Goal: Task Accomplishment & Management: Use online tool/utility

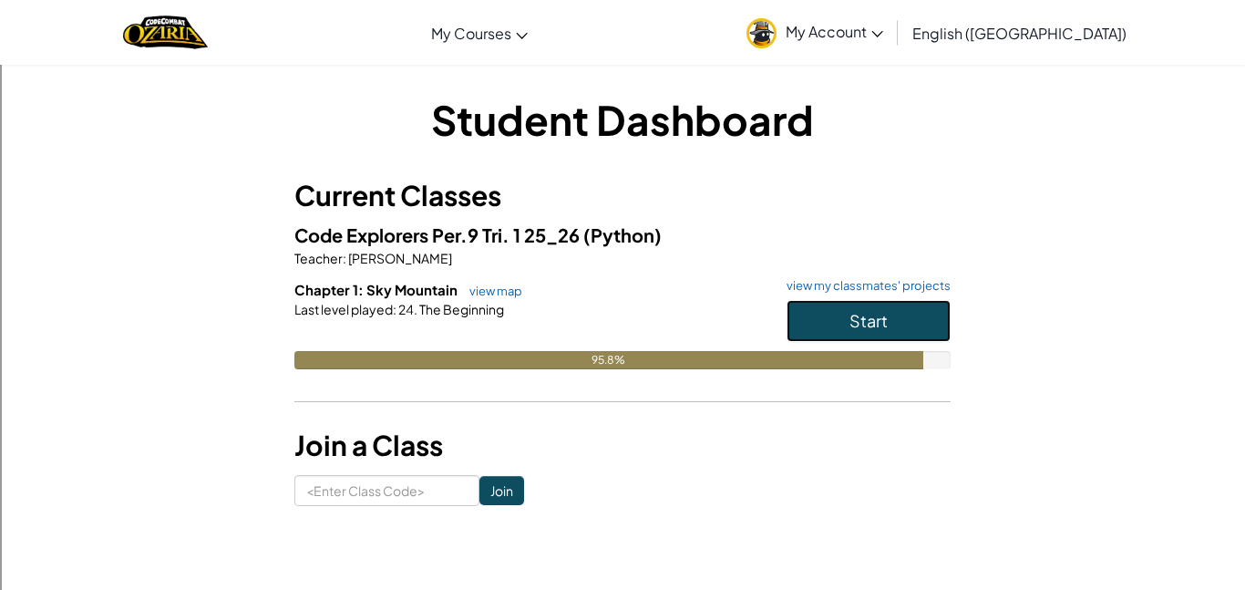
click at [898, 313] on button "Start" at bounding box center [868, 321] width 164 height 42
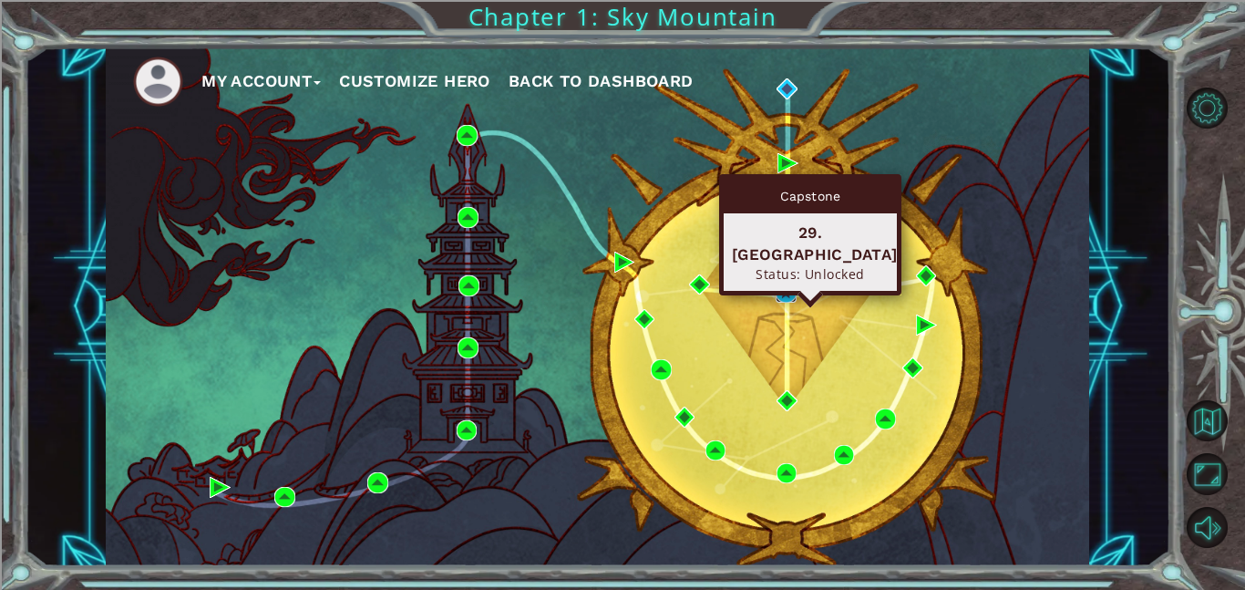
click at [786, 292] on img at bounding box center [785, 292] width 21 height 21
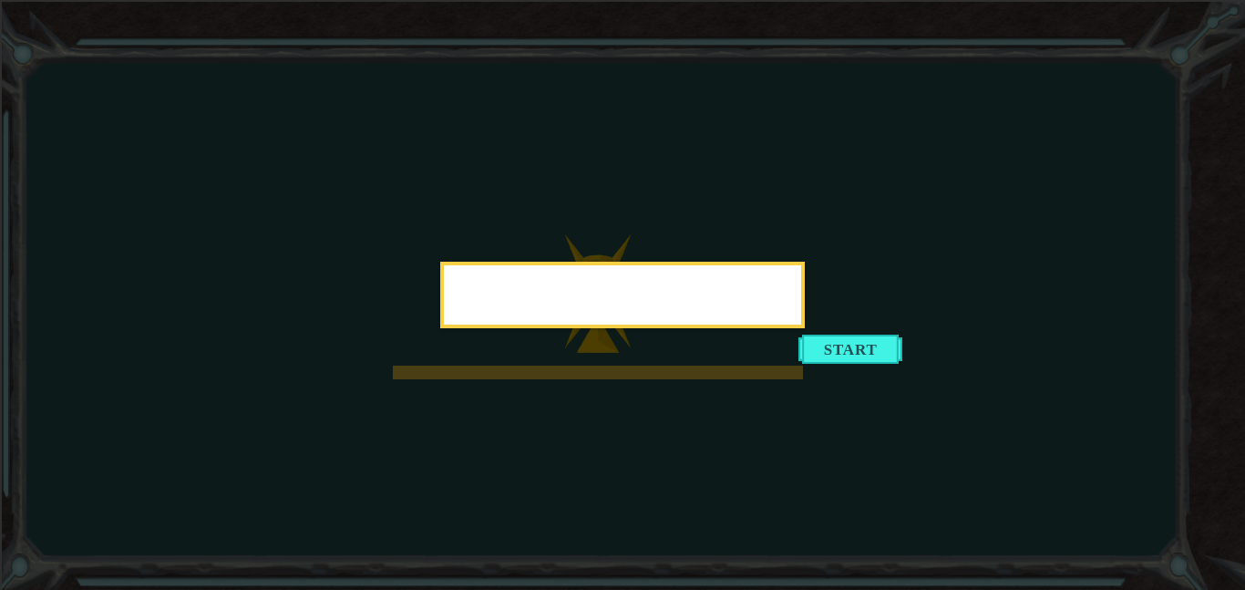
click at [805, 328] on div at bounding box center [622, 295] width 364 height 67
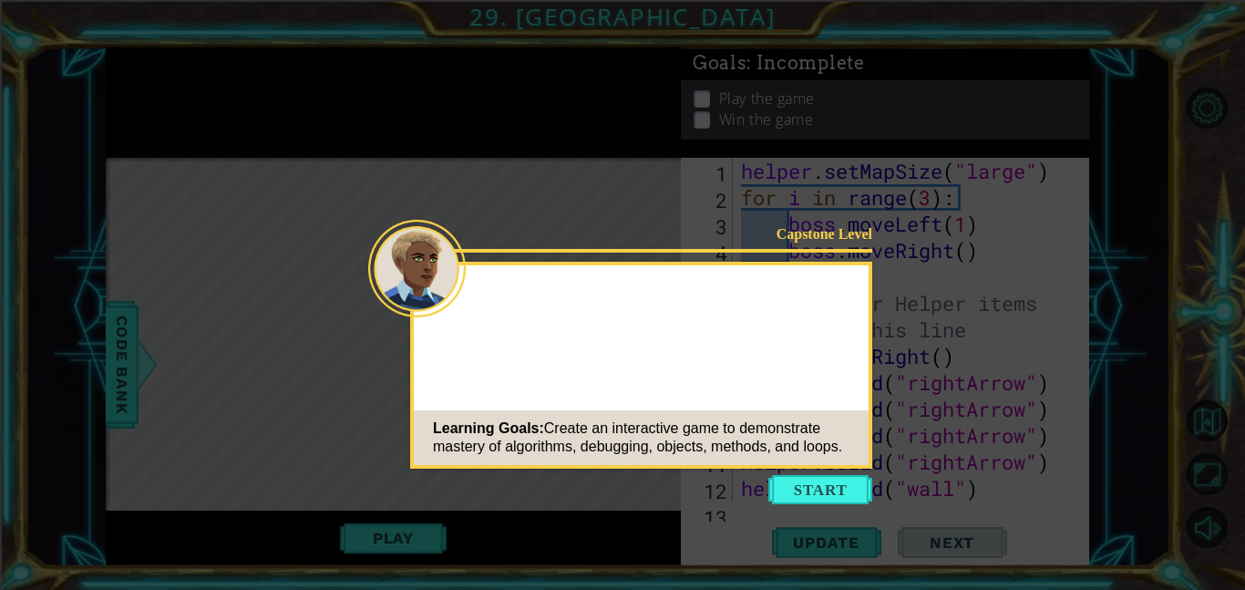
click at [813, 488] on button "Start" at bounding box center [820, 489] width 104 height 29
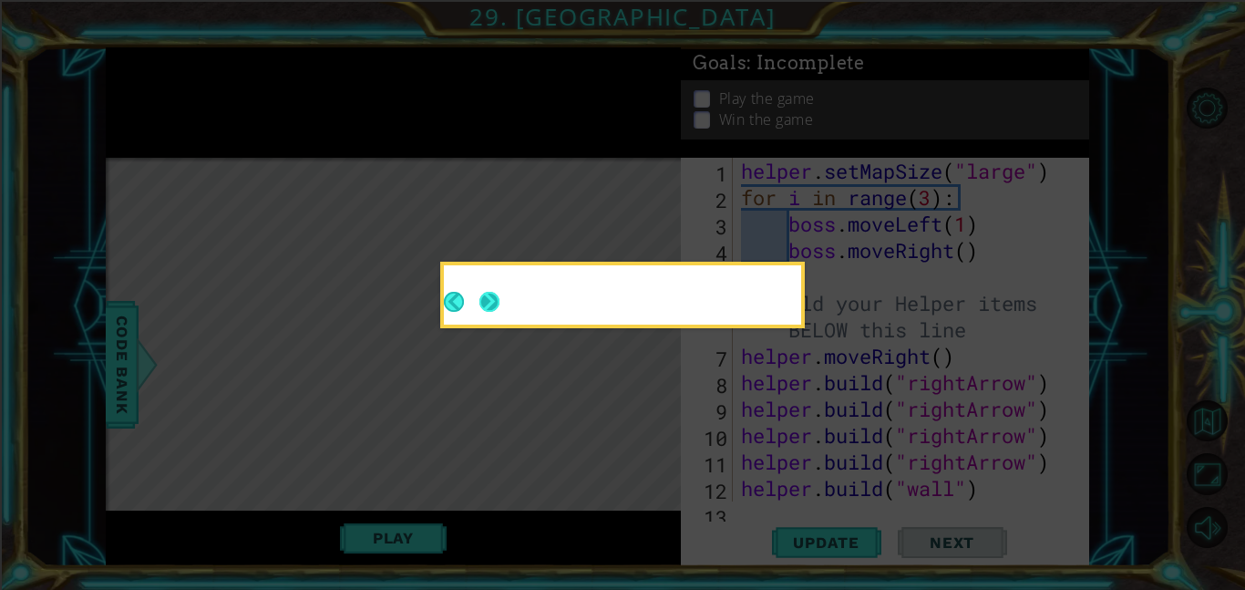
click at [488, 297] on button "Next" at bounding box center [489, 302] width 20 height 20
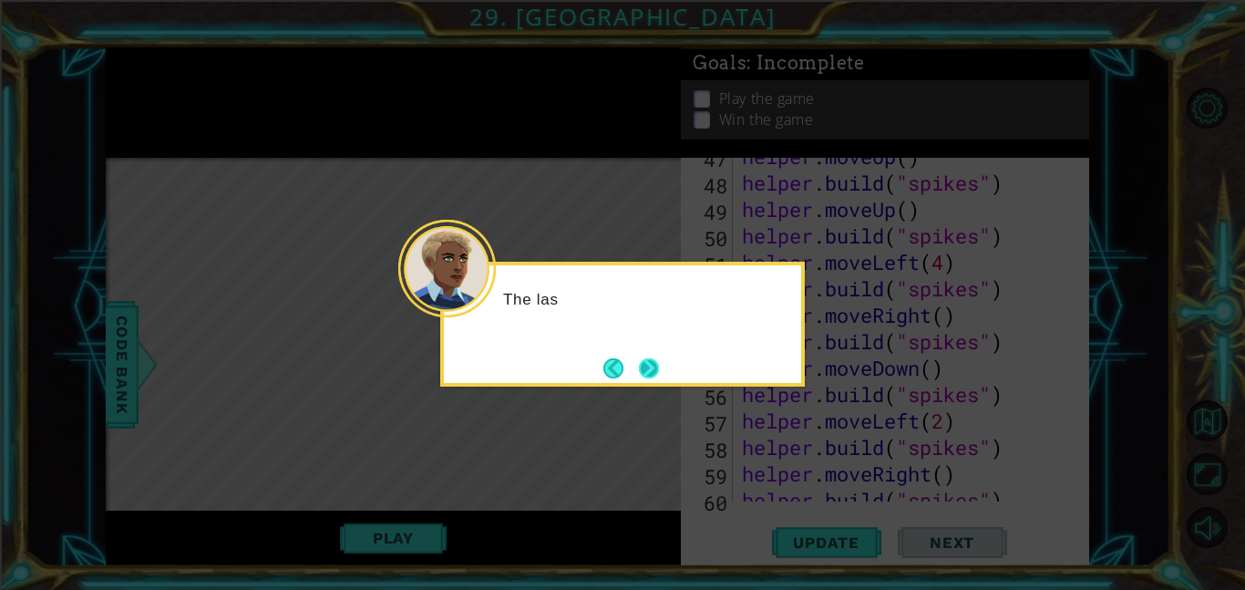
click at [648, 369] on button "Next" at bounding box center [649, 368] width 20 height 20
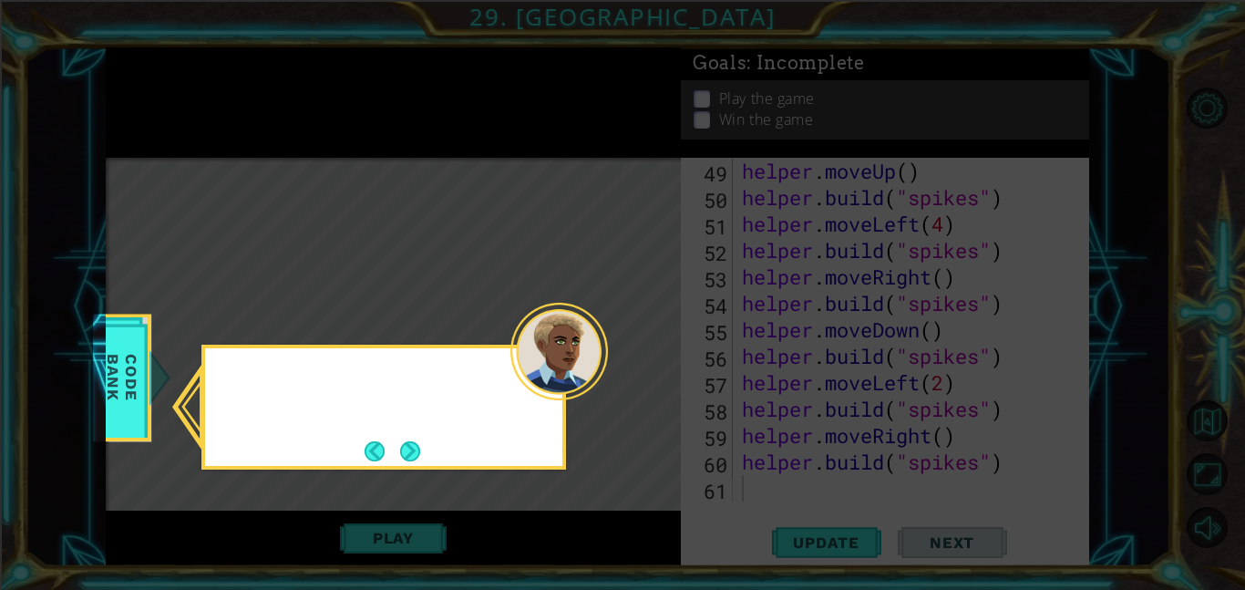
scroll to position [1321, 0]
click at [409, 446] on button "Next" at bounding box center [410, 451] width 20 height 20
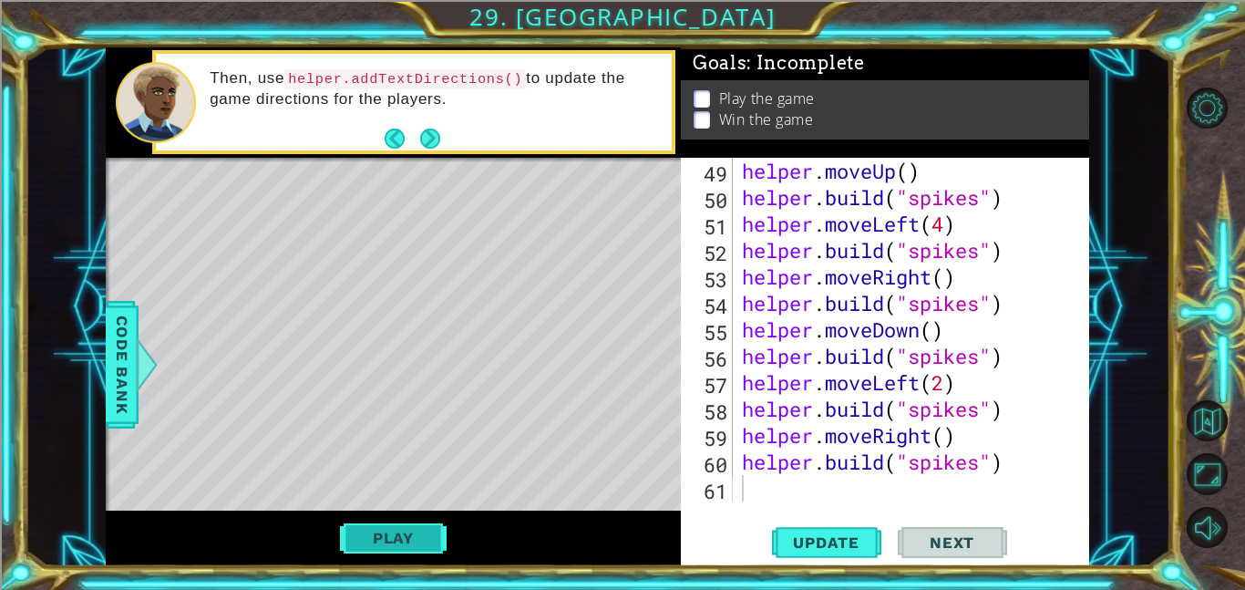
click at [410, 531] on button "Play" at bounding box center [393, 537] width 107 height 35
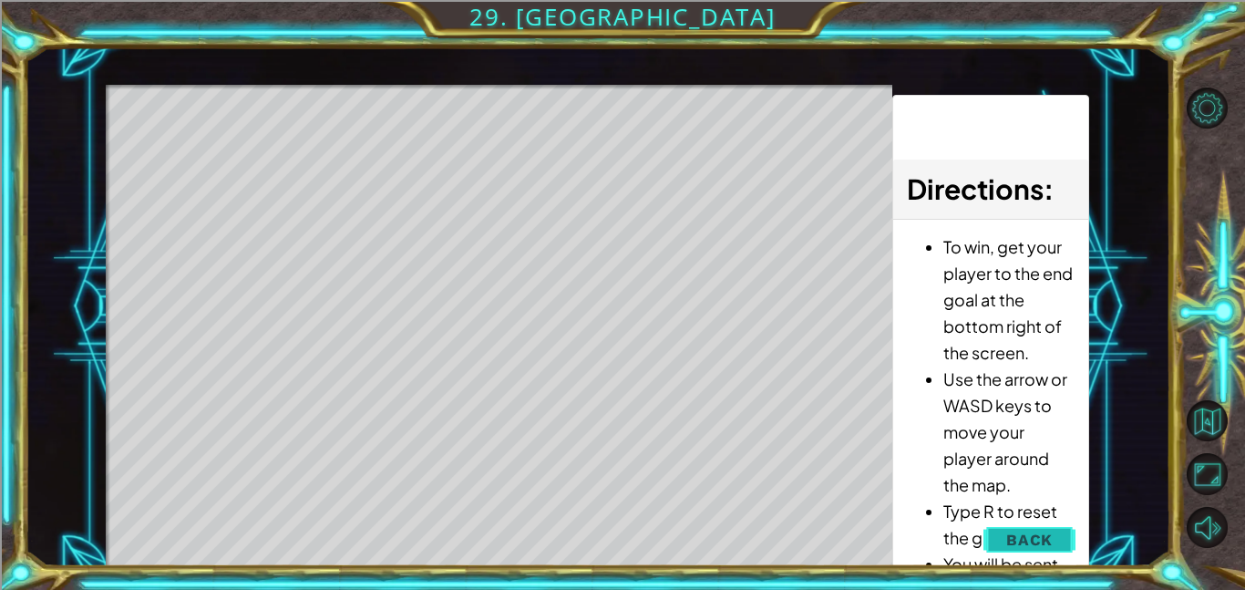
click at [998, 536] on button "Back" at bounding box center [1029, 539] width 92 height 36
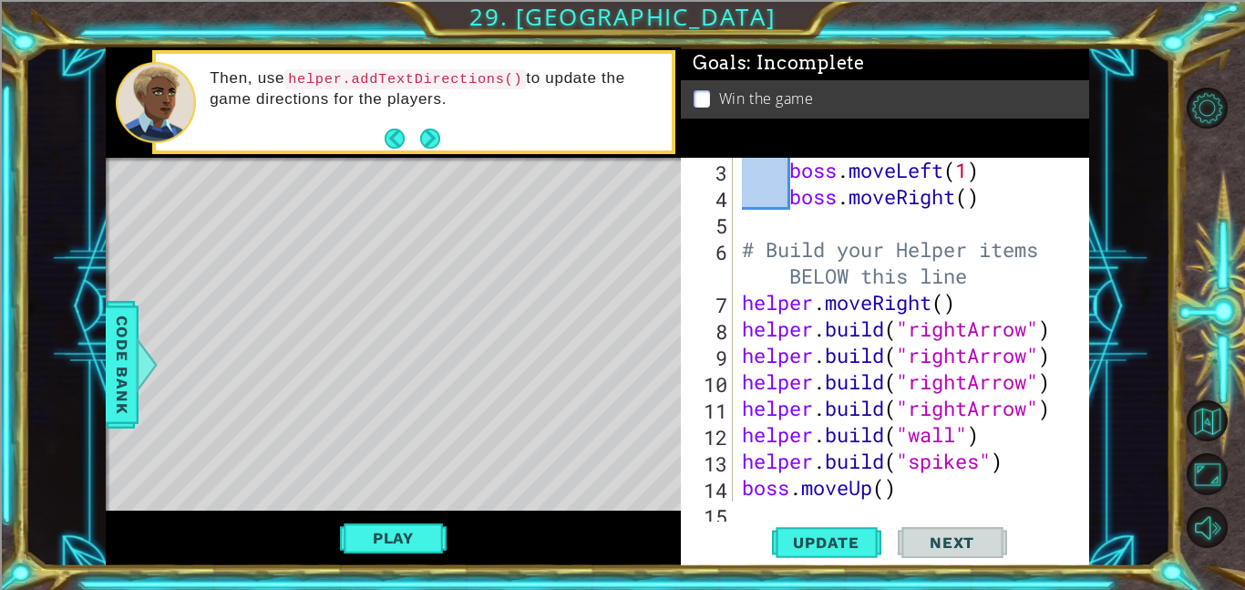
scroll to position [0, 0]
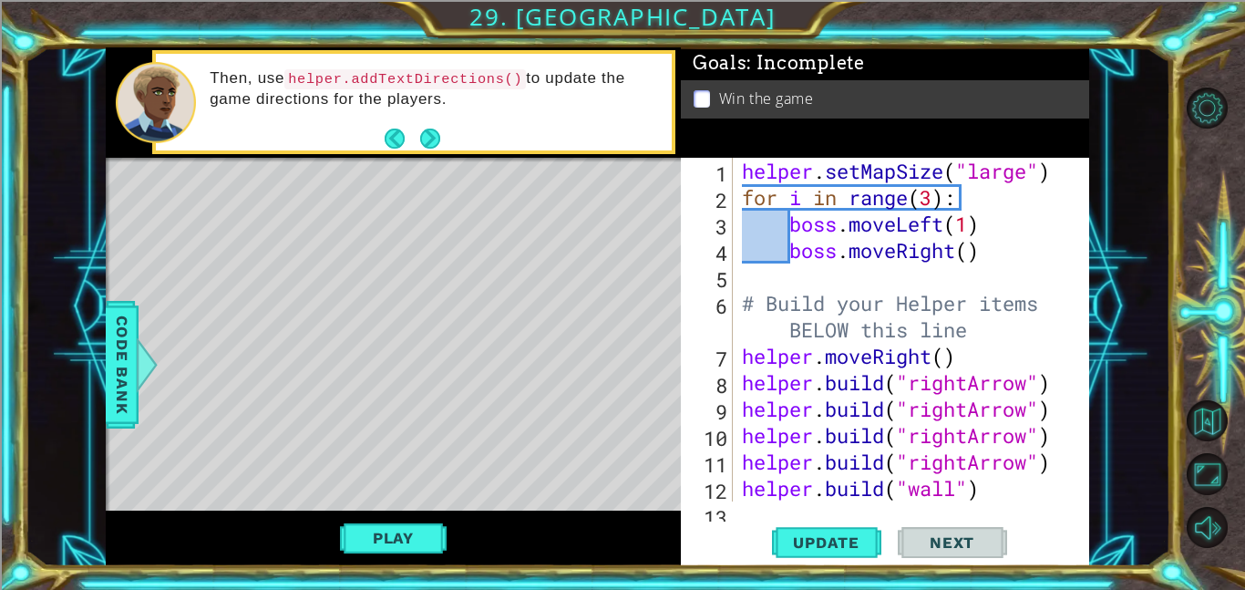
click at [928, 200] on div "helper . setMapSize ( "large" ) for i in range ( 3 ) : boss . moveLeft ( 1 ) bo…" at bounding box center [916, 356] width 356 height 396
click at [936, 200] on div "helper . setMapSize ( "large" ) for i in range ( 3 ) : boss . moveLeft ( 1 ) bo…" at bounding box center [916, 356] width 356 height 396
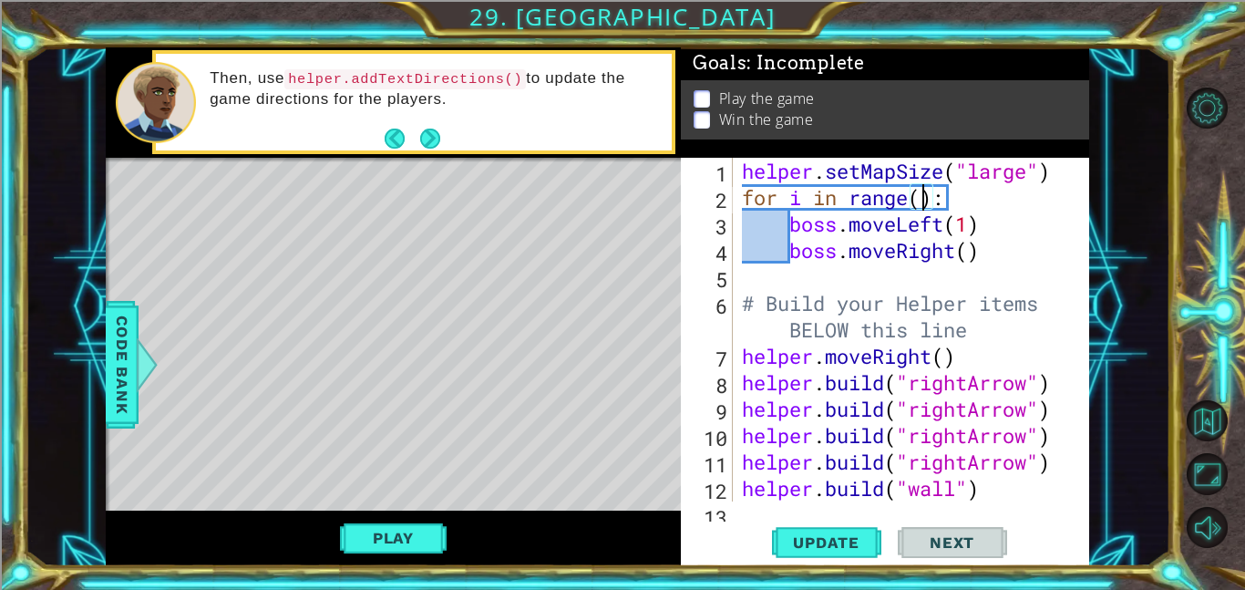
scroll to position [0, 8]
click at [970, 222] on div "helper . setMapSize ( "large" ) for i in range ( 5 ) : boss . moveLeft ( 1 ) bo…" at bounding box center [916, 356] width 356 height 396
click at [969, 252] on div "helper . setMapSize ( "large" ) for i in range ( 5 ) : boss . moveLeft ( 2 ) bo…" at bounding box center [916, 356] width 356 height 396
type textarea "boss.moveRight(3)"
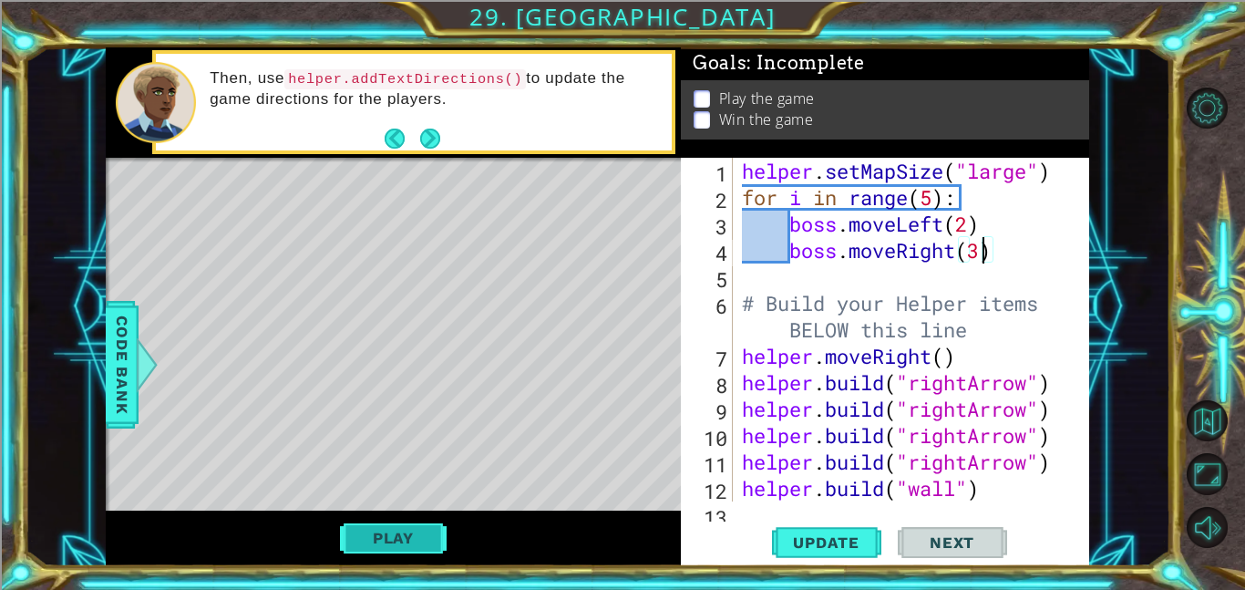
click at [430, 527] on button "Play" at bounding box center [393, 537] width 107 height 35
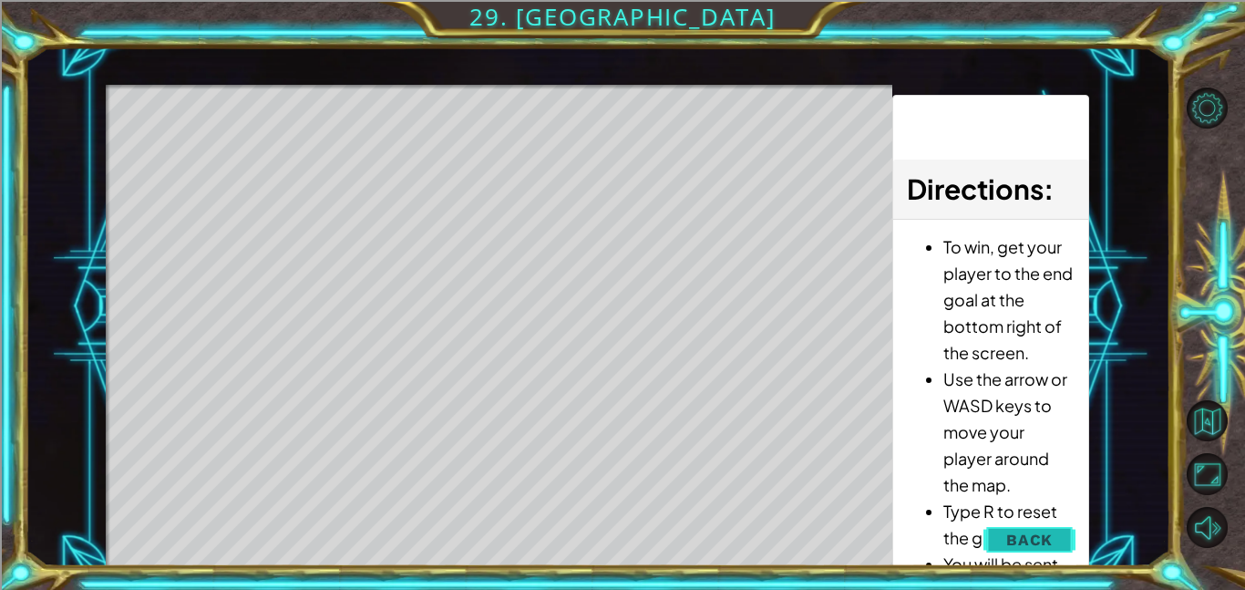
click at [1052, 536] on span "Back" at bounding box center [1029, 539] width 46 height 18
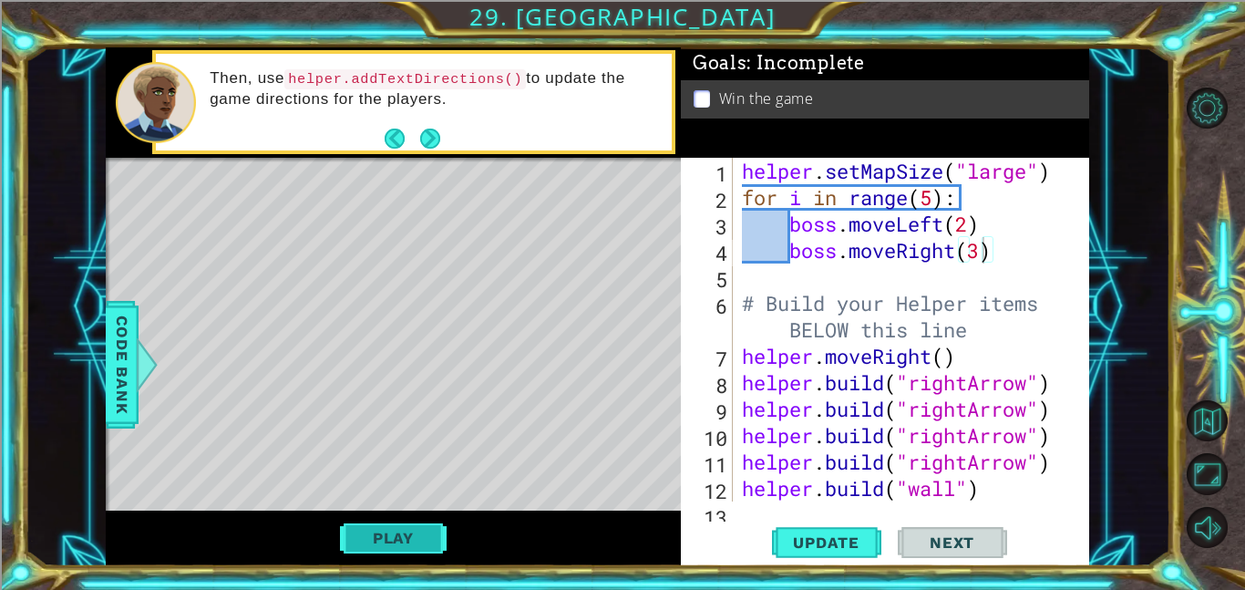
click at [446, 532] on button "Play" at bounding box center [393, 537] width 107 height 35
click at [798, 249] on div "helper . setMapSize ( "large" ) for i in range ( 5 ) : boss . moveLeft ( 2 ) bo…" at bounding box center [916, 356] width 356 height 396
click at [751, 271] on div "helper . setMapSize ( "large" ) for i in range ( 5 ) : boss . moveLeft ( 2 ) bo…" at bounding box center [916, 356] width 356 height 396
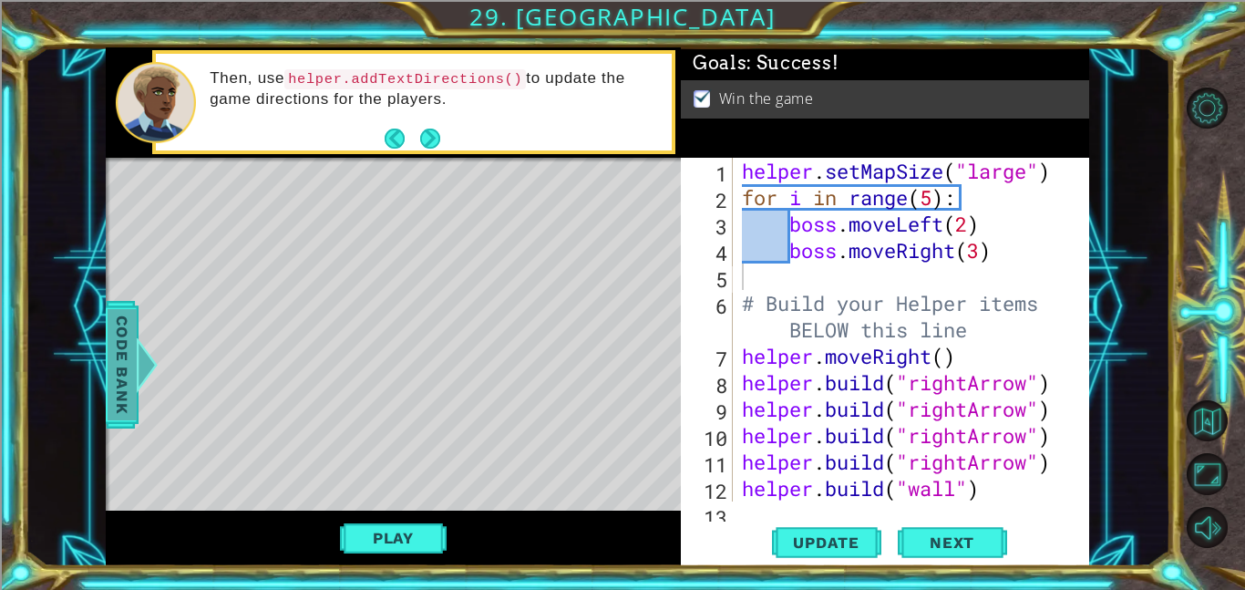
click at [108, 379] on span "Code Bank" at bounding box center [122, 364] width 29 height 111
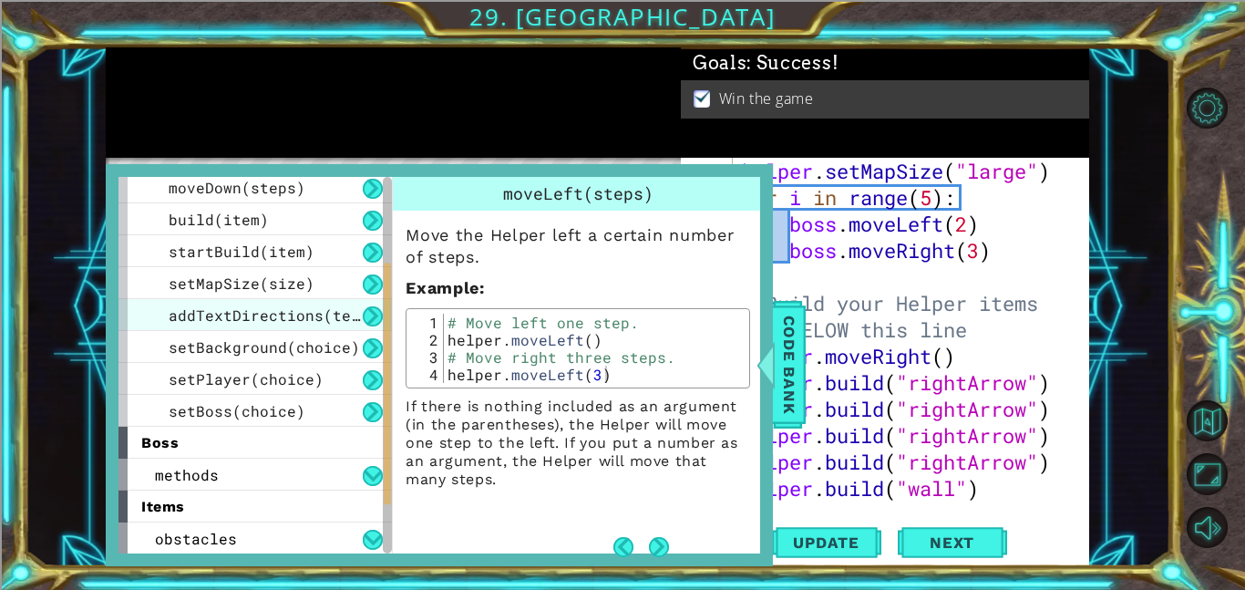
scroll to position [169, 0]
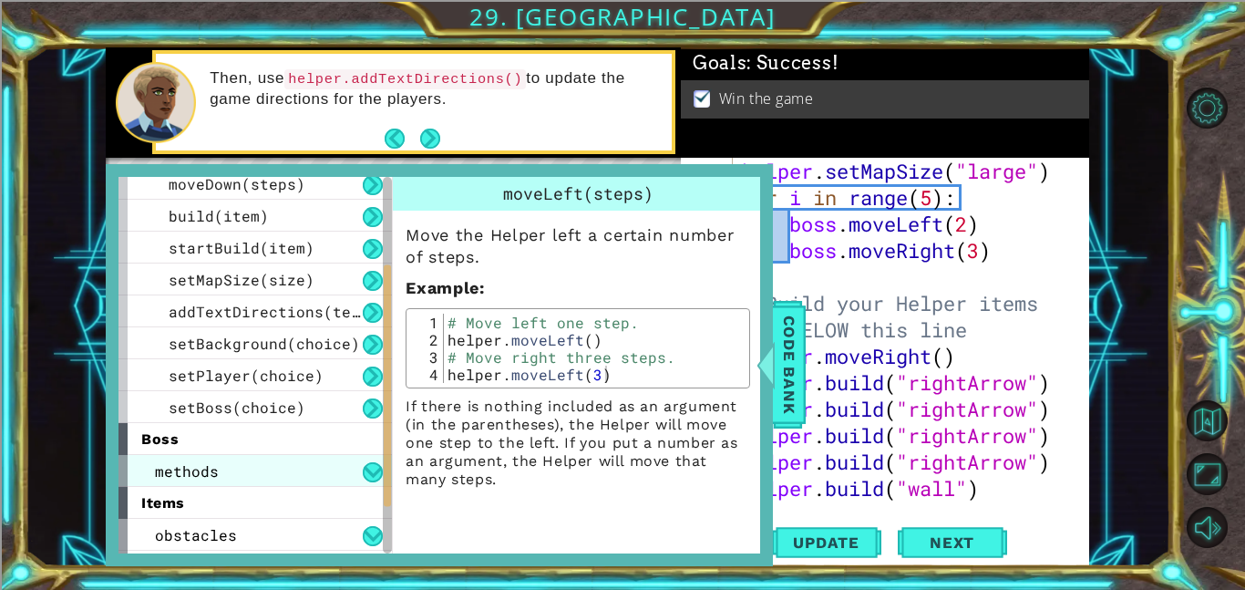
click at [343, 462] on div "methods" at bounding box center [254, 471] width 273 height 32
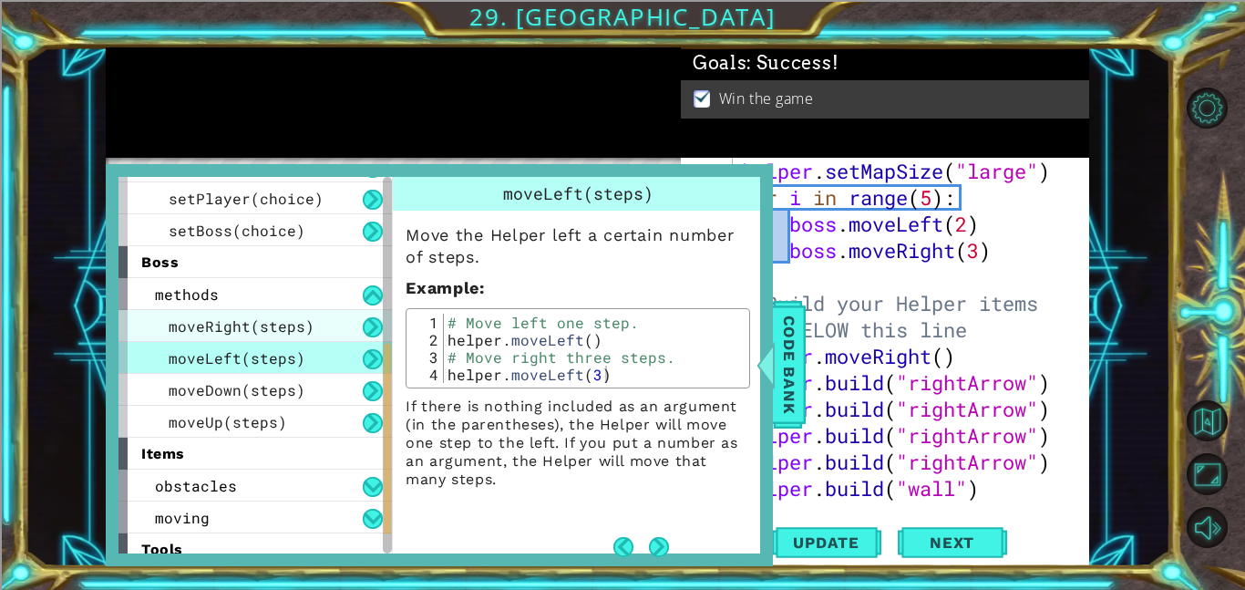
scroll to position [346, 0]
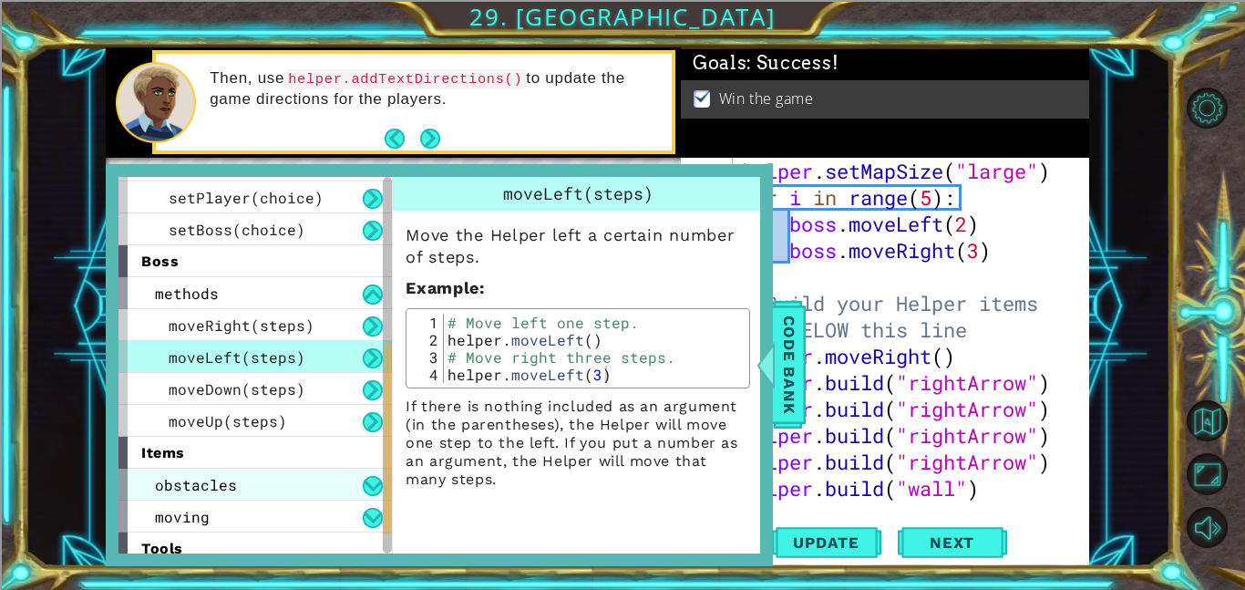
click at [342, 487] on div "obstacles" at bounding box center [254, 484] width 273 height 32
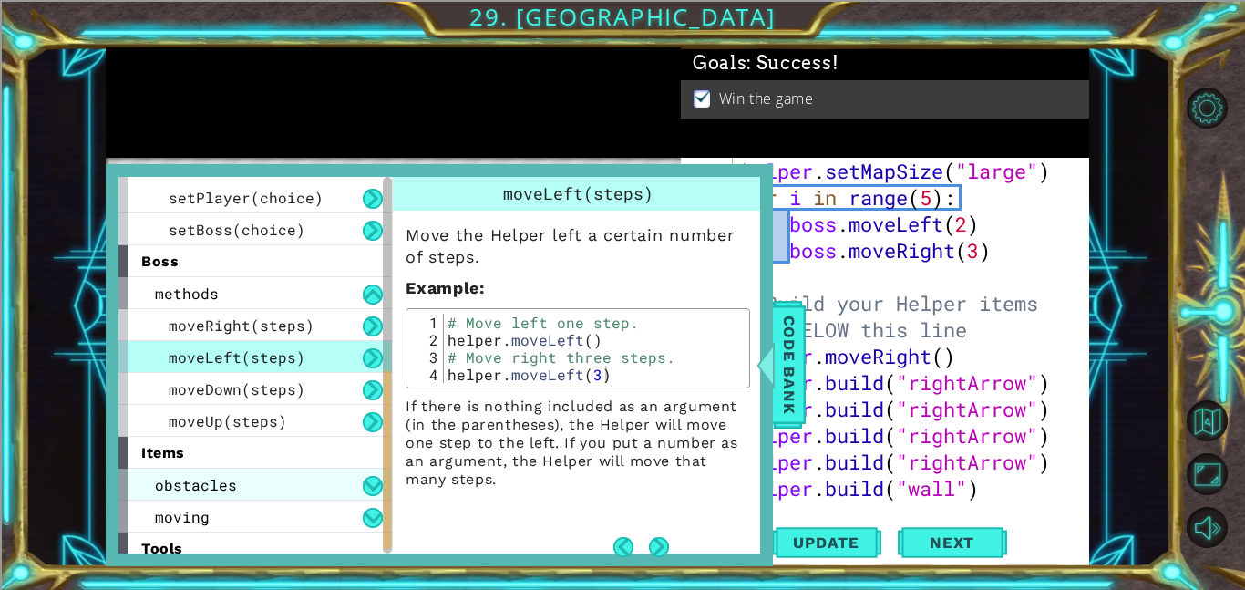
scroll to position [388, 0]
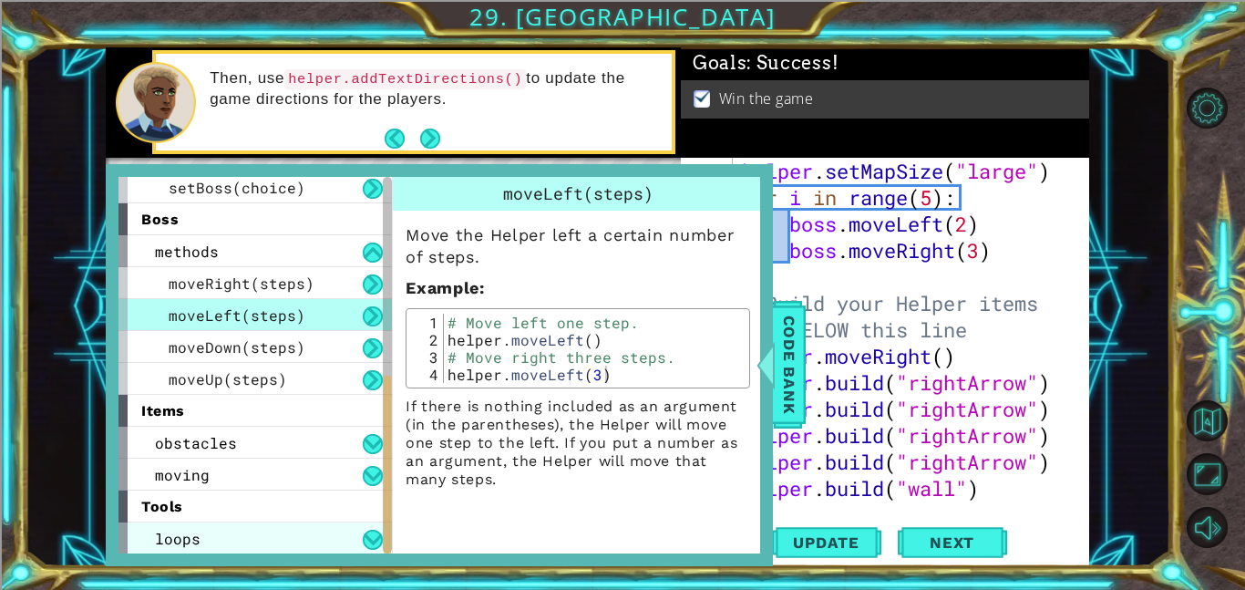
click at [308, 537] on div "loops" at bounding box center [254, 538] width 273 height 32
click at [355, 522] on div "loops" at bounding box center [254, 538] width 273 height 32
click at [357, 529] on div "loops" at bounding box center [254, 538] width 273 height 32
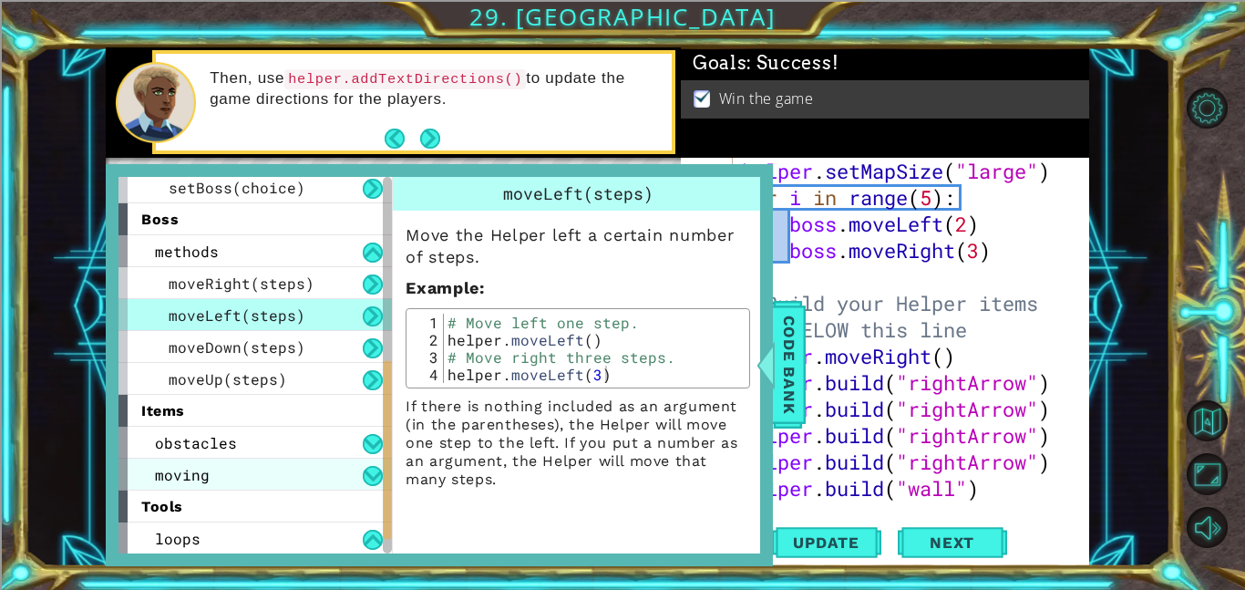
click at [349, 458] on div "moving" at bounding box center [254, 474] width 273 height 32
click at [339, 471] on div "moving" at bounding box center [254, 474] width 273 height 32
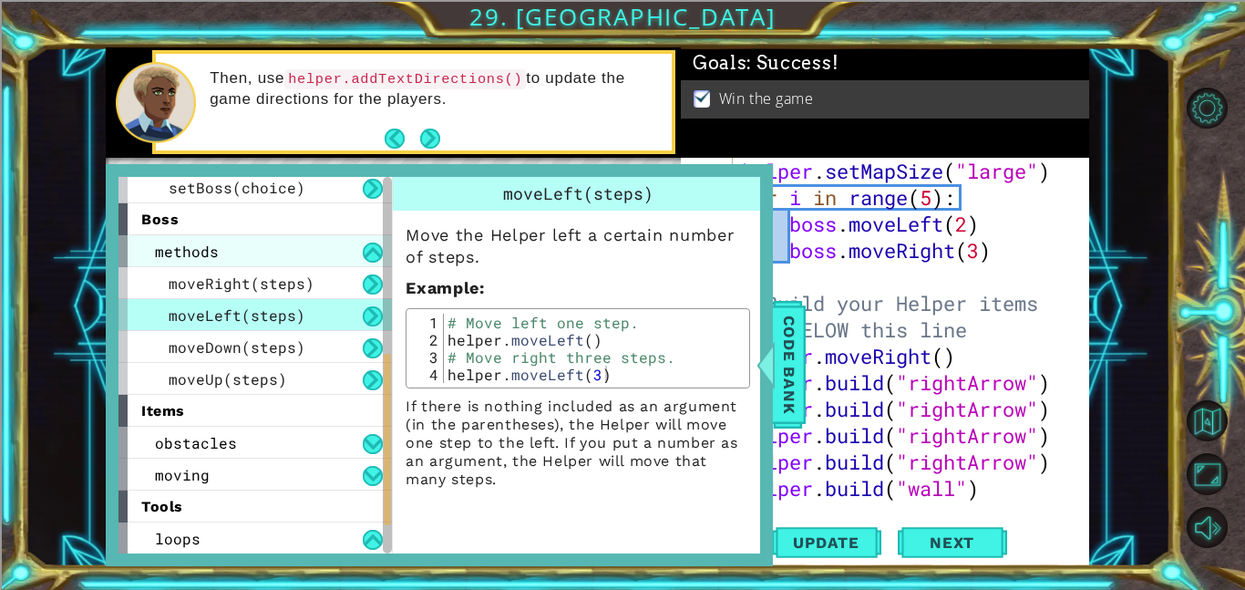
click at [300, 240] on div "methods" at bounding box center [254, 251] width 273 height 32
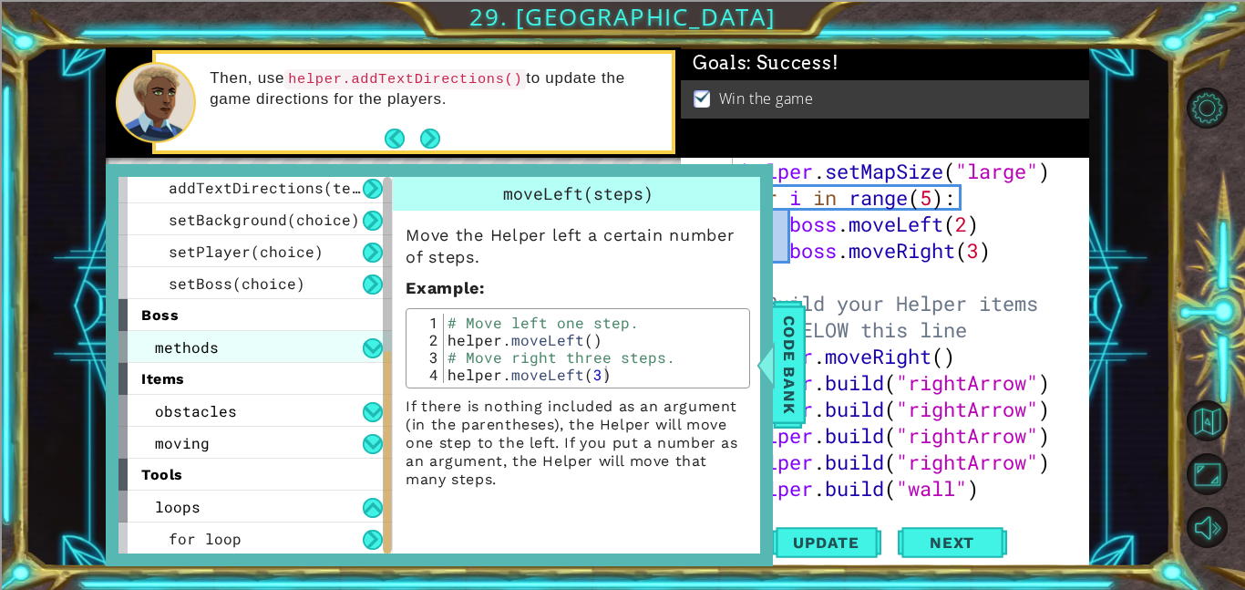
scroll to position [292, 0]
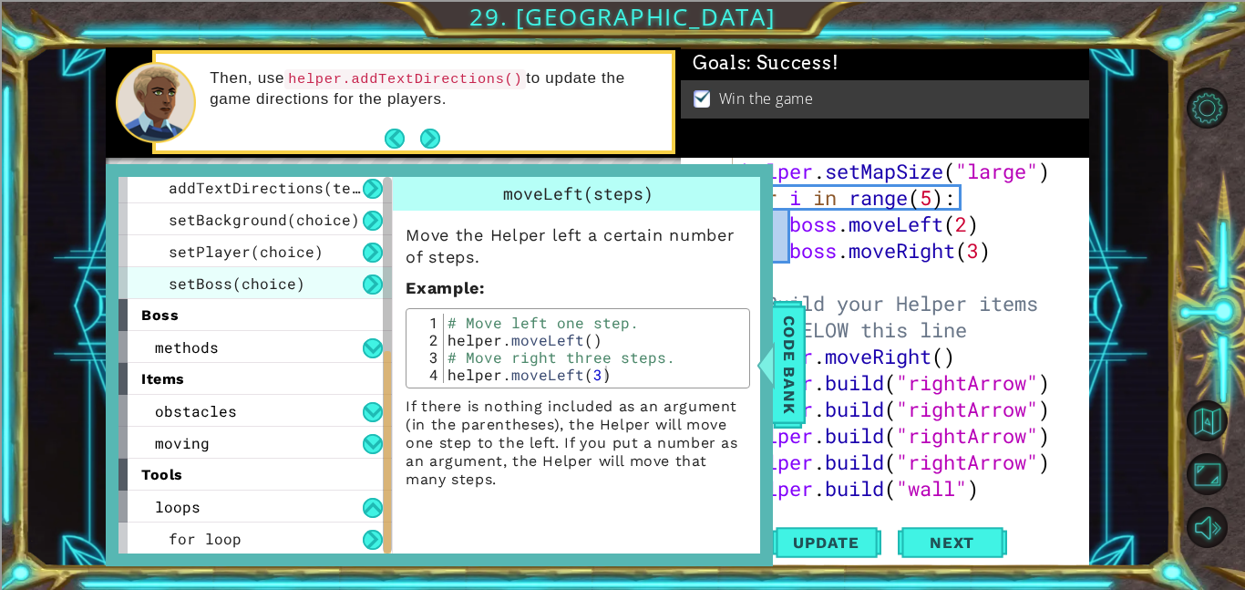
click at [283, 284] on span "setBoss(choice)" at bounding box center [237, 282] width 137 height 19
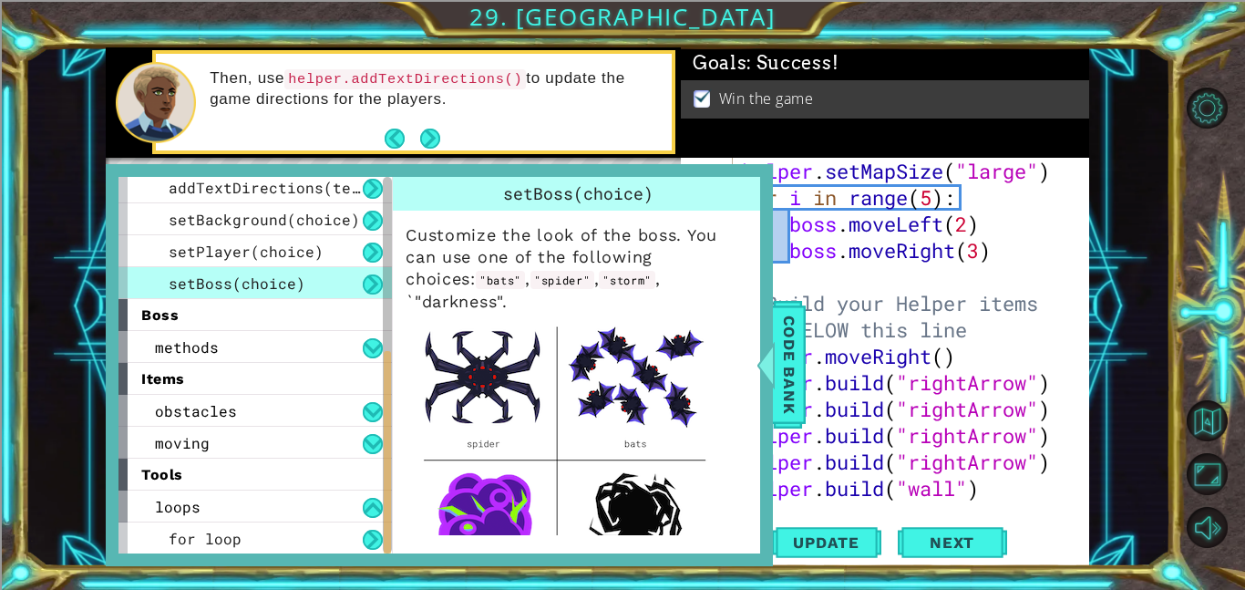
click at [503, 487] on img at bounding box center [564, 457] width 319 height 288
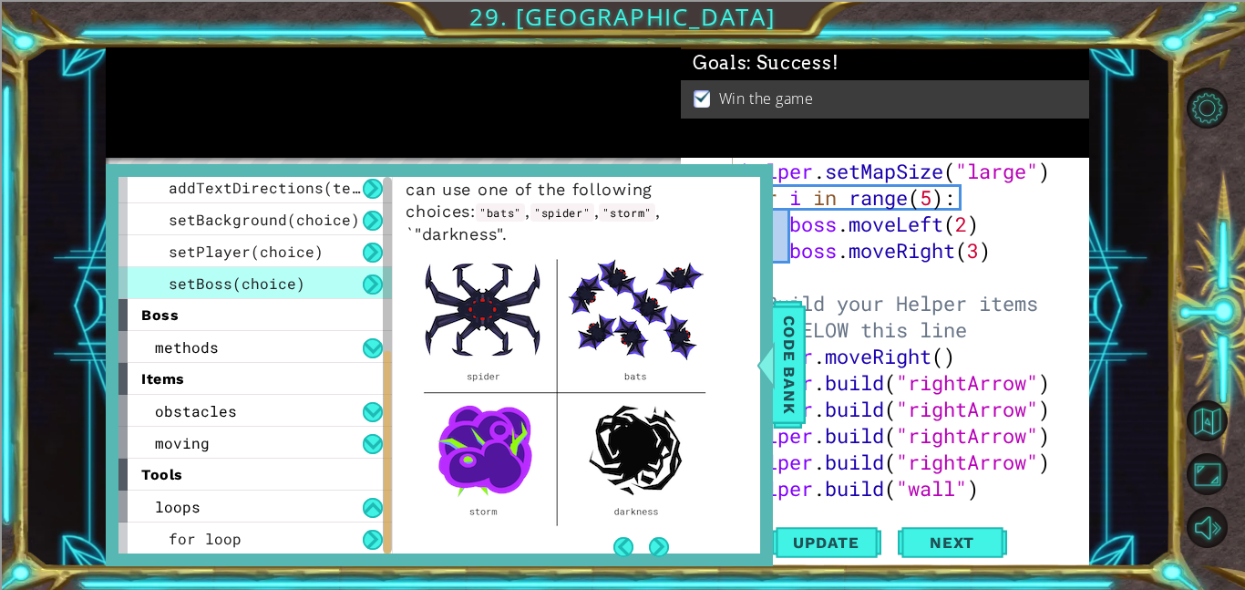
scroll to position [70, 0]
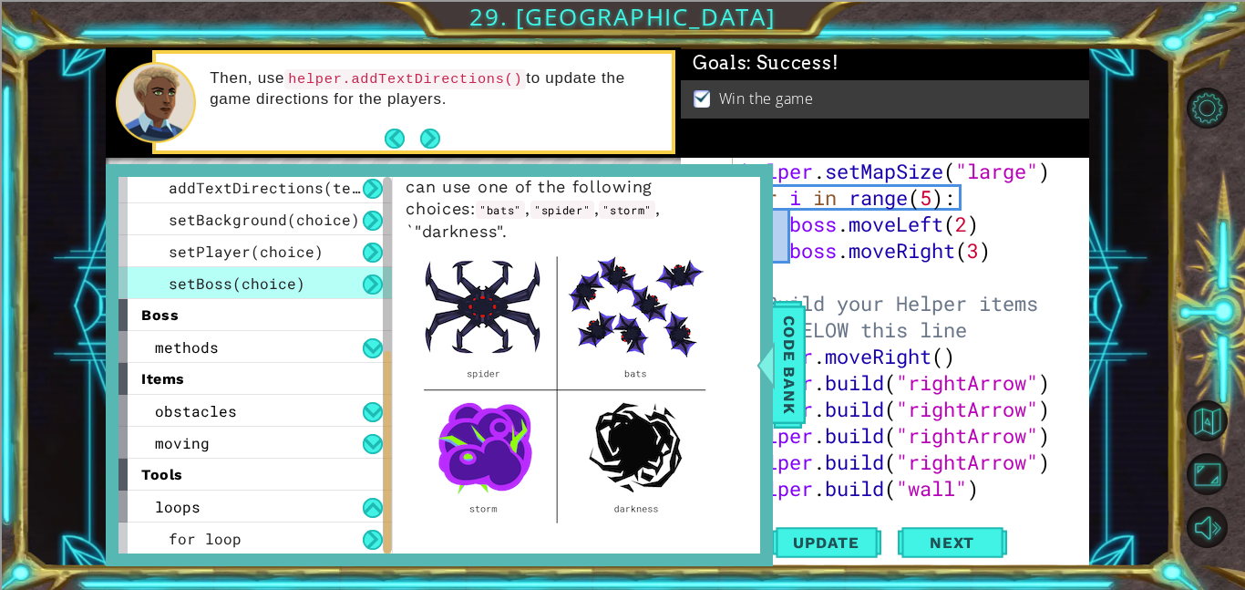
click at [890, 284] on div "helper . setMapSize ( "large" ) for i in range ( 5 ) : boss . moveLeft ( 2 ) bo…" at bounding box center [916, 356] width 356 height 396
click at [786, 347] on span "Code Bank" at bounding box center [789, 364] width 29 height 111
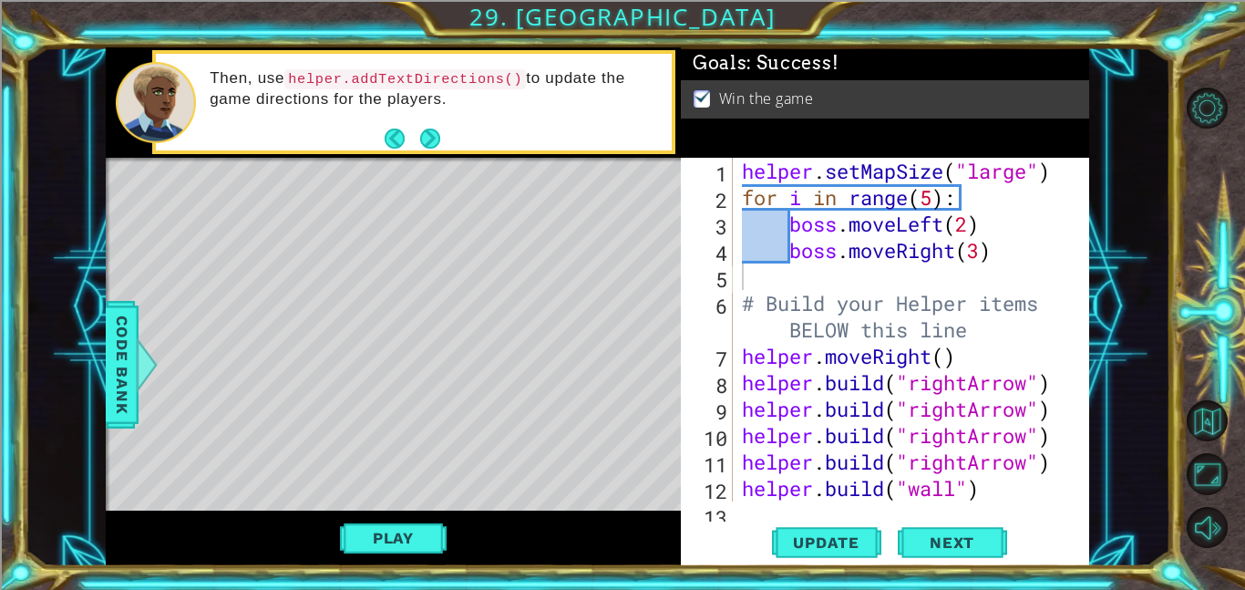
click at [834, 277] on div "helper . setMapSize ( "large" ) for i in range ( 5 ) : boss . moveLeft ( 2 ) bo…" at bounding box center [916, 356] width 356 height 396
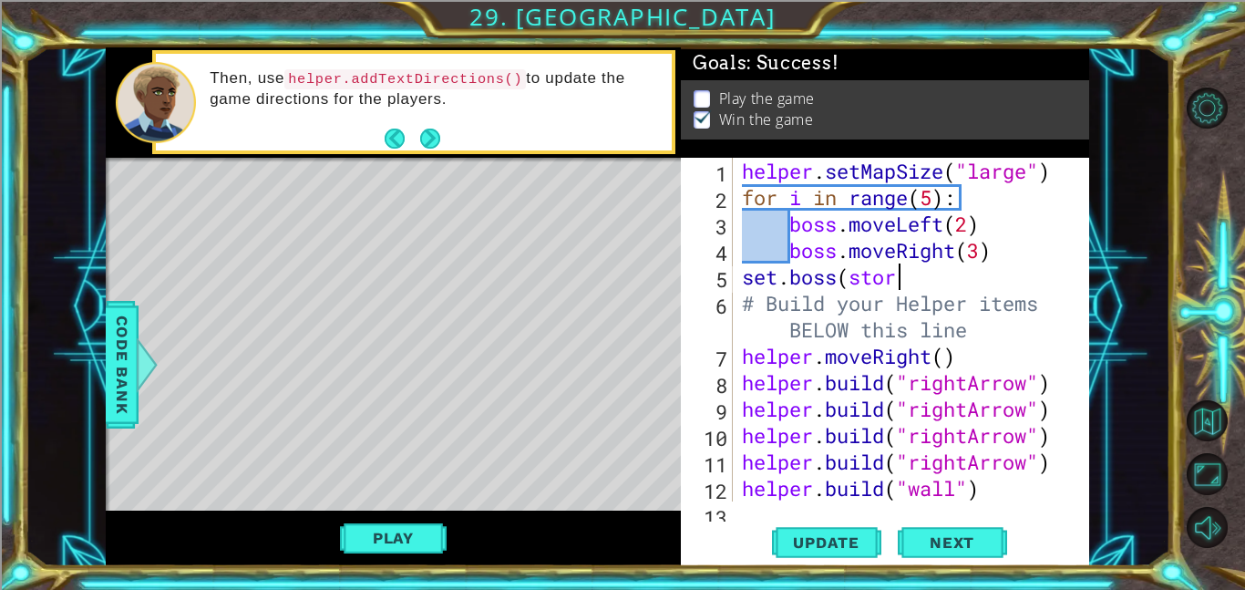
scroll to position [0, 6]
click at [851, 534] on span "Update" at bounding box center [826, 542] width 103 height 18
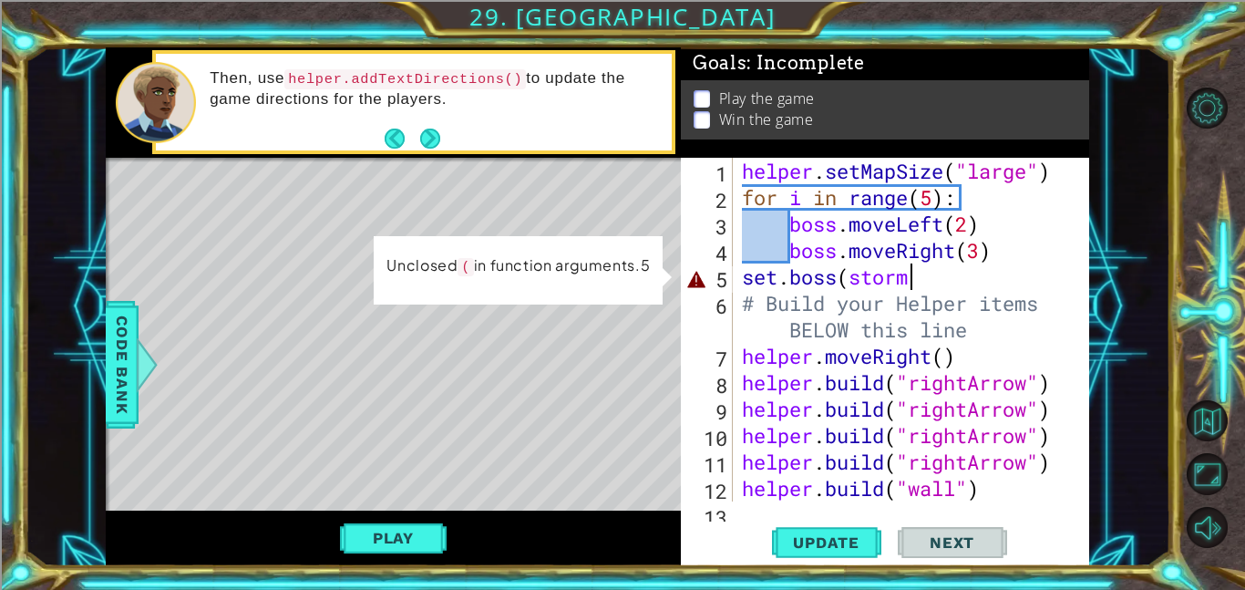
scroll to position [0, 7]
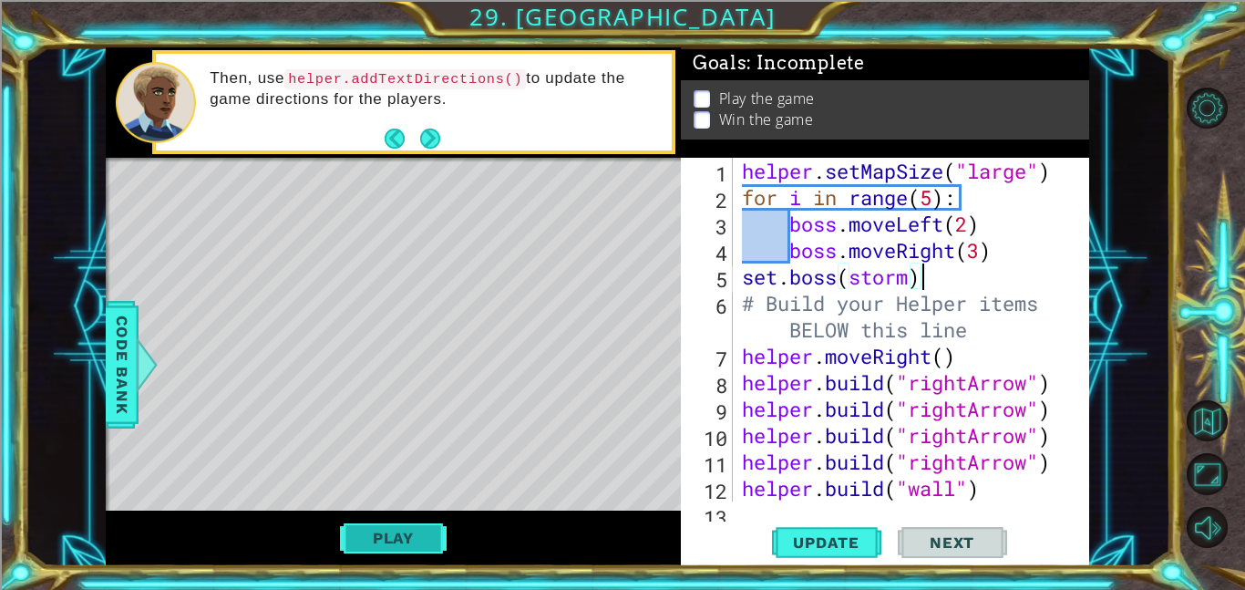
click at [430, 527] on button "Play" at bounding box center [393, 537] width 107 height 35
click at [789, 531] on button "Update" at bounding box center [826, 541] width 109 height 41
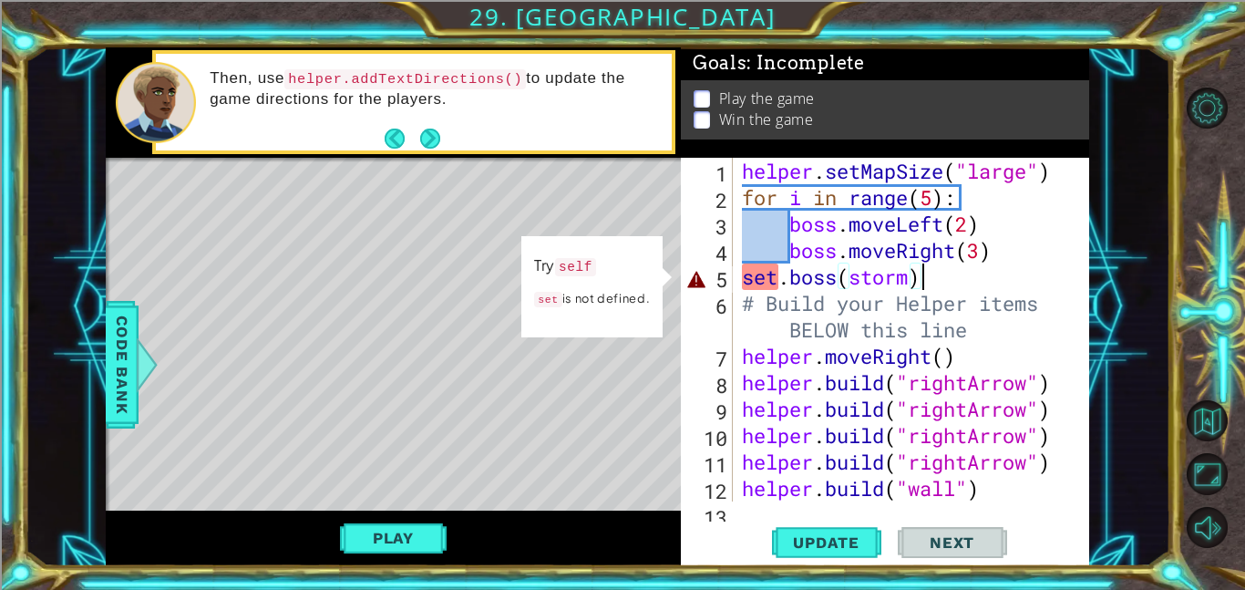
click at [775, 280] on div "helper . setMapSize ( "large" ) for i in range ( 5 ) : boss . moveLeft ( 2 ) bo…" at bounding box center [916, 356] width 356 height 396
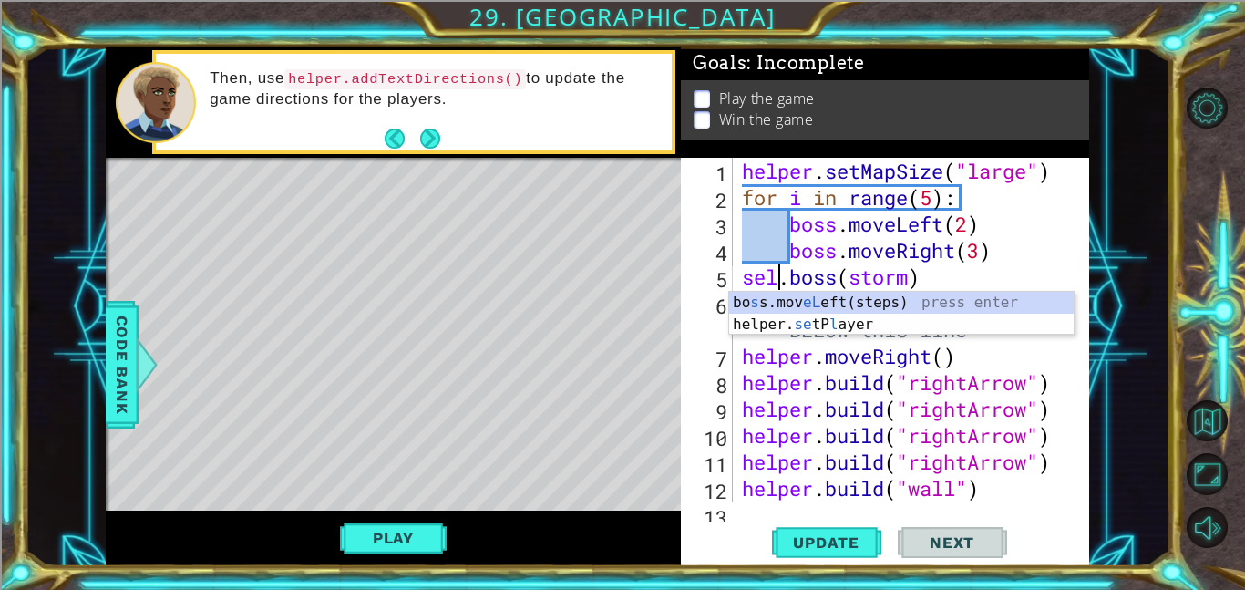
scroll to position [0, 2]
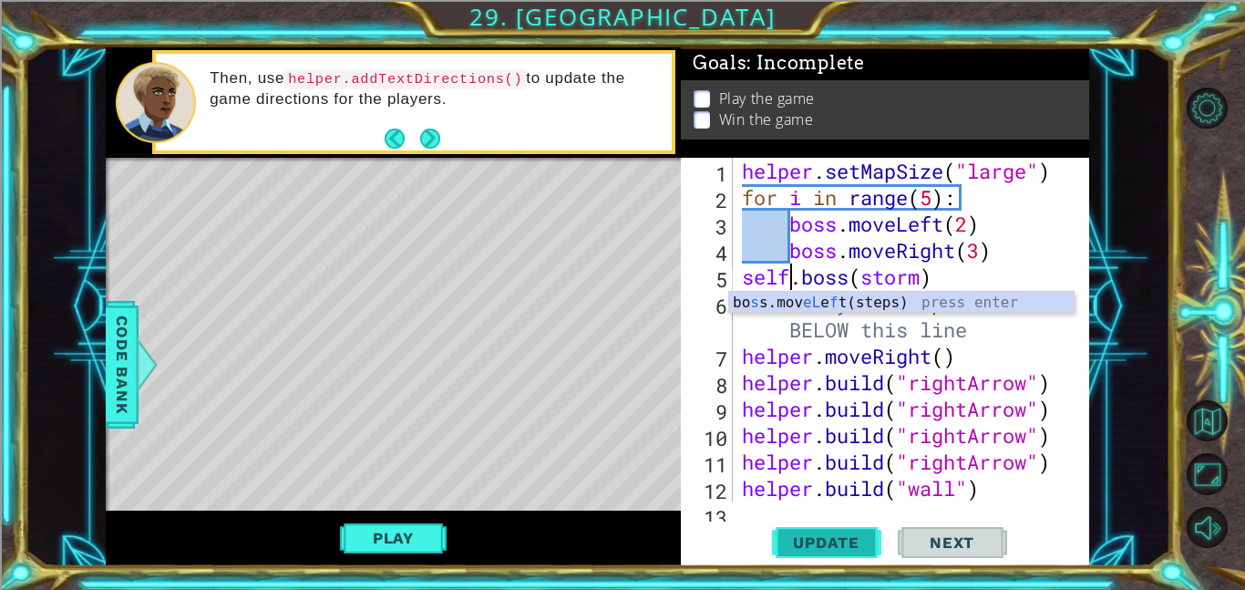
click at [825, 535] on span "Update" at bounding box center [826, 542] width 103 height 18
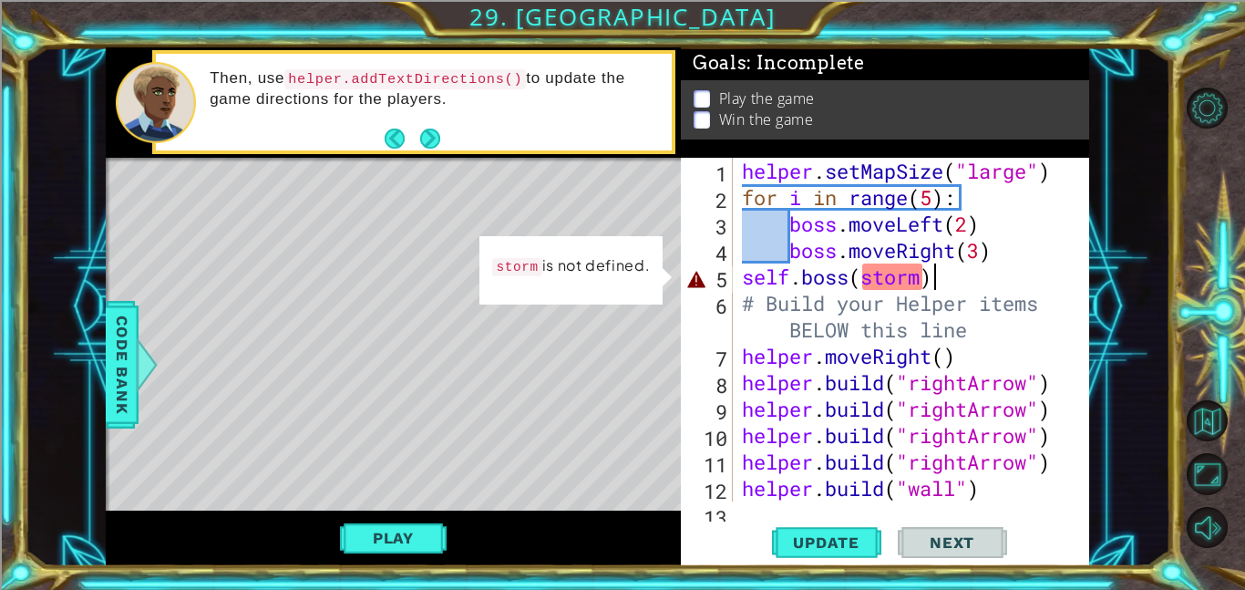
click at [957, 282] on div "helper . setMapSize ( "large" ) for i in range ( 5 ) : boss . moveLeft ( 2 ) bo…" at bounding box center [916, 356] width 356 height 396
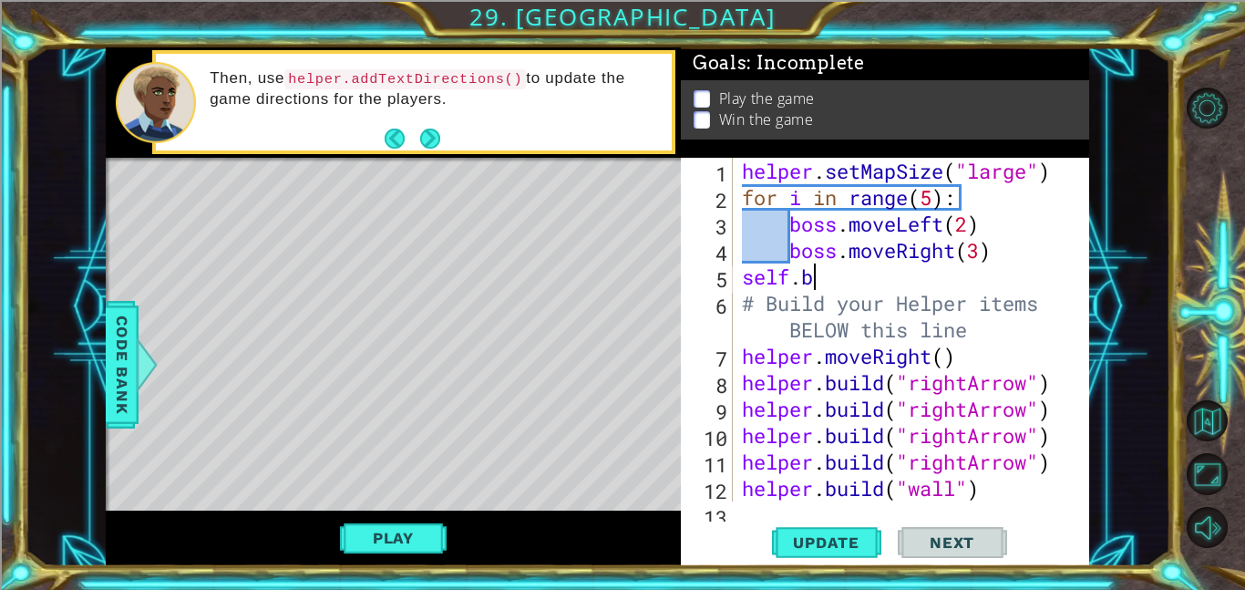
scroll to position [0, 0]
type textarea "s"
click at [126, 362] on span "Code Bank" at bounding box center [122, 364] width 29 height 111
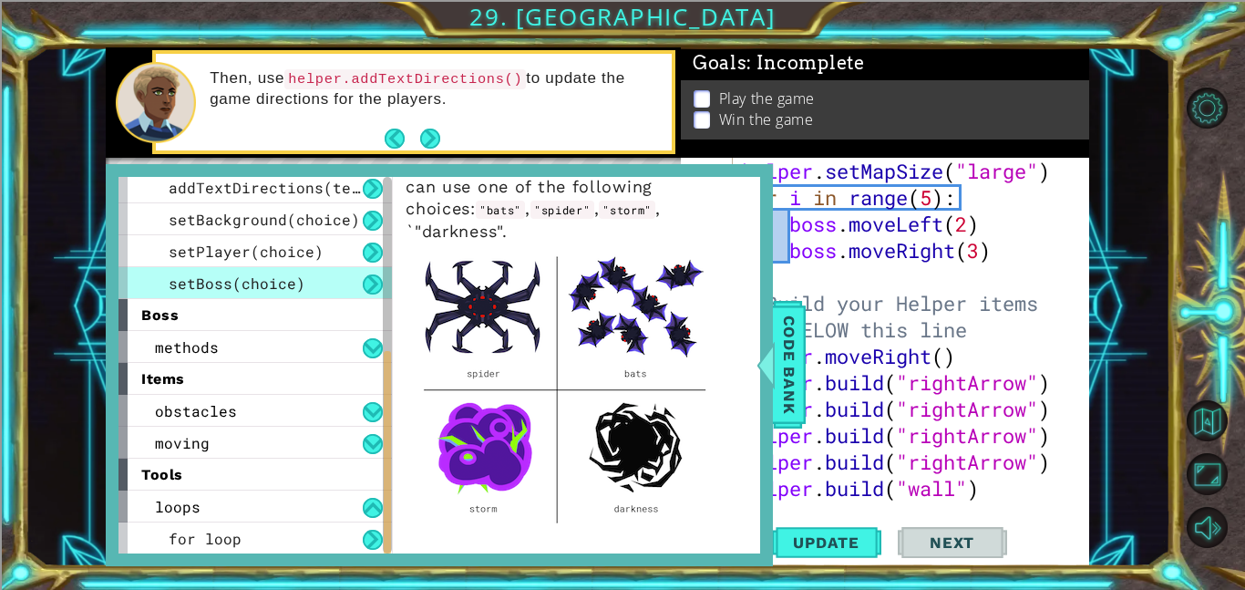
click at [935, 283] on div "helper . setMapSize ( "large" ) for i in range ( 5 ) : boss . moveLeft ( 2 ) bo…" at bounding box center [916, 356] width 356 height 396
click at [842, 516] on div "setBoss(storm) 1 2 3 4 5 6 7 8 9 10 11 12 13 helper . setMapSize ( "large" ) fo…" at bounding box center [885, 362] width 408 height 408
click at [841, 526] on button "Update" at bounding box center [826, 541] width 109 height 41
click at [792, 338] on span "Code Bank" at bounding box center [789, 364] width 29 height 111
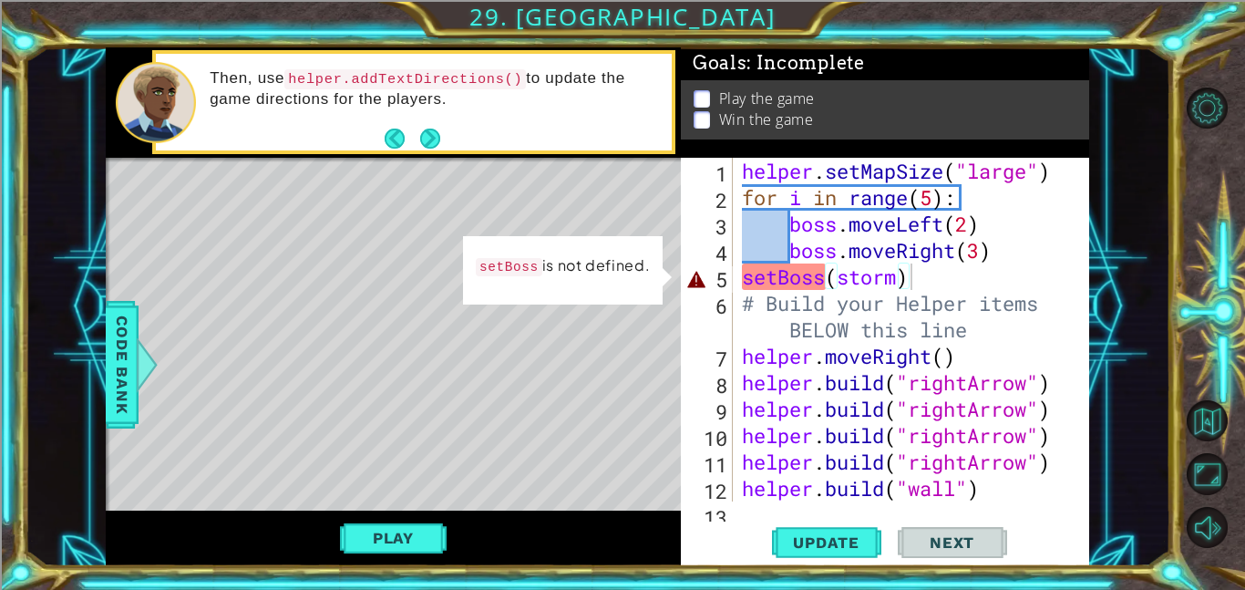
click at [826, 284] on div "helper . setMapSize ( "large" ) for i in range ( 5 ) : boss . moveLeft ( 2 ) bo…" at bounding box center [916, 356] width 356 height 396
click at [857, 280] on div "helper . setMapSize ( "large" ) for i in range ( 5 ) : boss . moveLeft ( 2 ) bo…" at bounding box center [916, 356] width 356 height 396
click at [826, 278] on div "helper . setMapSize ( "large" ) for i in range ( 5 ) : boss . moveLeft ( 2 ) bo…" at bounding box center [916, 356] width 356 height 396
click at [781, 276] on div "helper . setMapSize ( "large" ) for i in range ( 5 ) : boss . moveLeft ( 2 ) bo…" at bounding box center [916, 356] width 356 height 396
click at [821, 282] on div "helper . setMapSize ( "large" ) for i in range ( 5 ) : boss . moveLeft ( 2 ) bo…" at bounding box center [916, 356] width 356 height 396
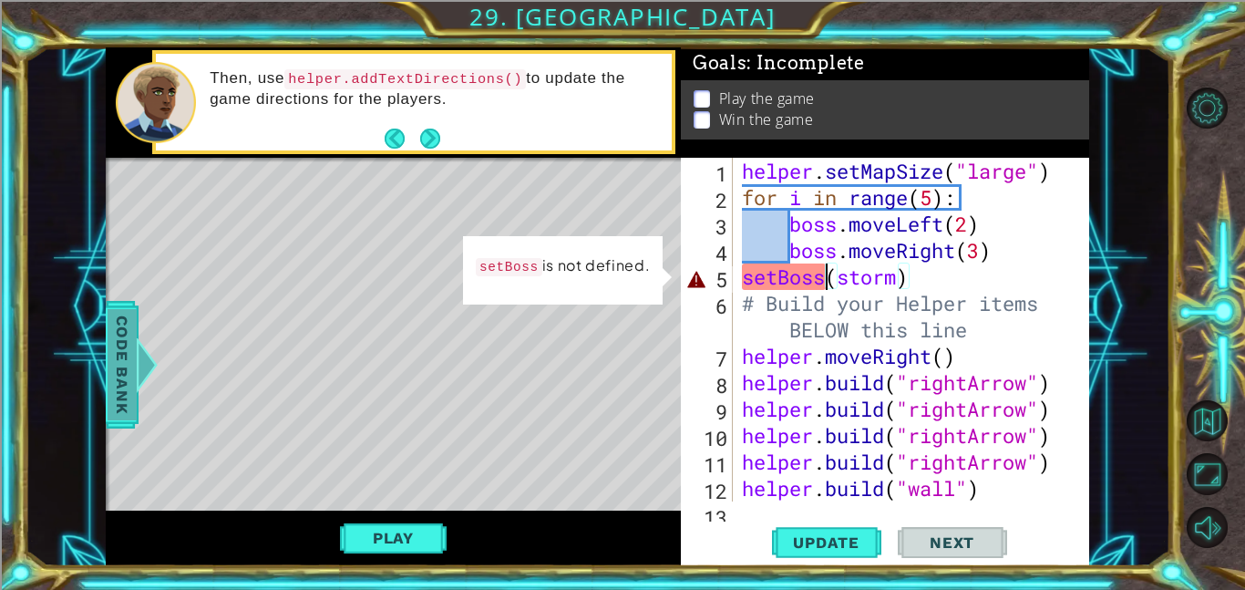
click at [111, 376] on span "Code Bank" at bounding box center [122, 364] width 29 height 111
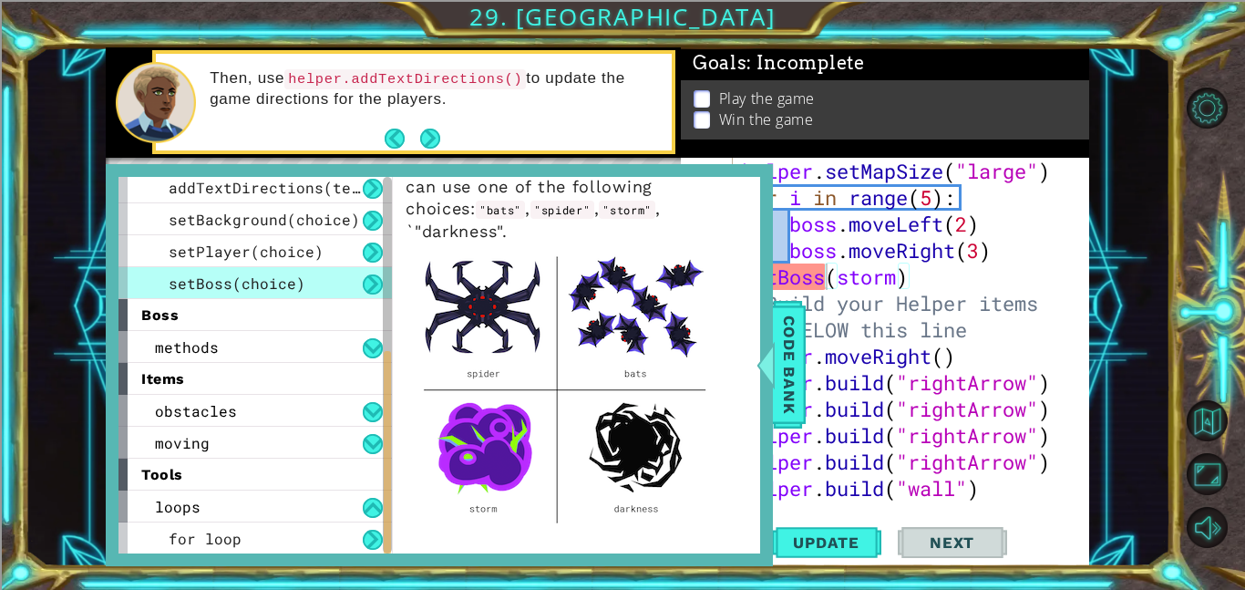
click at [861, 270] on div "helper . setMapSize ( "large" ) for i in range ( 5 ) : boss . moveLeft ( 2 ) bo…" at bounding box center [916, 356] width 356 height 396
click at [792, 341] on span "Code Bank" at bounding box center [789, 364] width 29 height 111
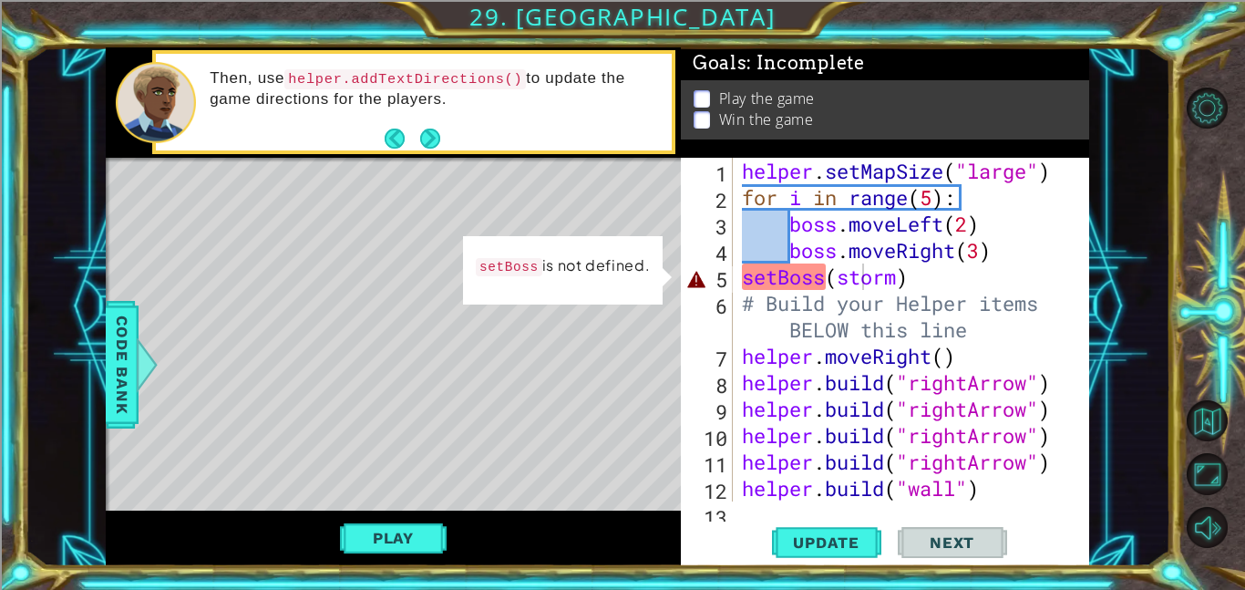
click at [747, 273] on div "helper . setMapSize ( "large" ) for i in range ( 5 ) : boss . moveLeft ( 2 ) bo…" at bounding box center [916, 356] width 356 height 396
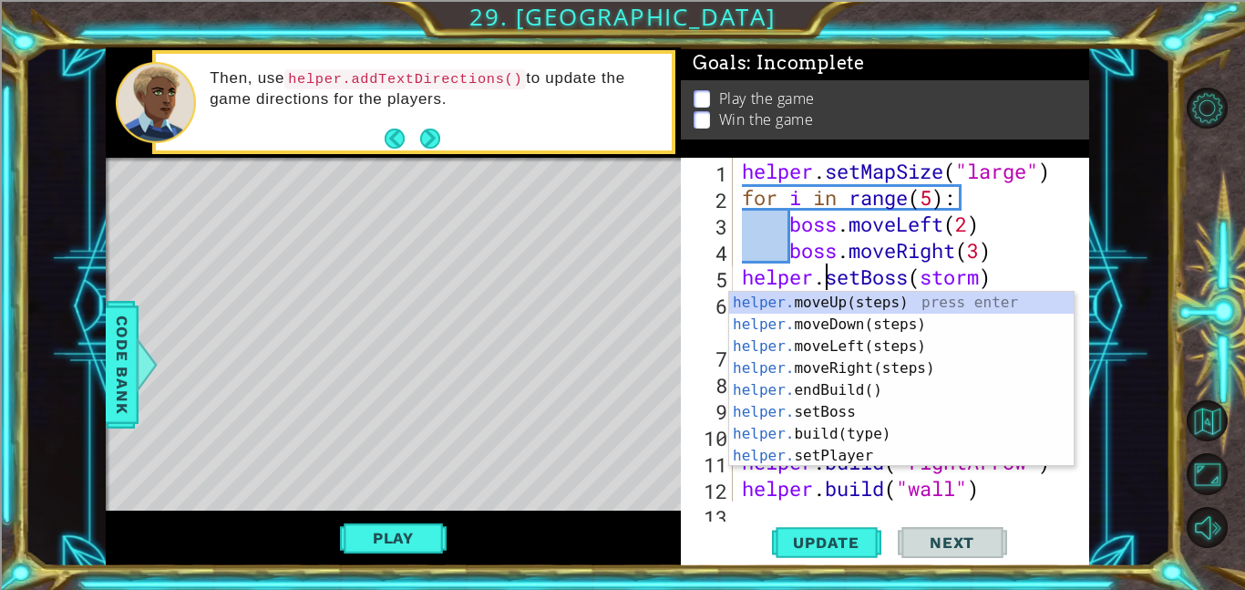
scroll to position [0, 4]
click at [912, 273] on div "helper . setMapSize ( "large" ) for i in range ( 5 ) : boss . moveLeft ( 2 ) bo…" at bounding box center [916, 356] width 356 height 396
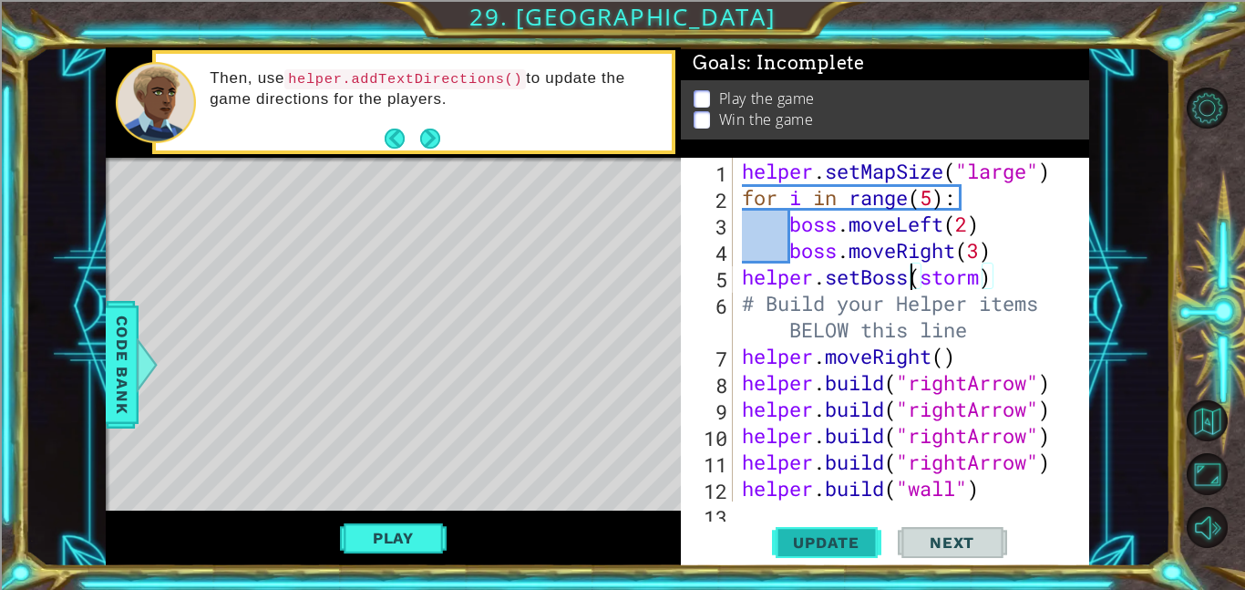
click at [845, 539] on span "Update" at bounding box center [826, 542] width 103 height 18
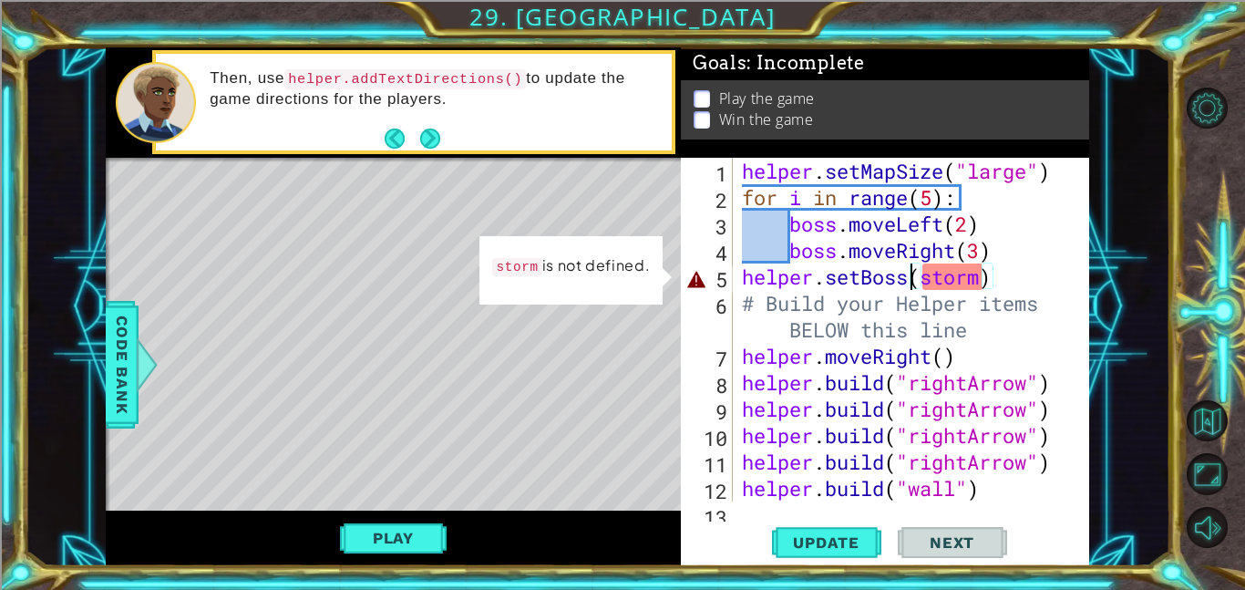
click at [955, 274] on div "helper . setMapSize ( "large" ) for i in range ( 5 ) : boss . moveLeft ( 2 ) bo…" at bounding box center [916, 356] width 356 height 396
click at [923, 269] on div "helper . setMapSize ( "large" ) for i in range ( 5 ) : boss . moveLeft ( 2 ) bo…" at bounding box center [916, 356] width 356 height 396
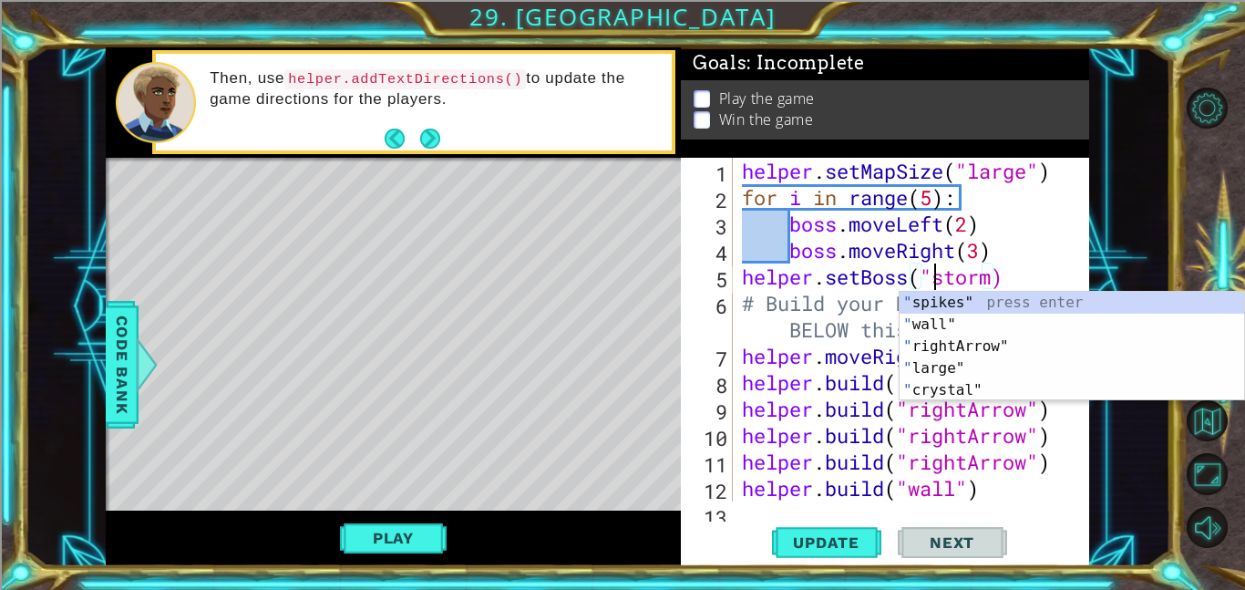
scroll to position [0, 8]
click at [997, 276] on div "helper . setMapSize ( "large" ) for i in range ( 5 ) : boss . moveLeft ( 2 ) bo…" at bounding box center [916, 356] width 356 height 396
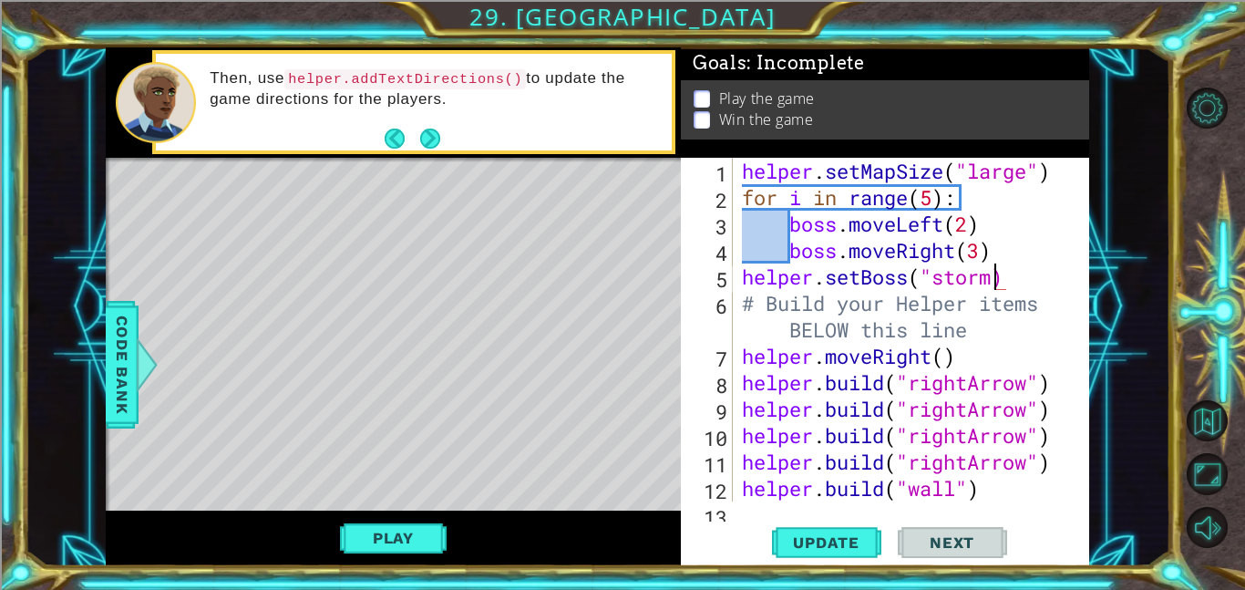
scroll to position [0, 11]
click at [857, 547] on span "Update" at bounding box center [826, 542] width 103 height 18
click at [412, 521] on button "Play" at bounding box center [393, 537] width 107 height 35
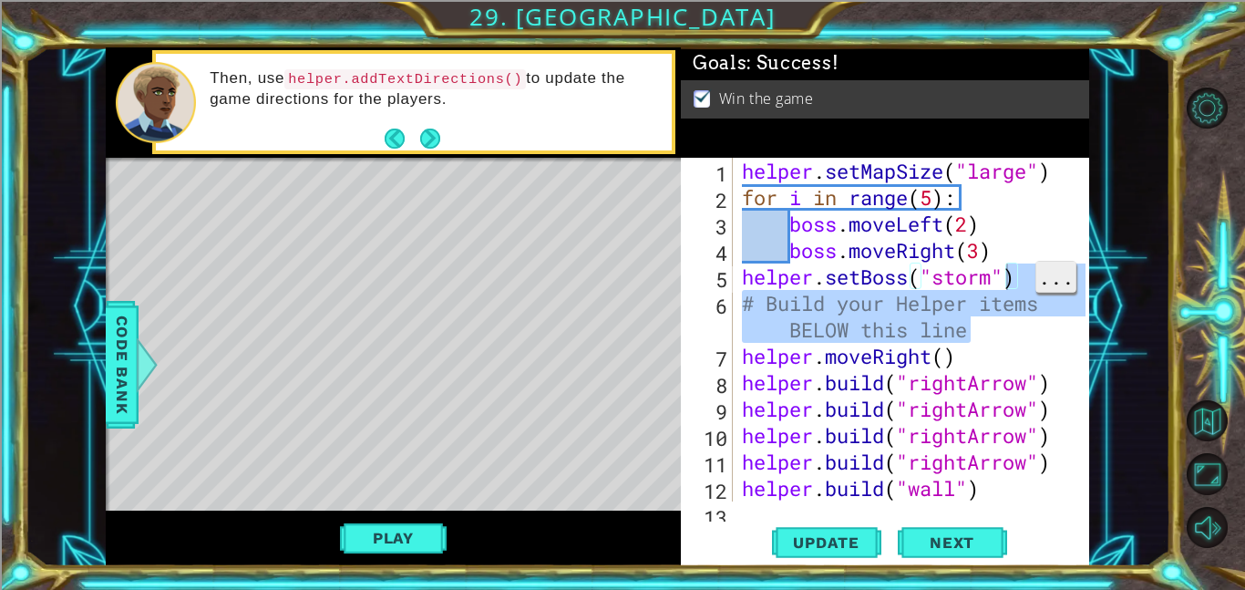
click at [1036, 262] on span "..." at bounding box center [1055, 277] width 39 height 30
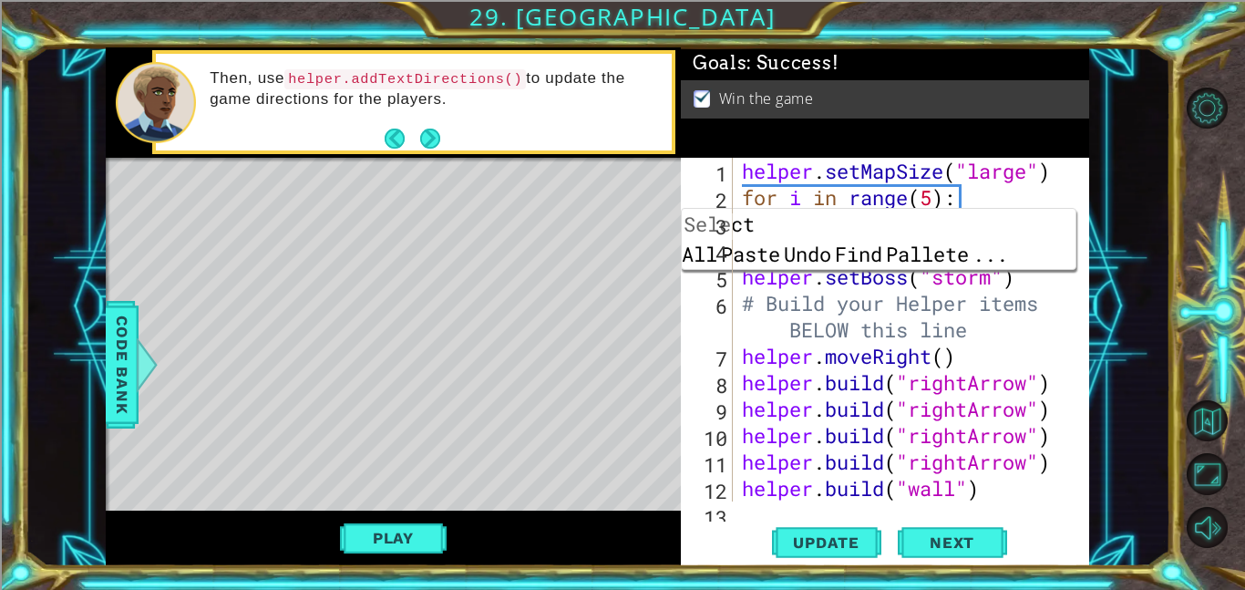
click at [1037, 394] on div "helper . setMapSize ( "large" ) for i in range ( 5 ) : boss . moveLeft ( 2 ) bo…" at bounding box center [916, 356] width 356 height 396
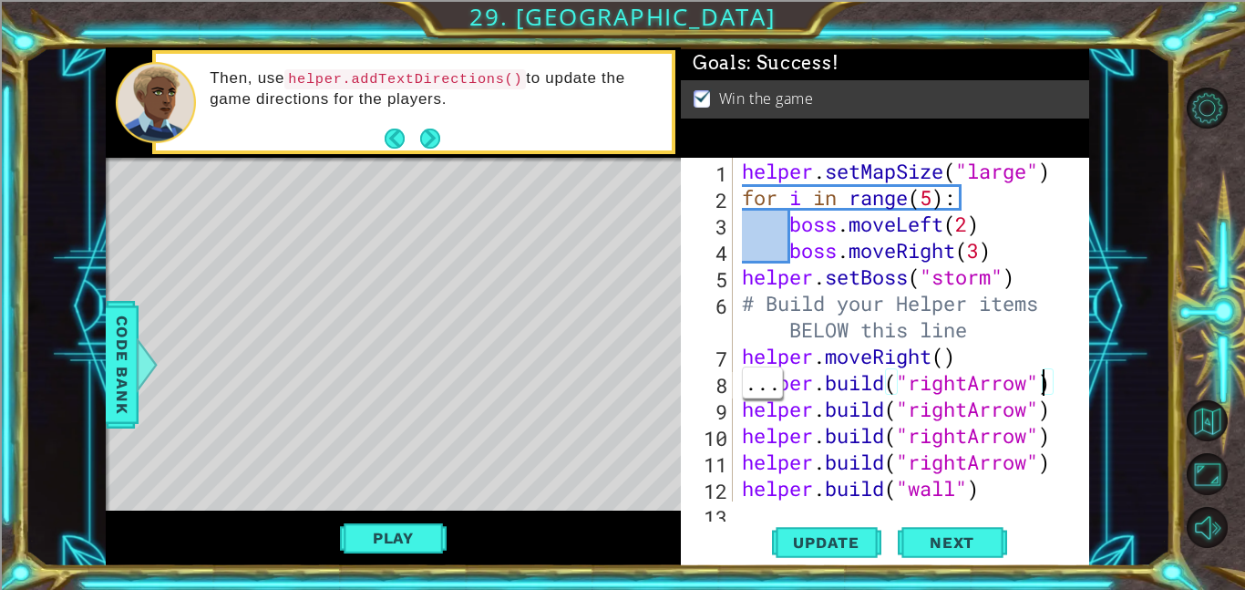
click at [926, 202] on div "helper . setMapSize ( "large" ) for i in range ( 5 ) : boss . moveLeft ( 2 ) bo…" at bounding box center [916, 356] width 356 height 396
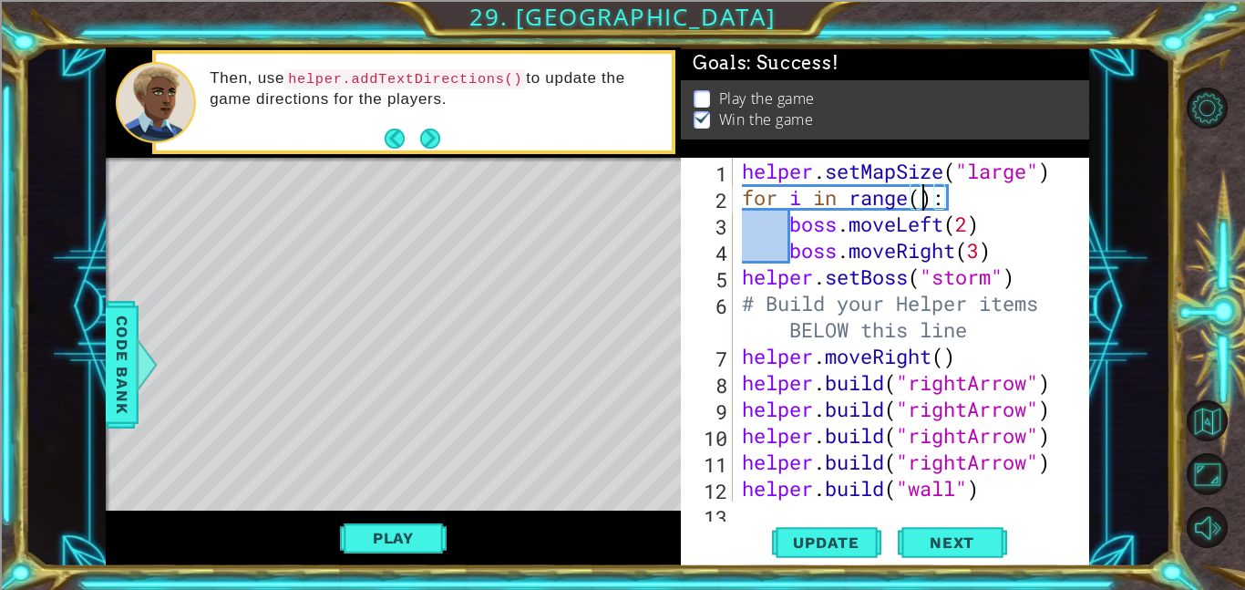
scroll to position [0, 8]
click at [972, 224] on div "helper . setMapSize ( "large" ) for i in range ( 4 ) : boss . moveLeft ( 2 ) bo…" at bounding box center [916, 356] width 356 height 396
click at [986, 255] on div "helper . setMapSize ( "large" ) for i in range ( 4 ) : boss . moveLeft ( 1 ) bo…" at bounding box center [916, 356] width 356 height 396
click at [849, 539] on span "Update" at bounding box center [826, 542] width 103 height 18
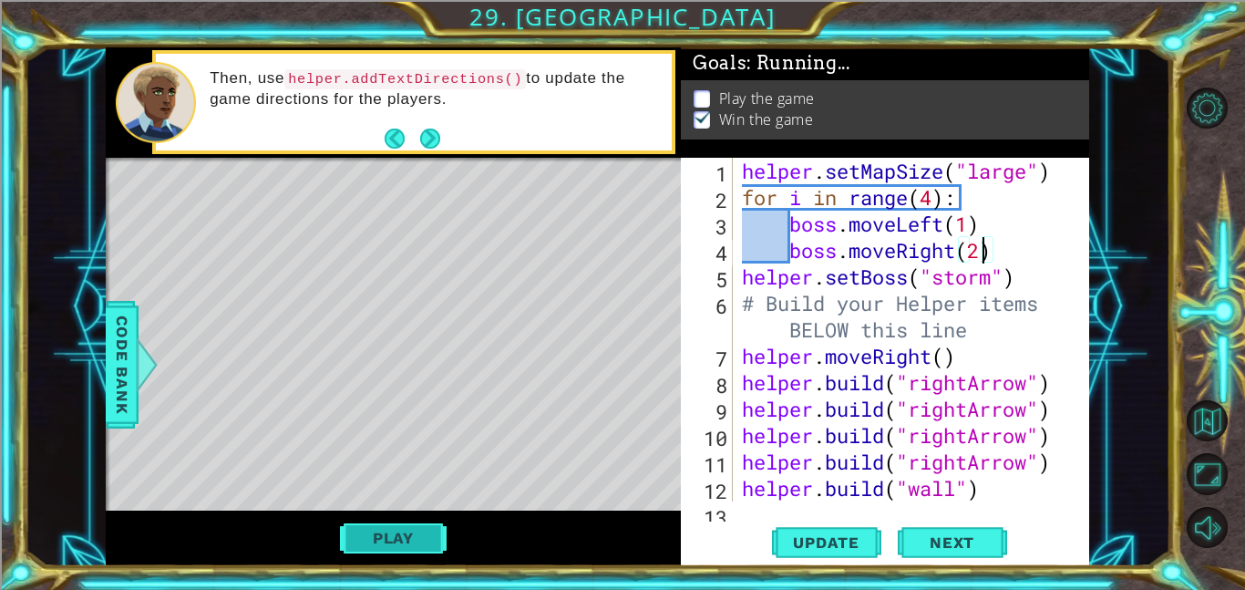
click at [408, 533] on button "Play" at bounding box center [393, 537] width 107 height 35
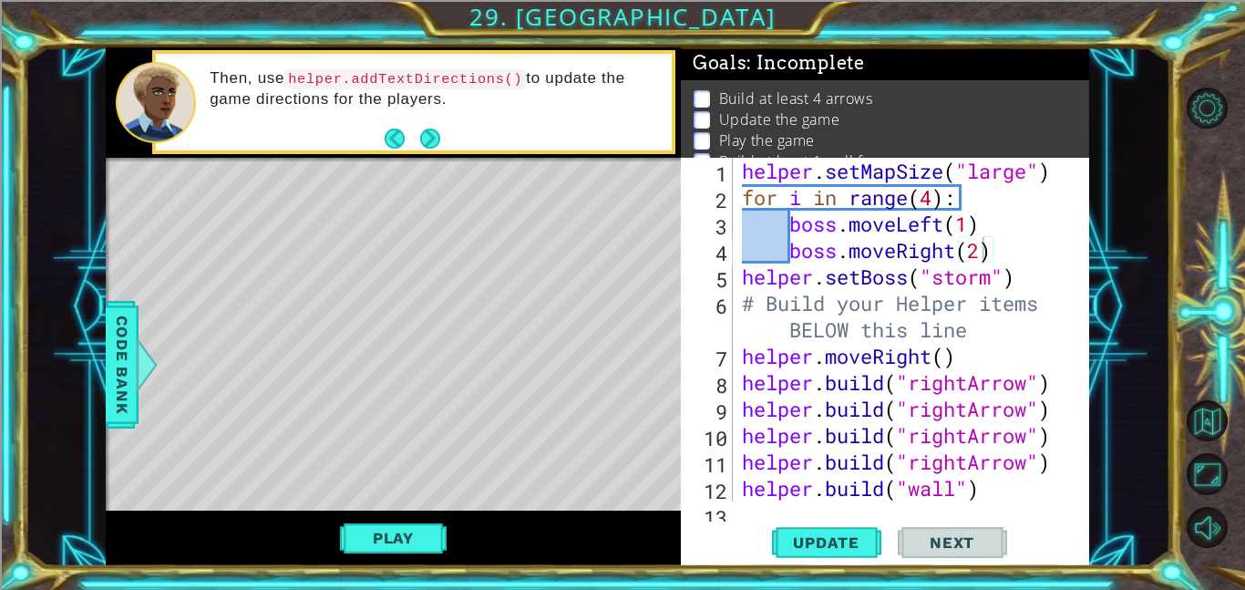
click at [631, 518] on div "Play" at bounding box center [393, 538] width 575 height 56
click at [399, 522] on button "Play" at bounding box center [393, 537] width 107 height 35
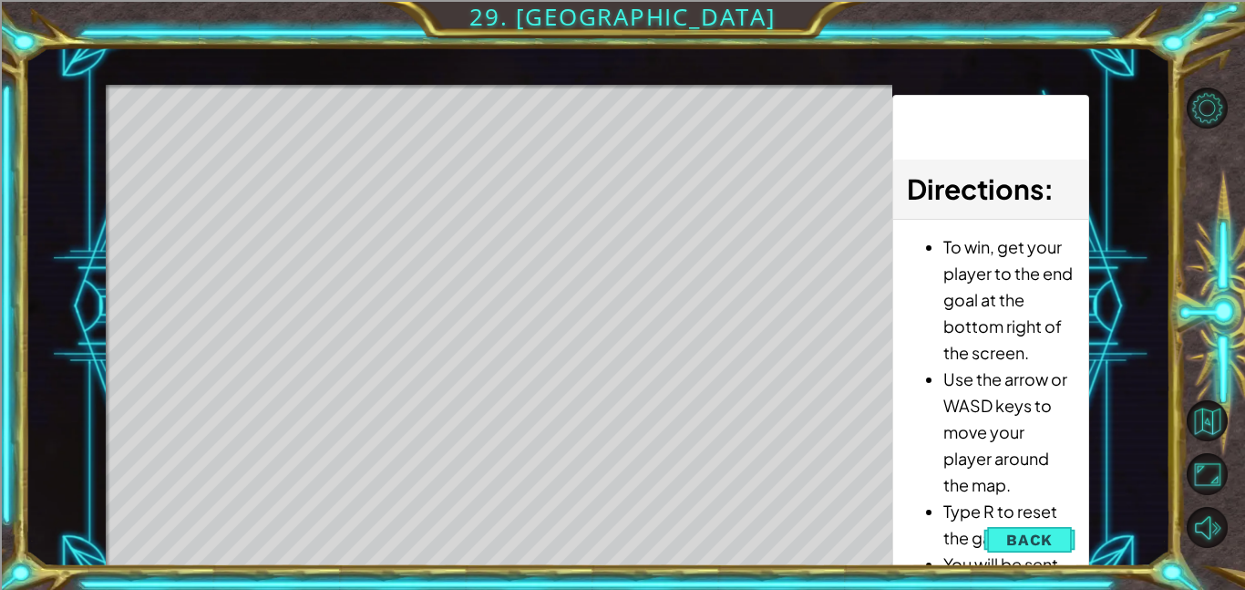
click at [399, 522] on div "Level Map" at bounding box center [527, 353] width 842 height 537
click at [665, 86] on div at bounding box center [499, 87] width 786 height 5
click at [1047, 547] on span "Back" at bounding box center [1029, 539] width 46 height 18
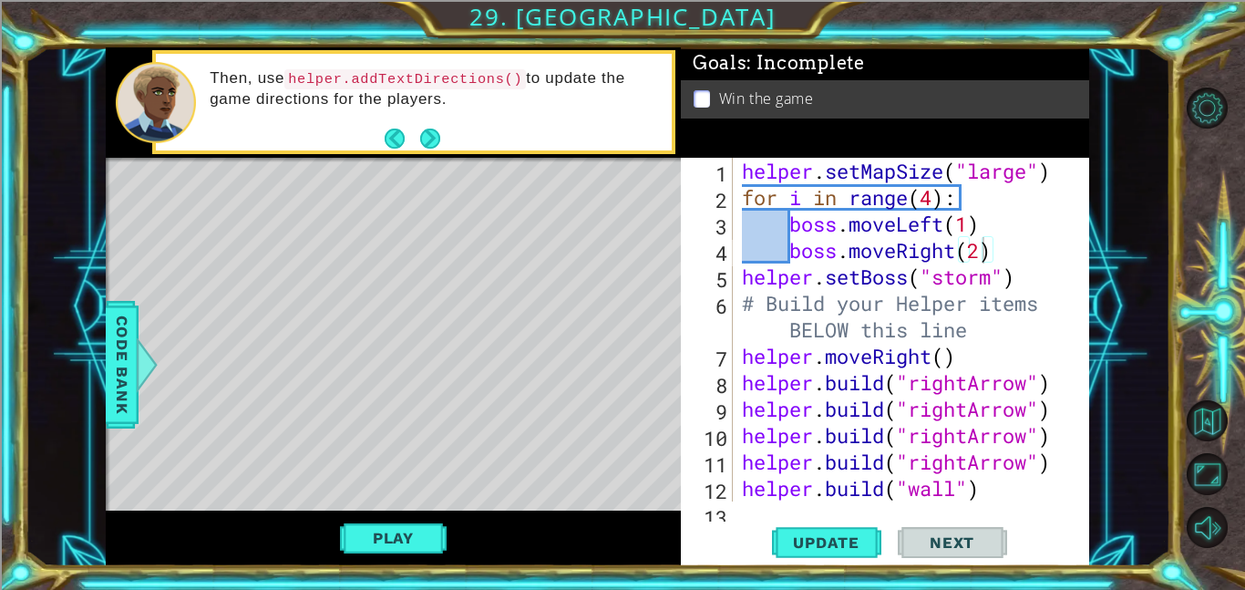
click at [764, 341] on div "helper . setMapSize ( "large" ) for i in range ( 4 ) : boss . moveLeft ( 1 ) bo…" at bounding box center [916, 356] width 356 height 396
click at [976, 333] on div "helper . setMapSize ( "large" ) for i in range ( 4 ) : boss . moveLeft ( 1 ) bo…" at bounding box center [916, 356] width 356 height 396
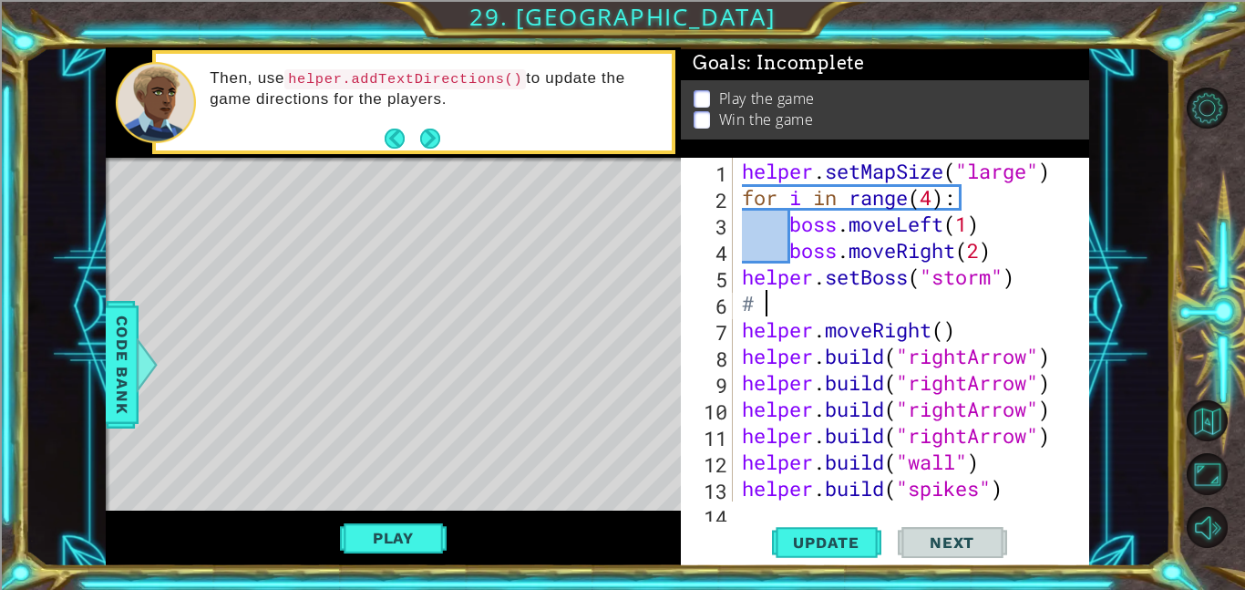
scroll to position [0, 0]
type textarea "#"
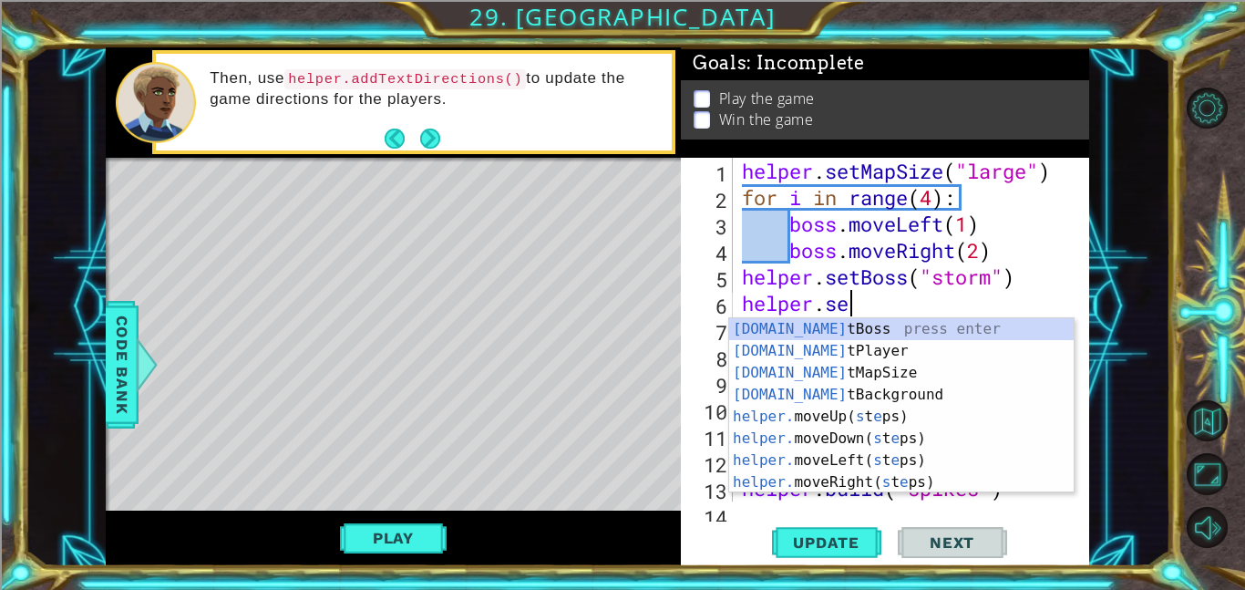
scroll to position [0, 5]
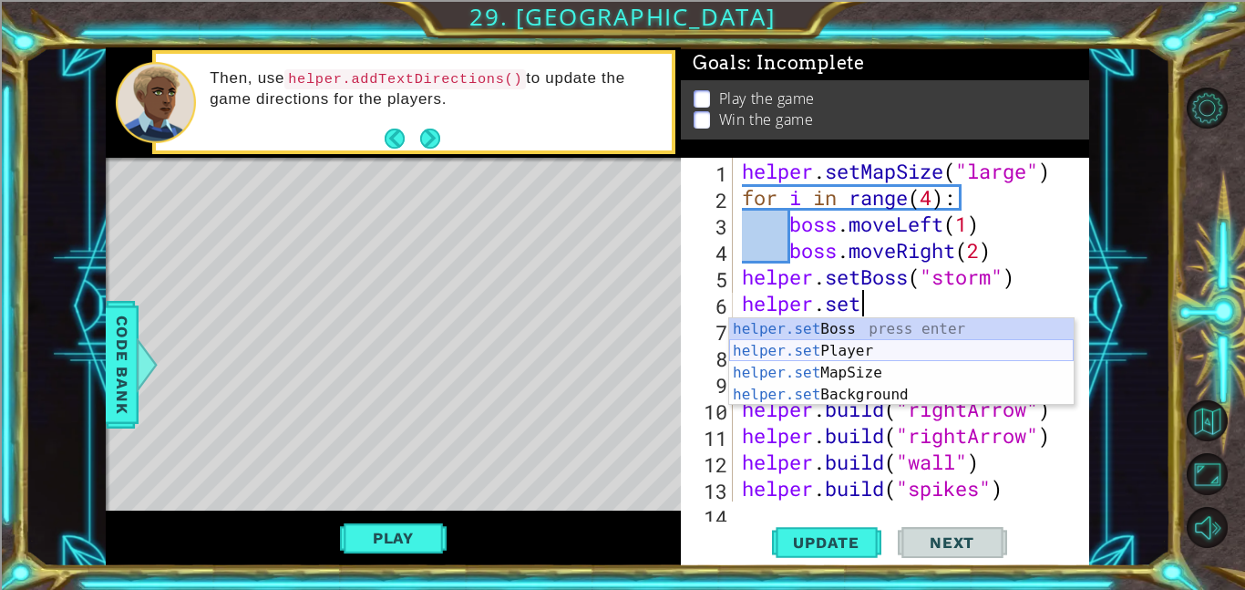
click at [970, 359] on div "helper.set Boss press enter helper.set Player press enter helper.set MapSize pr…" at bounding box center [901, 383] width 344 height 131
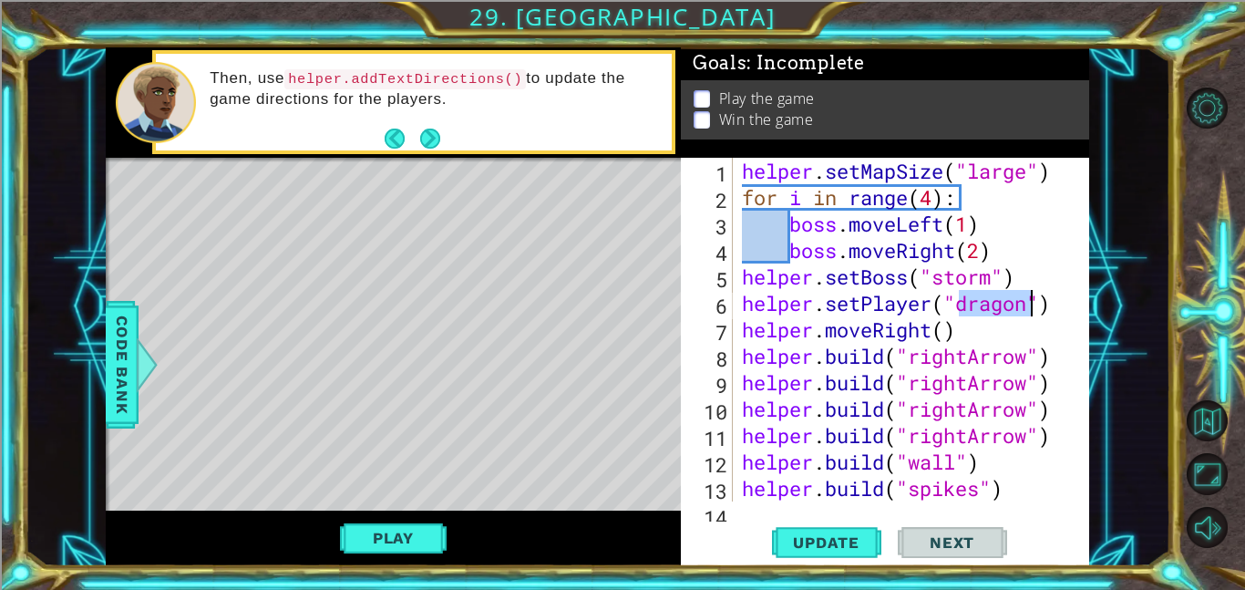
click at [1011, 323] on div "helper . setMapSize ( "large" ) for i in range ( 4 ) : boss . moveLeft ( 1 ) bo…" at bounding box center [916, 356] width 356 height 396
click at [1016, 311] on div "helper . setMapSize ( "large" ) for i in range ( 4 ) : boss . moveLeft ( 1 ) bo…" at bounding box center [916, 356] width 356 height 396
click at [1031, 313] on div "helper . setMapSize ( "large" ) for i in range ( 4 ) : boss . moveLeft ( 1 ) bo…" at bounding box center [916, 356] width 356 height 396
click at [118, 334] on span "Code Bank" at bounding box center [122, 364] width 29 height 111
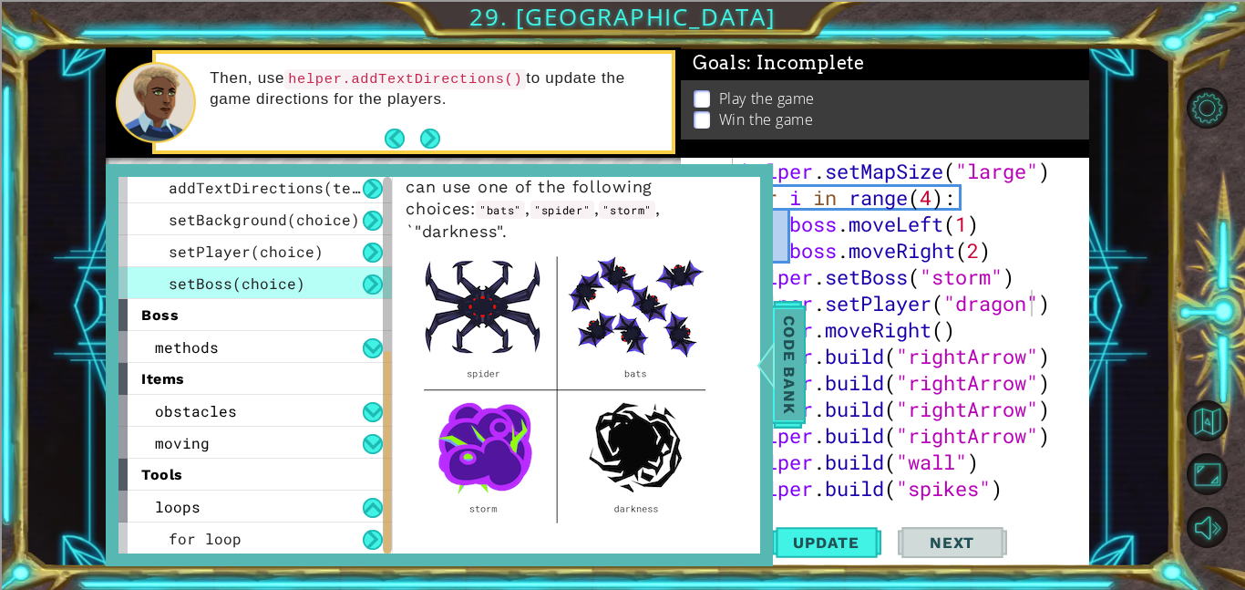
click at [785, 365] on span "Code Bank" at bounding box center [789, 364] width 29 height 111
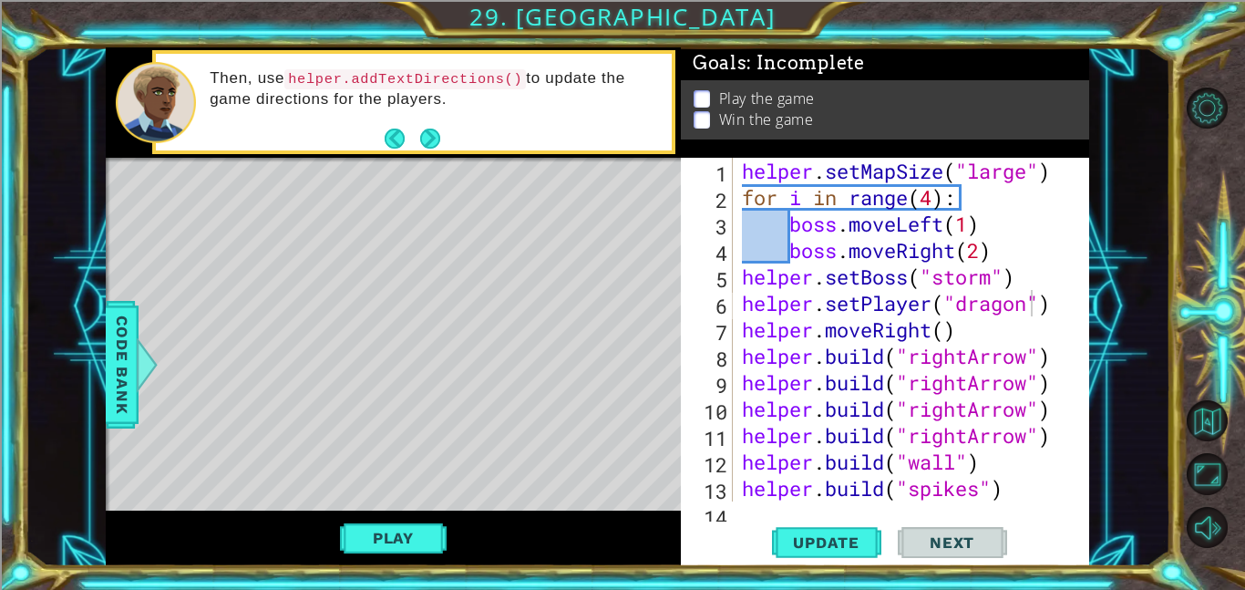
click at [1030, 305] on div "helper . setMapSize ( "large" ) for i in range ( 4 ) : boss . moveLeft ( 1 ) bo…" at bounding box center [916, 356] width 356 height 396
type textarea "helper.setPlayer("ghost")"
click at [363, 551] on button "Play" at bounding box center [393, 537] width 107 height 35
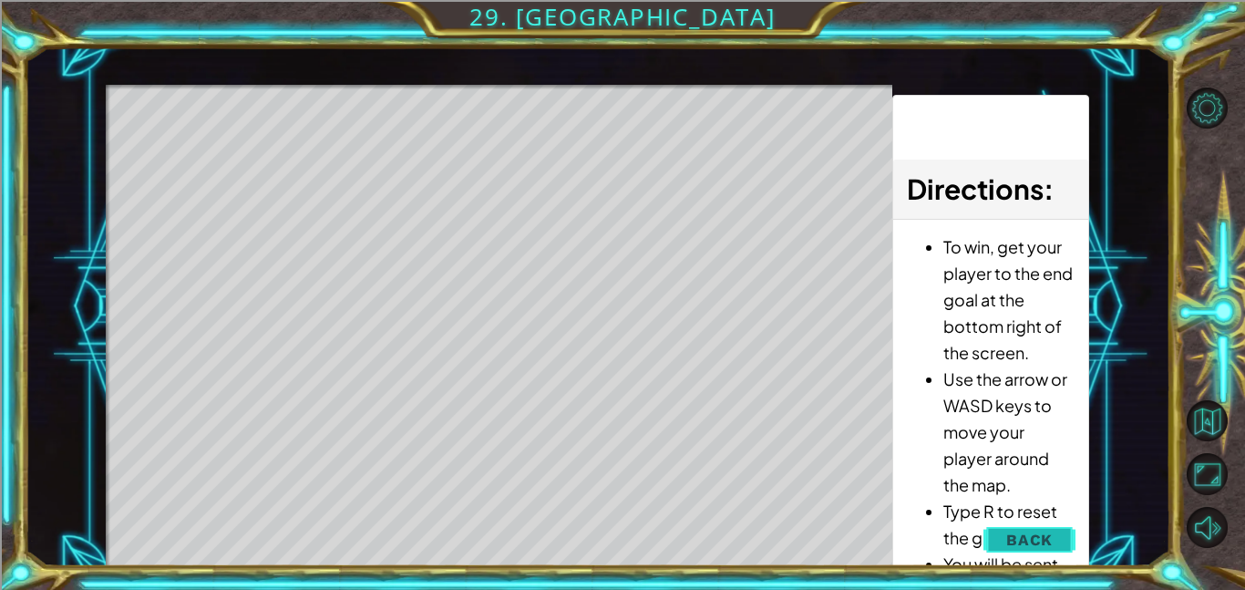
click at [1000, 531] on button "Back" at bounding box center [1029, 539] width 92 height 36
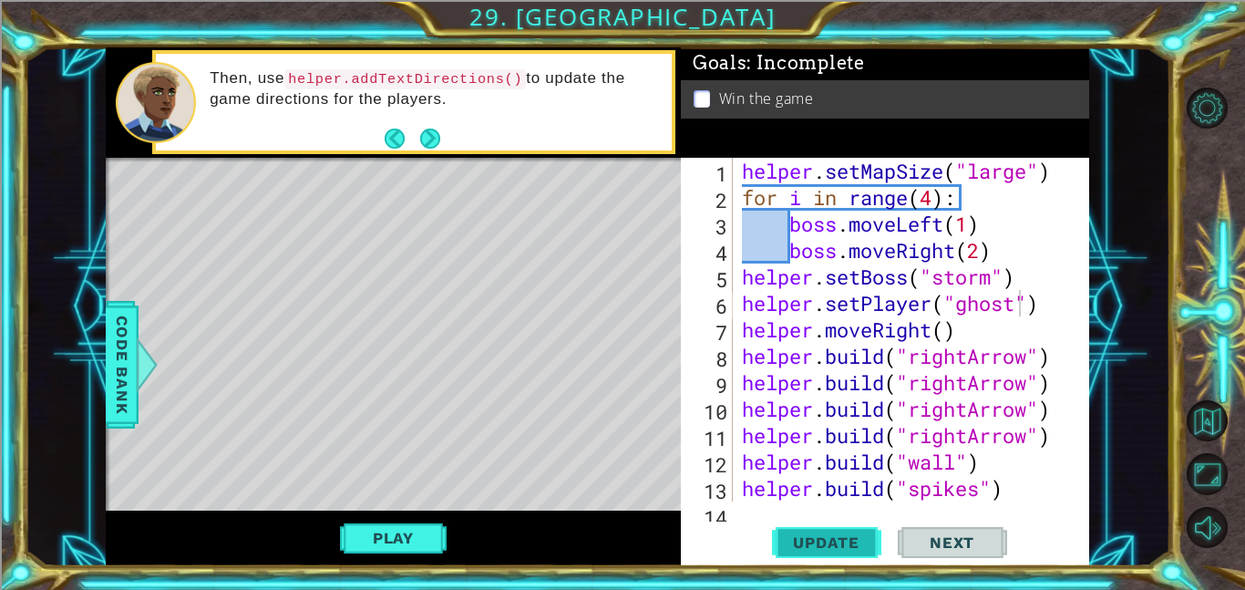
click at [851, 530] on button "Update" at bounding box center [826, 541] width 109 height 41
click at [389, 545] on button "Play" at bounding box center [393, 537] width 107 height 35
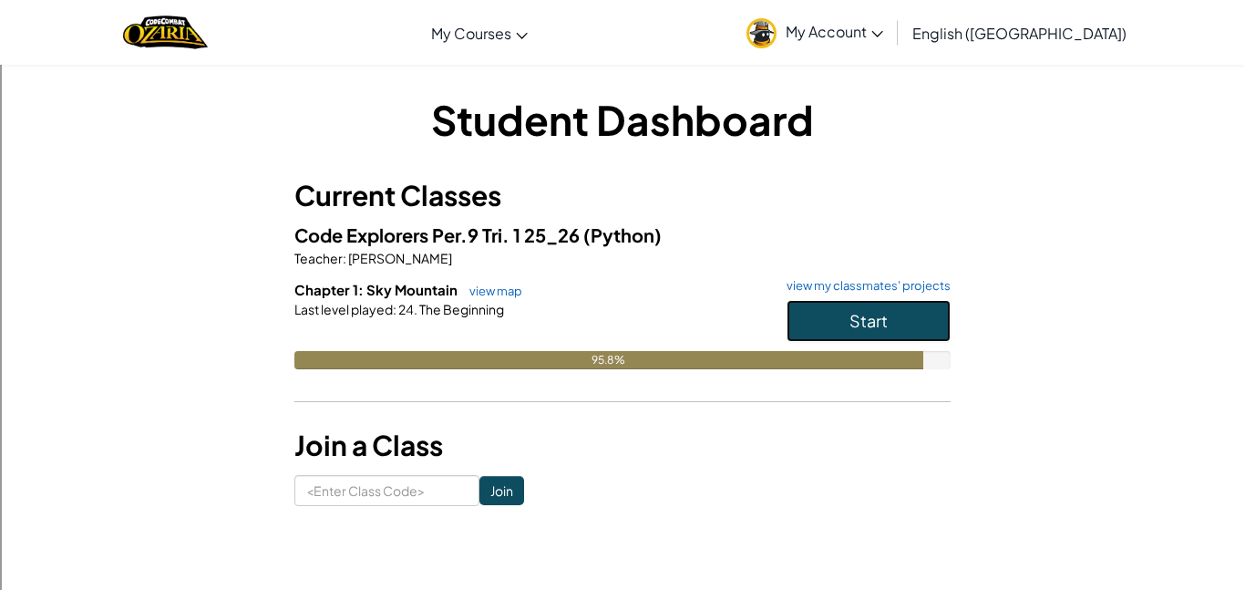
click at [833, 313] on button "Start" at bounding box center [868, 321] width 164 height 42
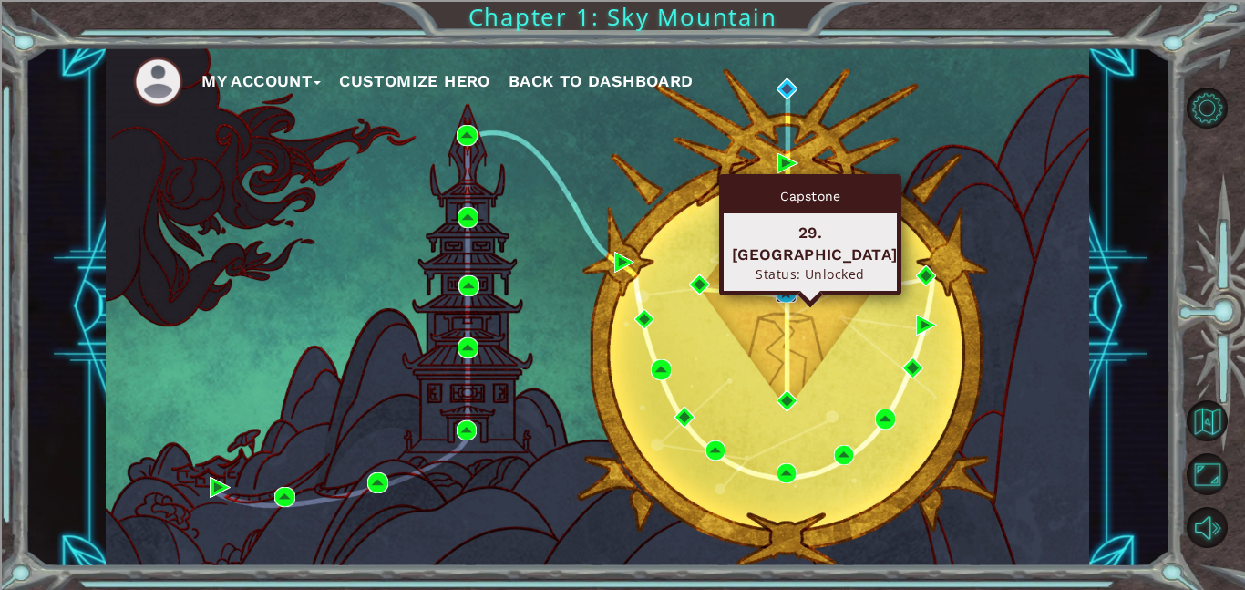
click at [786, 286] on img at bounding box center [785, 292] width 21 height 21
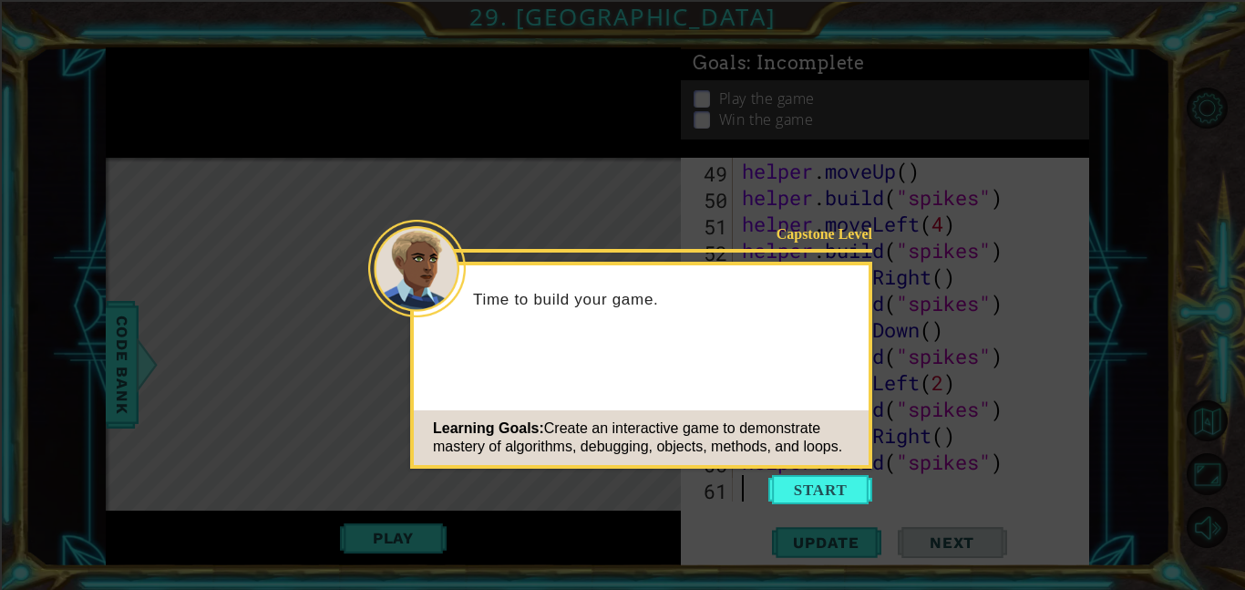
scroll to position [1295, 0]
click at [797, 489] on button "Start" at bounding box center [820, 489] width 104 height 29
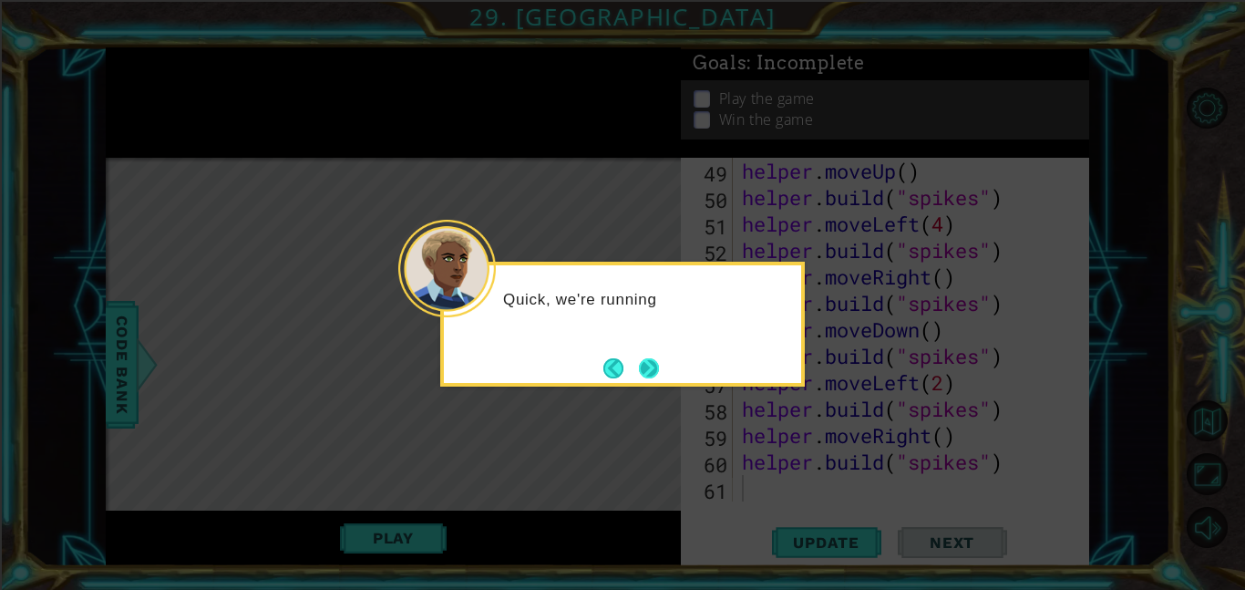
click at [659, 358] on button "Next" at bounding box center [649, 368] width 20 height 20
click at [653, 358] on button "Next" at bounding box center [649, 368] width 20 height 20
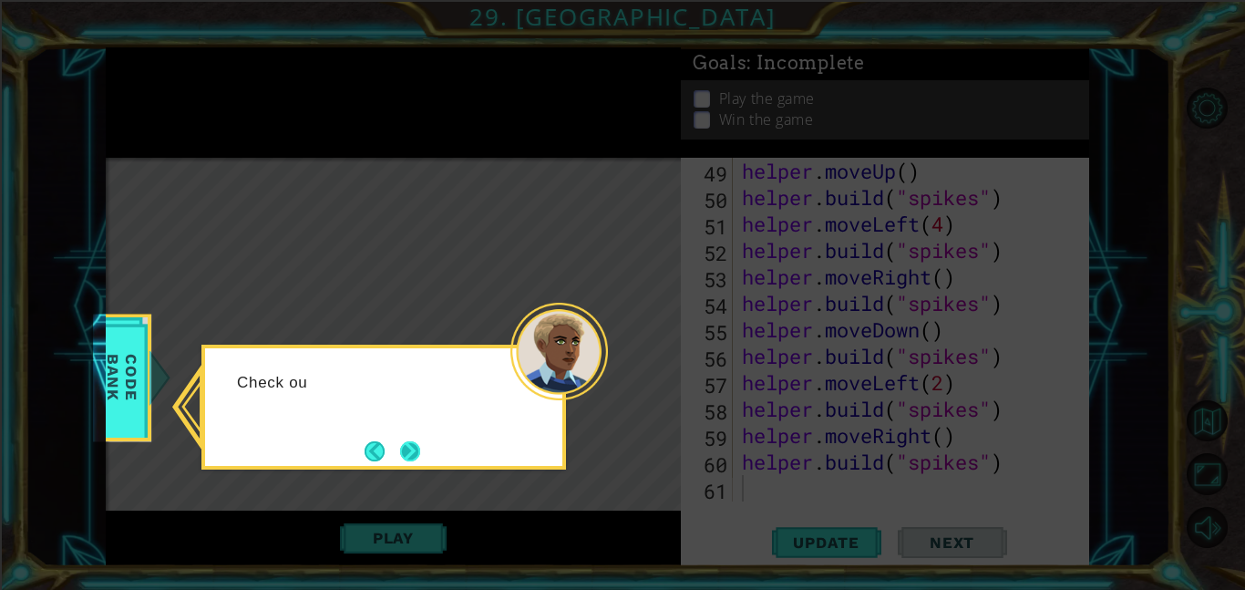
click at [400, 453] on button "Next" at bounding box center [410, 451] width 20 height 20
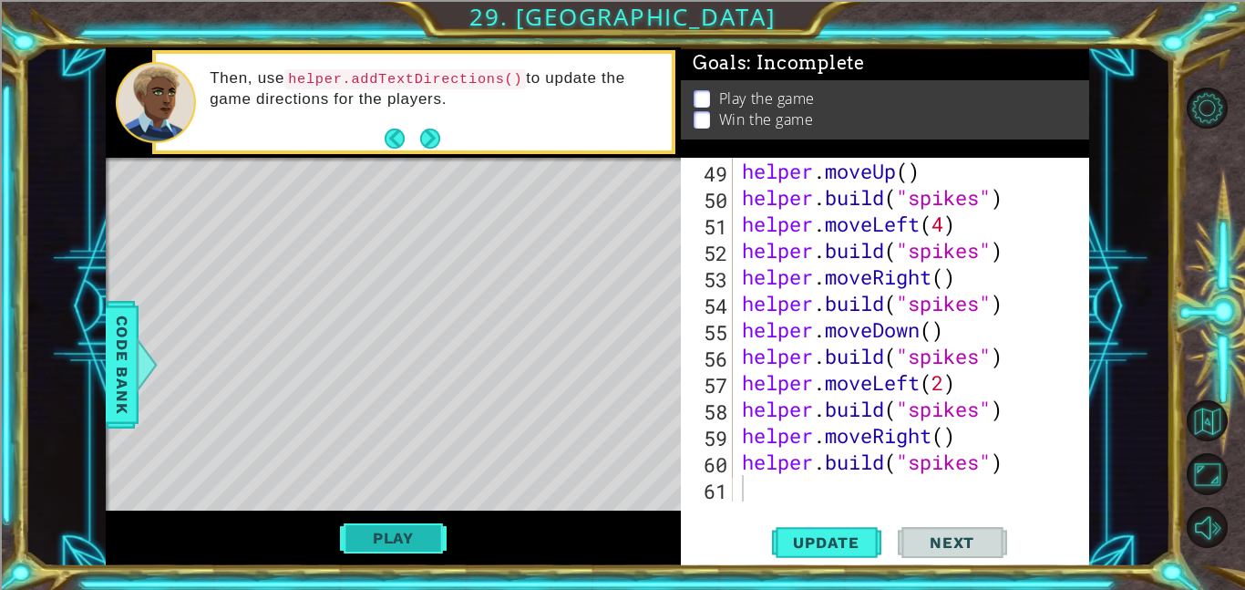
click at [364, 533] on button "Play" at bounding box center [393, 537] width 107 height 35
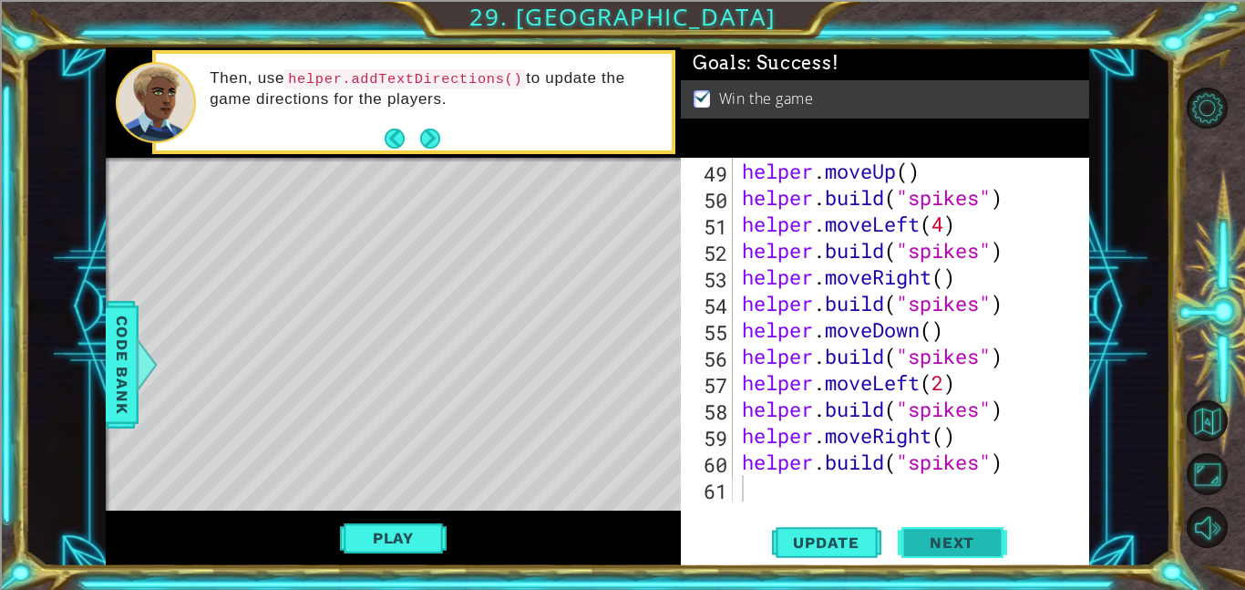
click at [945, 538] on span "Next" at bounding box center [951, 542] width 81 height 18
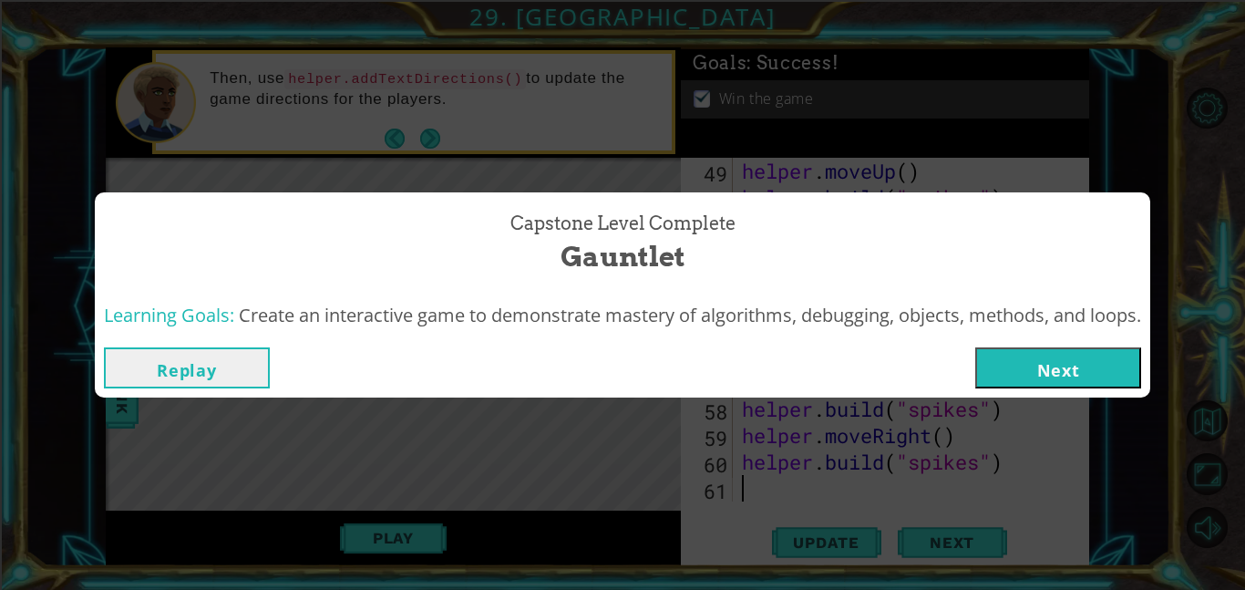
click at [1041, 363] on button "Next" at bounding box center [1058, 367] width 166 height 41
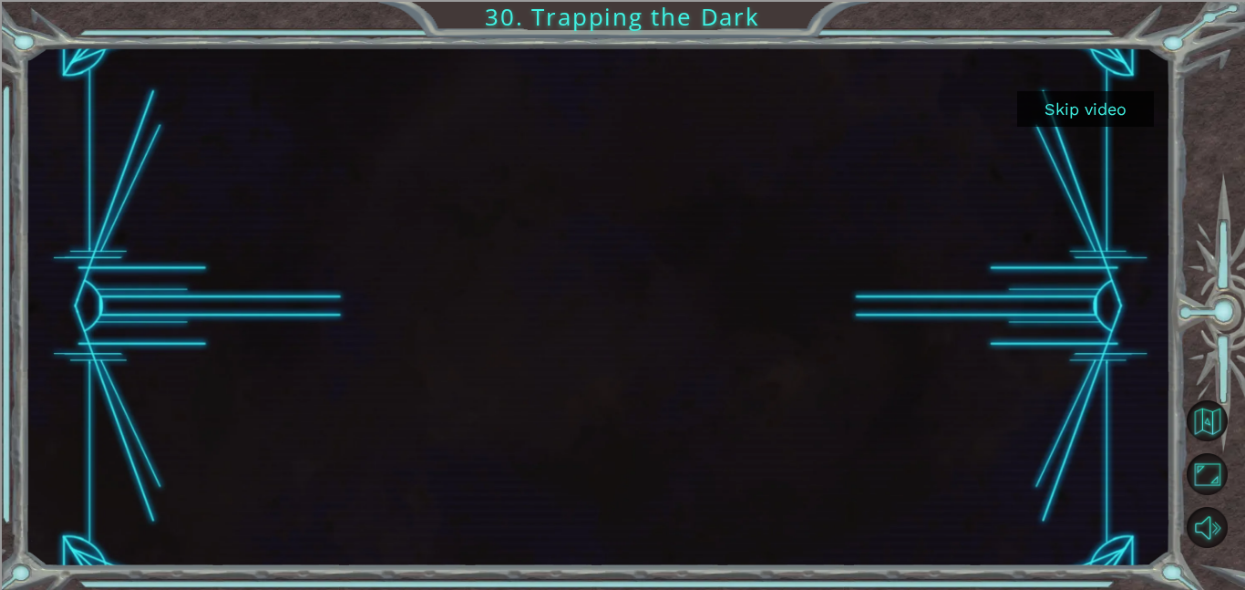
click at [1103, 108] on button "Skip video" at bounding box center [1085, 109] width 137 height 36
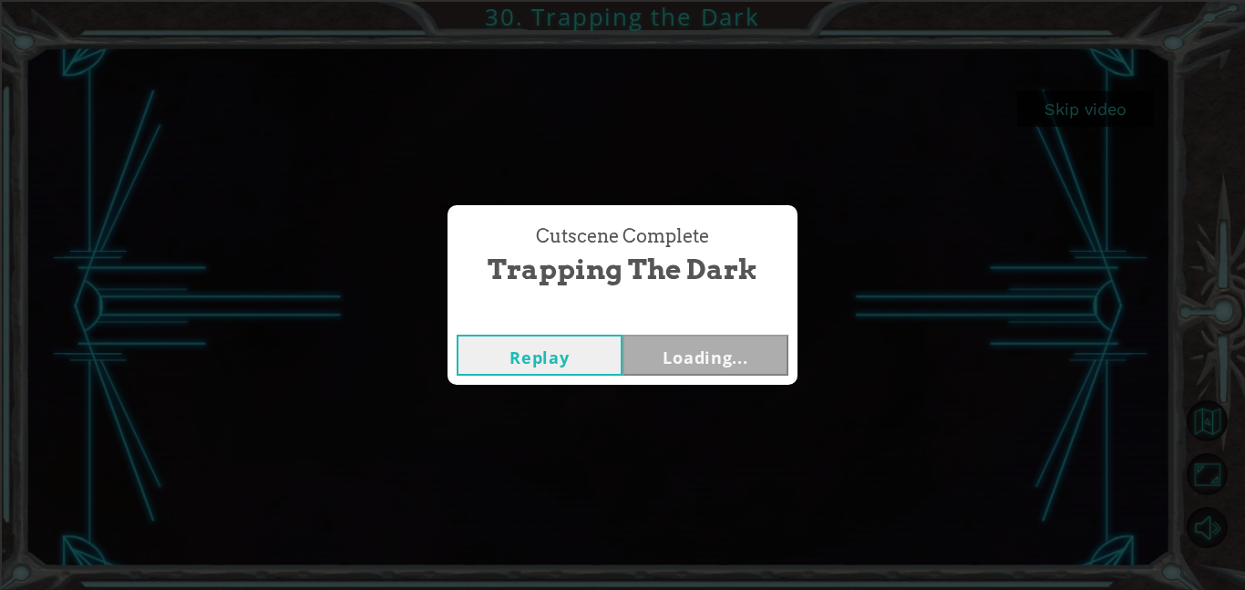
click at [696, 346] on button "Loading..." at bounding box center [705, 354] width 166 height 41
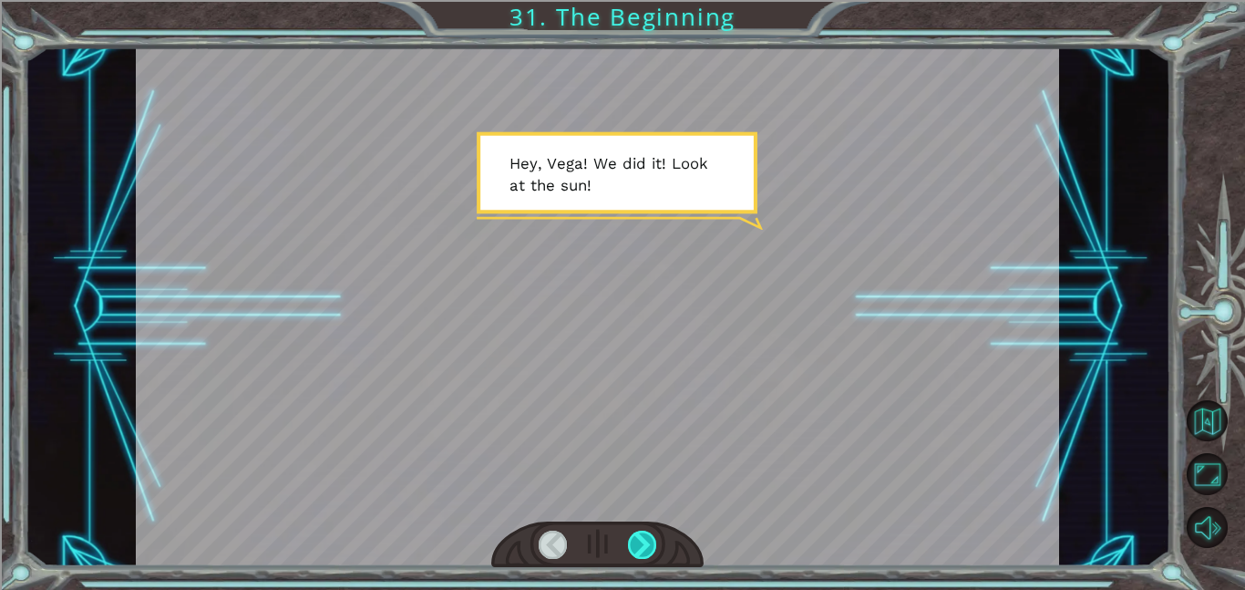
click at [642, 533] on div at bounding box center [642, 544] width 29 height 28
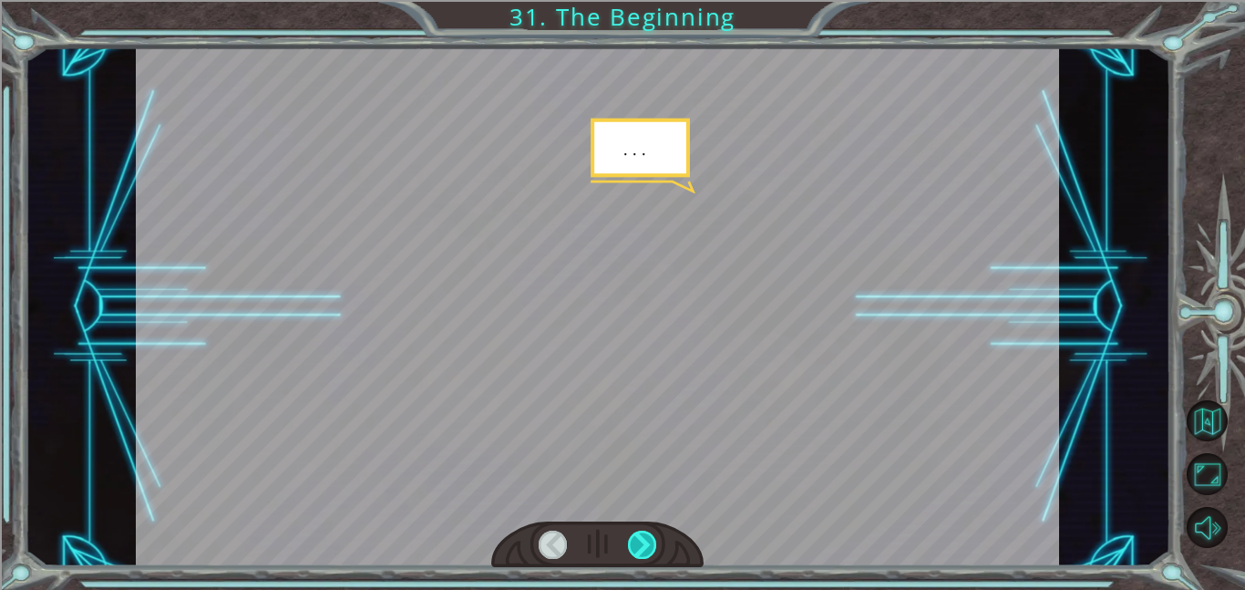
click at [642, 533] on div at bounding box center [642, 544] width 29 height 28
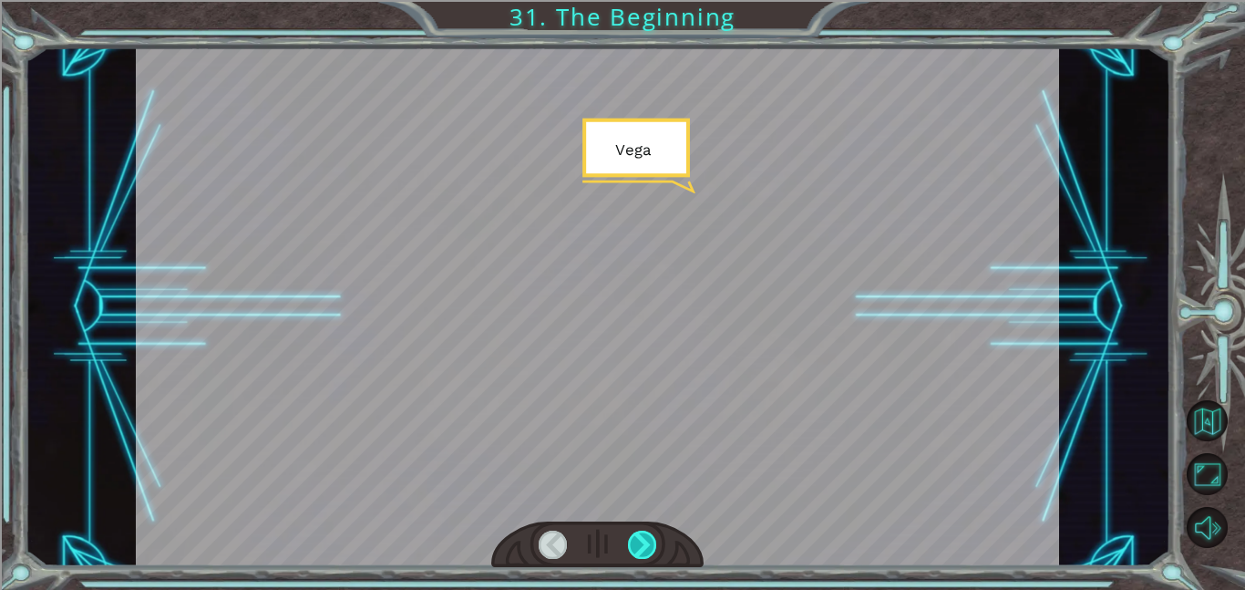
click at [642, 533] on div at bounding box center [642, 544] width 29 height 28
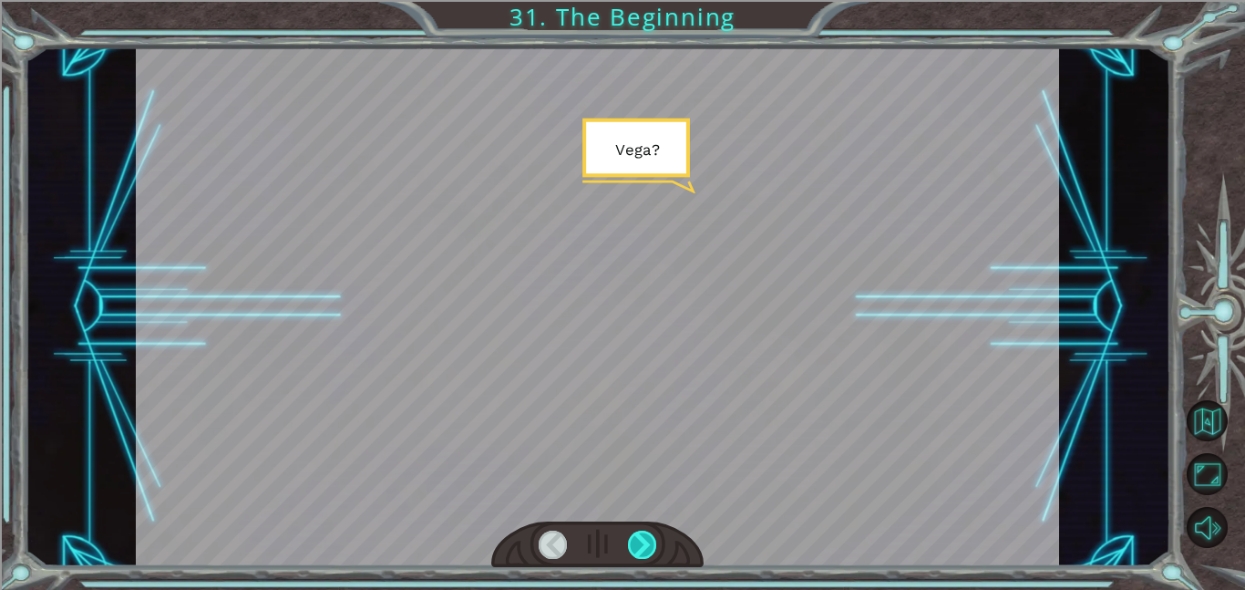
click at [642, 533] on div at bounding box center [642, 544] width 29 height 28
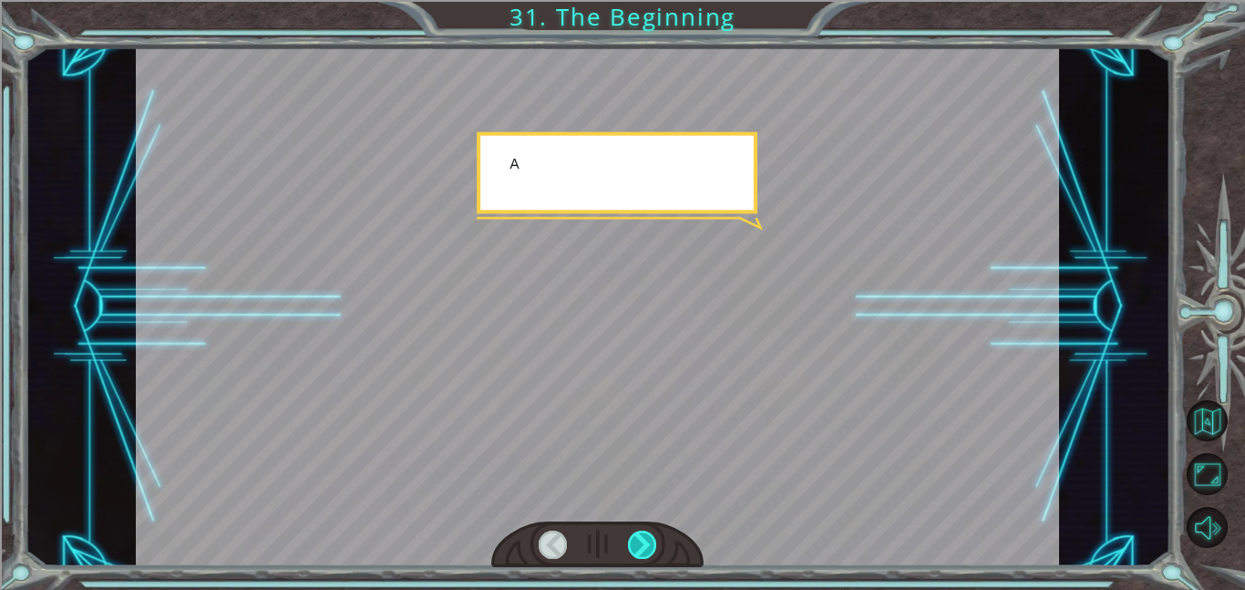
click at [642, 533] on div at bounding box center [642, 544] width 29 height 28
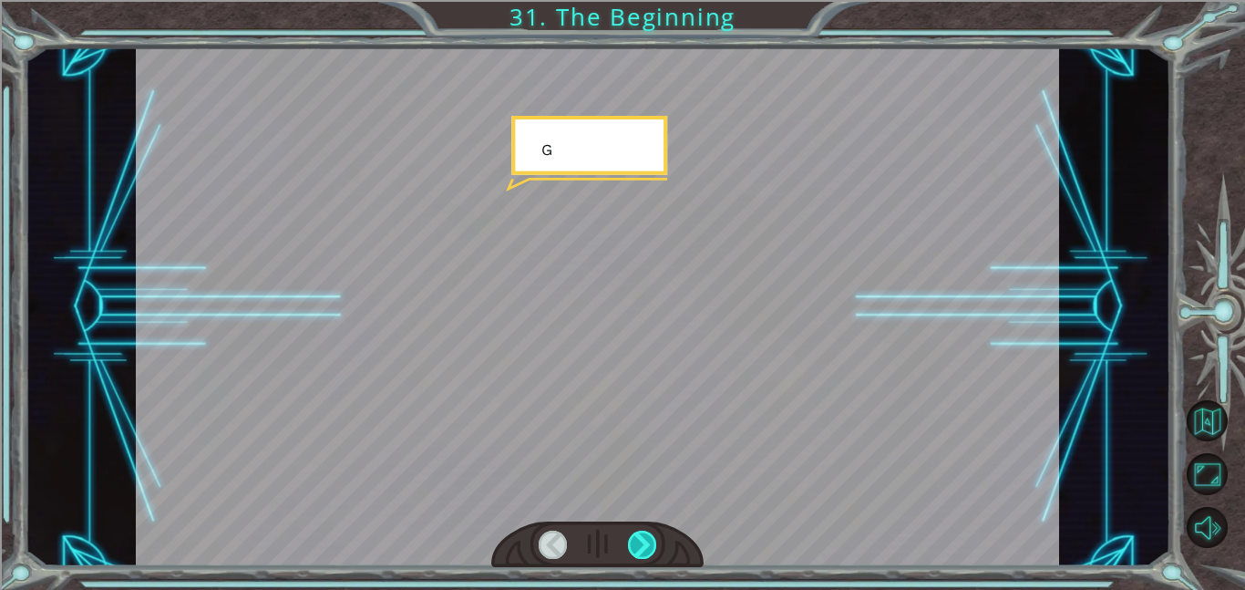
click at [642, 533] on div at bounding box center [642, 544] width 29 height 28
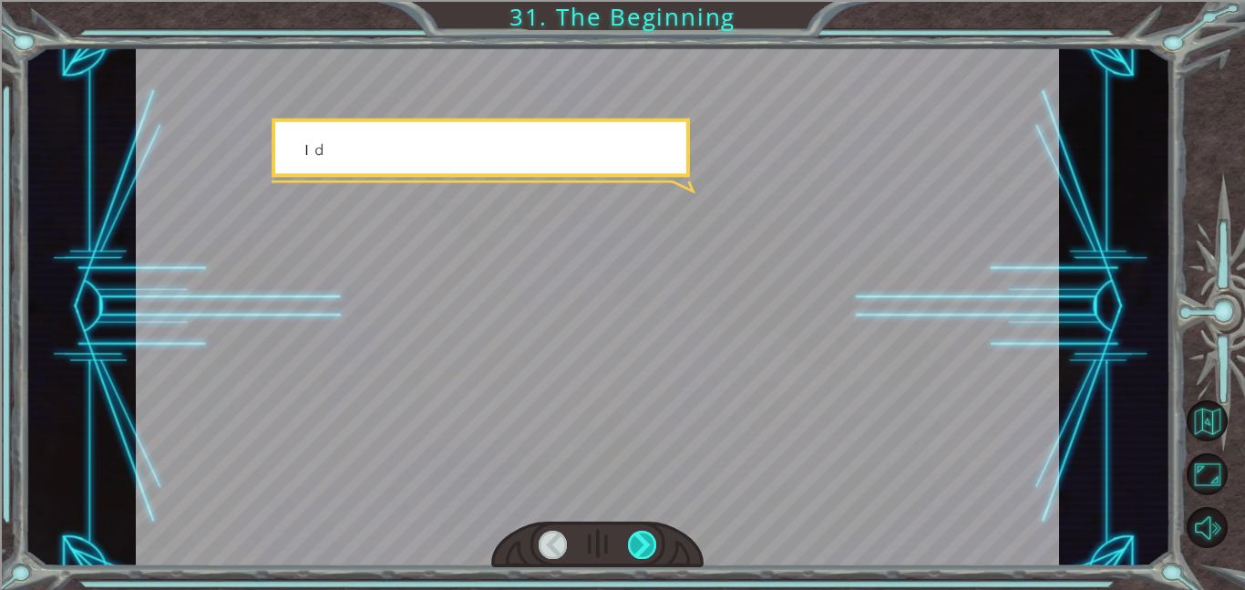
click at [642, 533] on div at bounding box center [642, 544] width 29 height 28
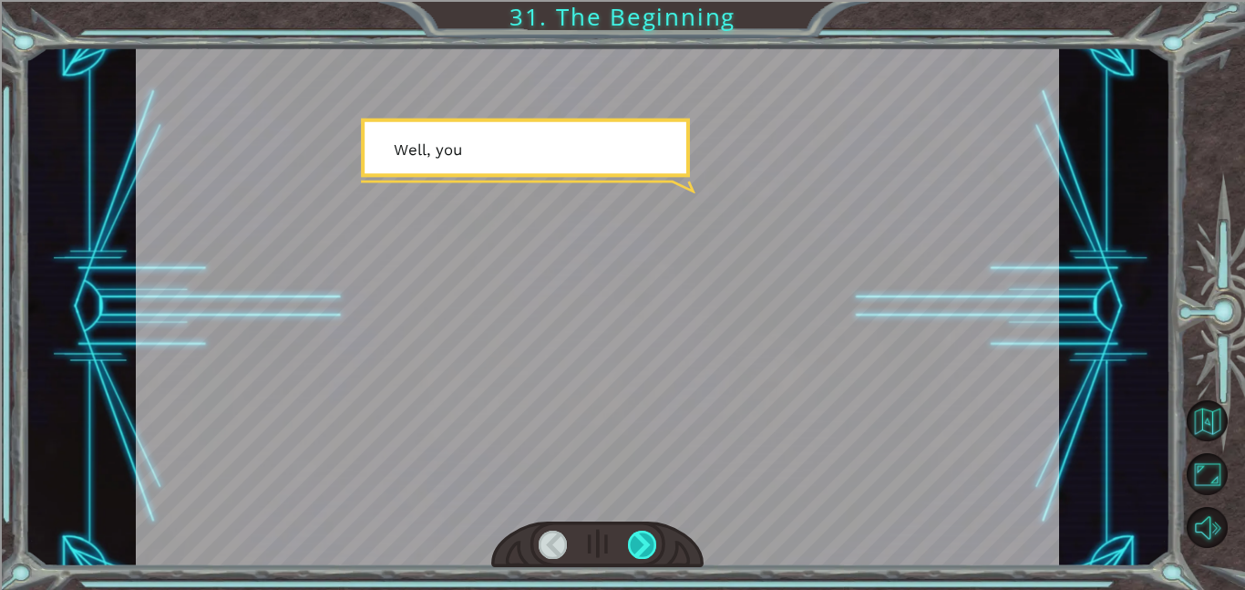
click at [642, 533] on div at bounding box center [642, 544] width 29 height 28
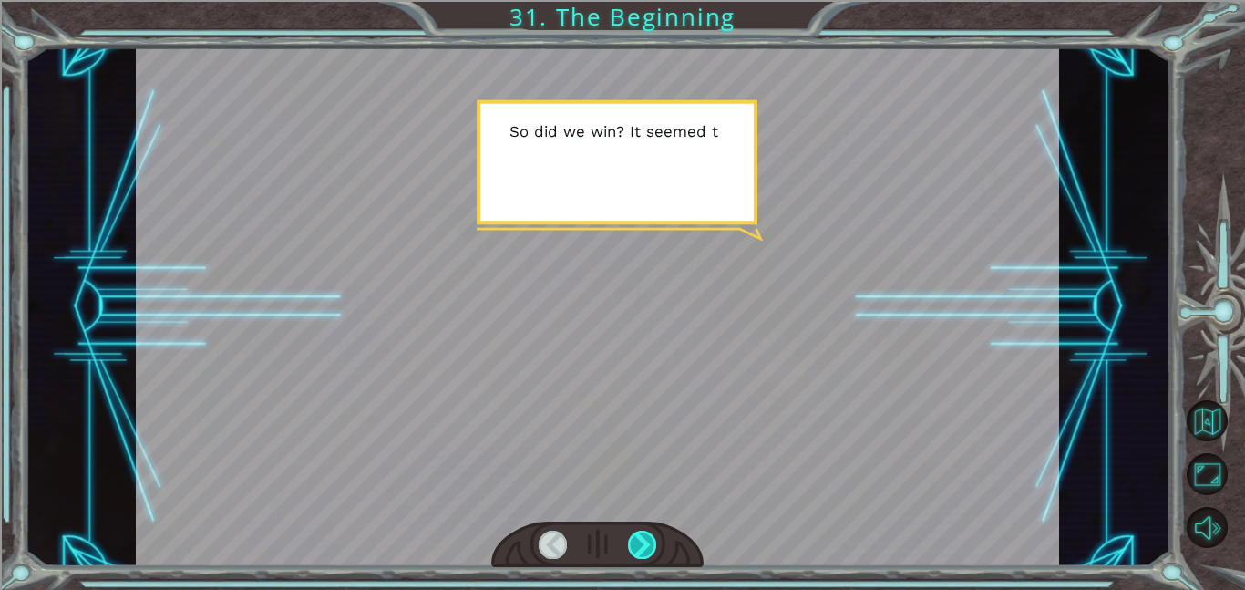
click at [642, 533] on div at bounding box center [642, 544] width 29 height 28
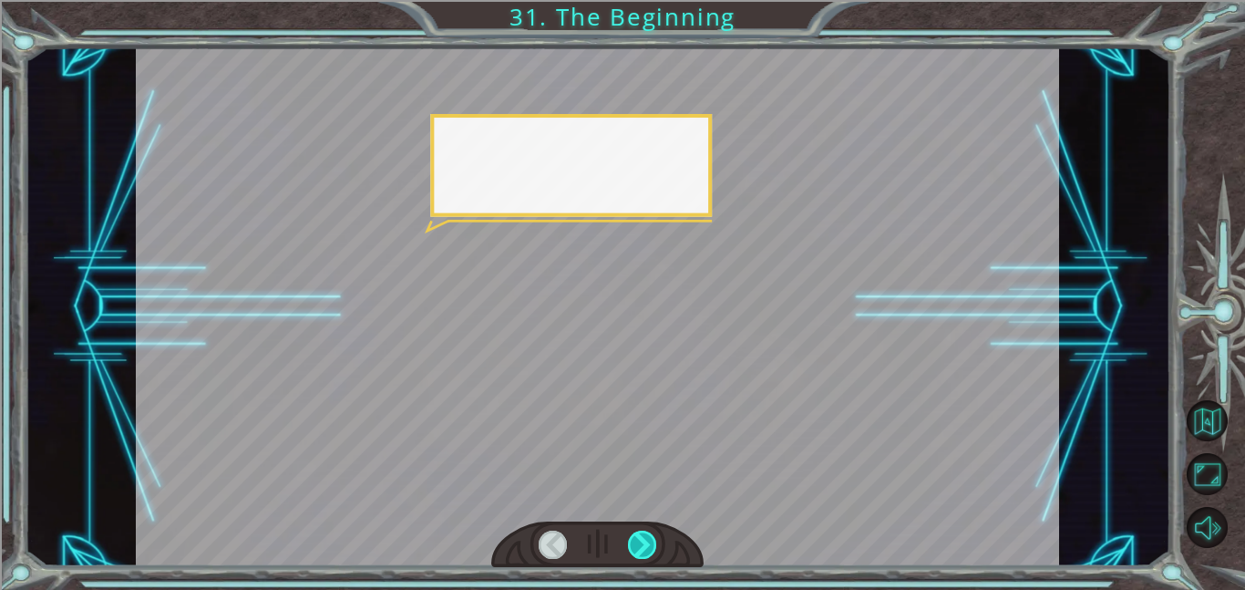
click at [642, 533] on div at bounding box center [642, 544] width 29 height 28
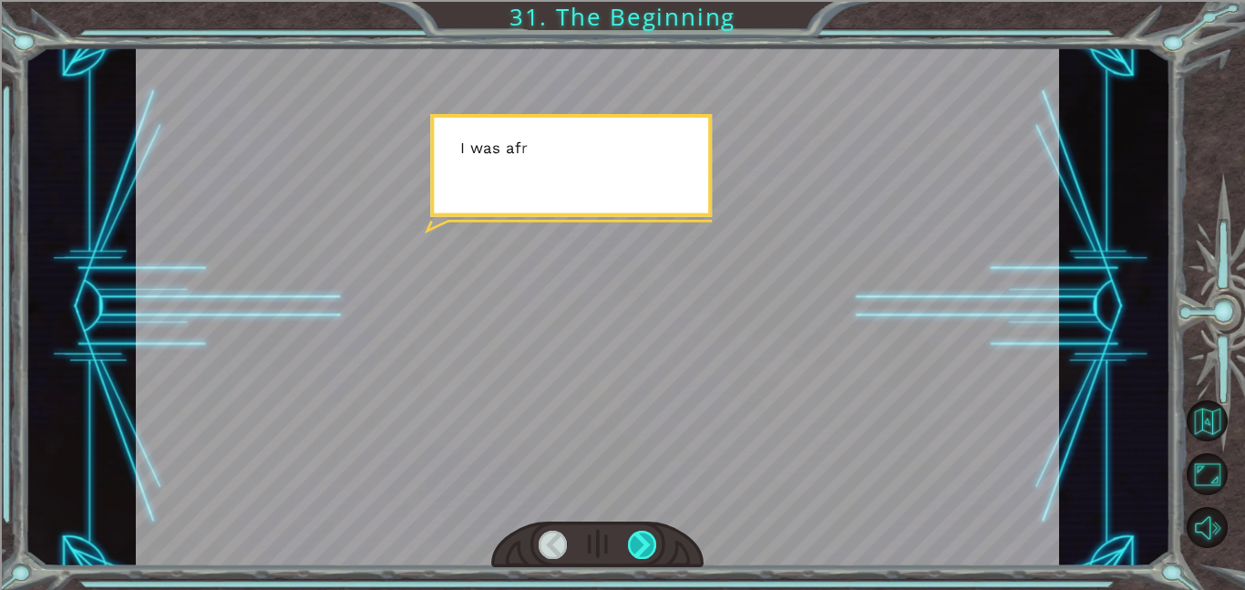
click at [642, 533] on div at bounding box center [642, 544] width 29 height 28
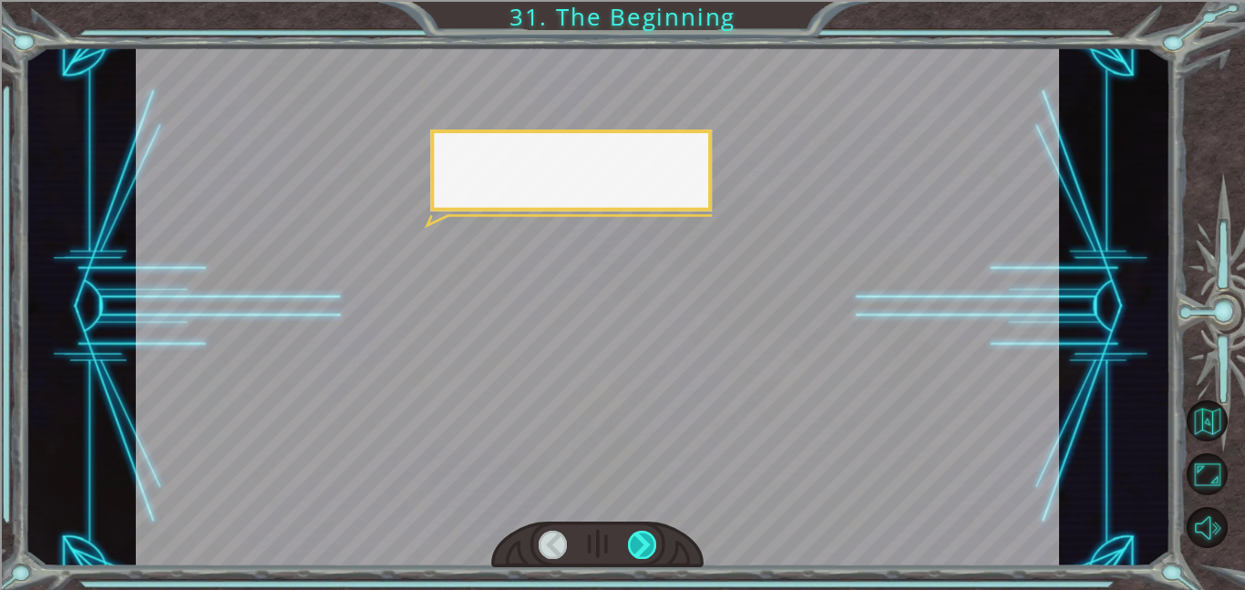
click at [642, 533] on div at bounding box center [642, 544] width 29 height 28
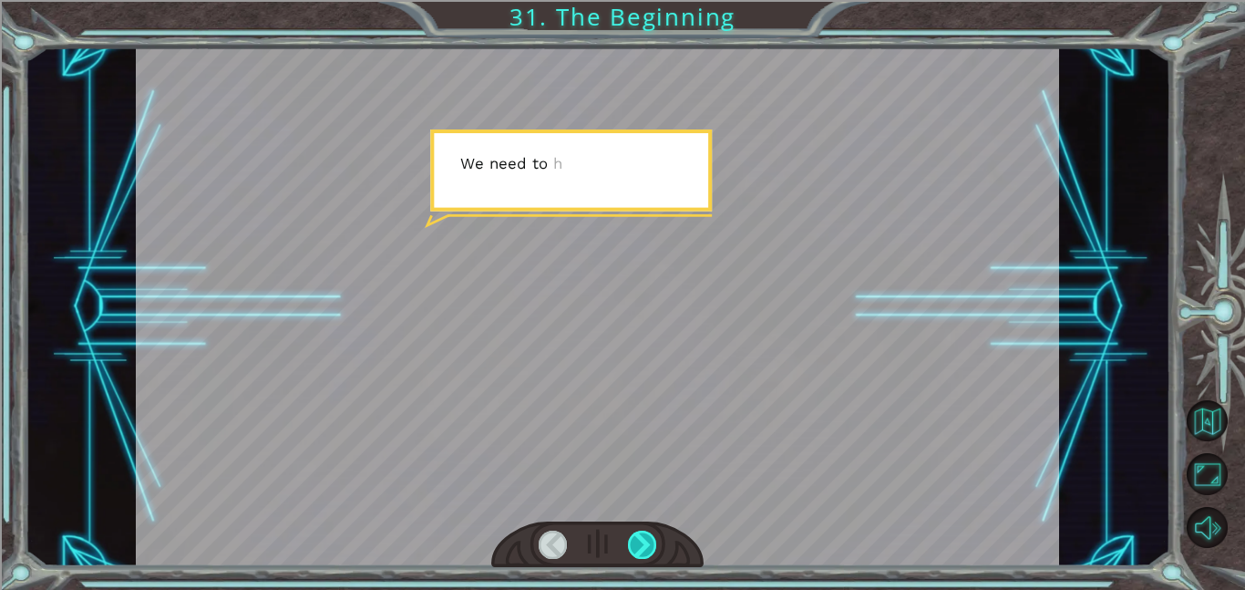
click at [642, 533] on div at bounding box center [642, 544] width 29 height 28
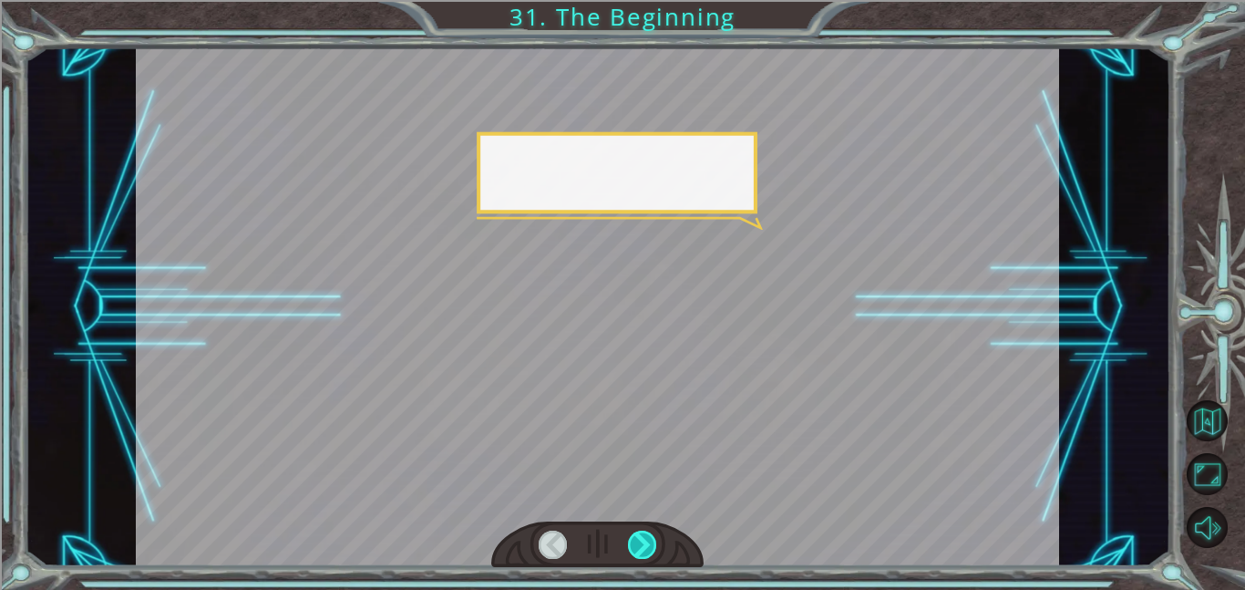
click at [642, 533] on div at bounding box center [642, 544] width 29 height 28
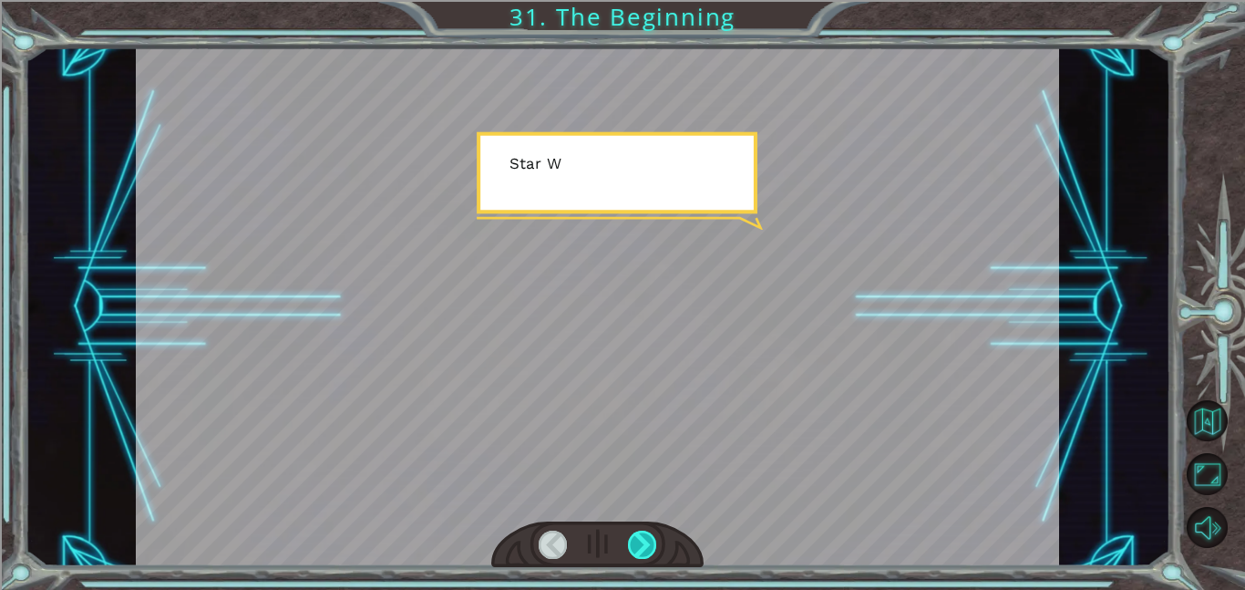
click at [642, 533] on div at bounding box center [642, 544] width 29 height 28
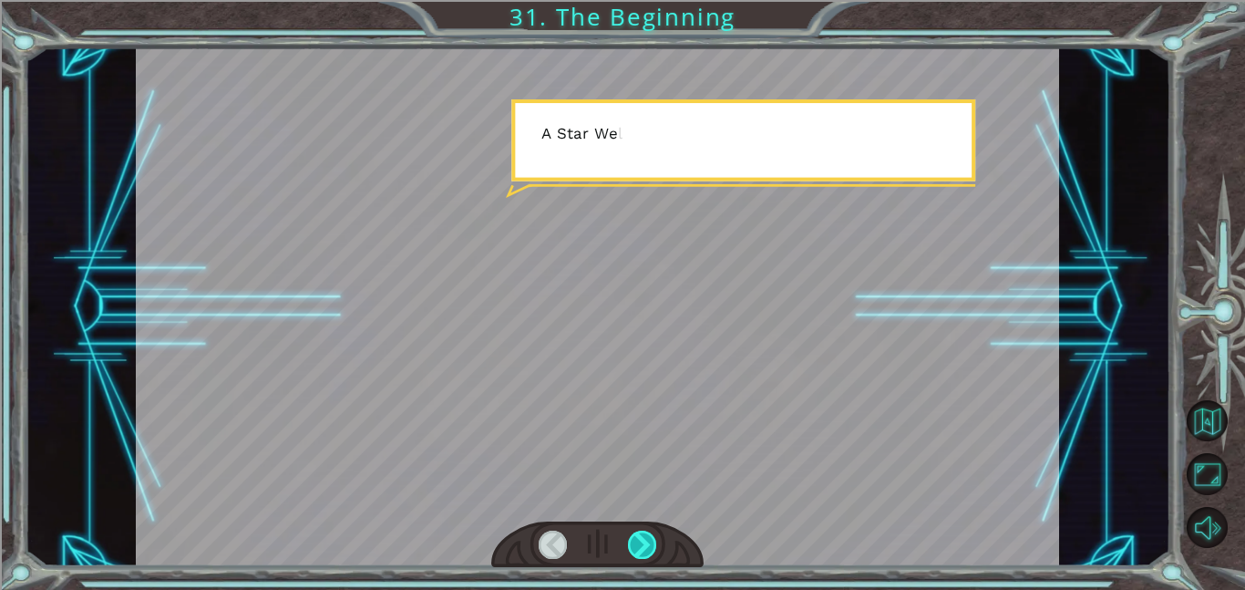
click at [642, 533] on div at bounding box center [642, 544] width 29 height 28
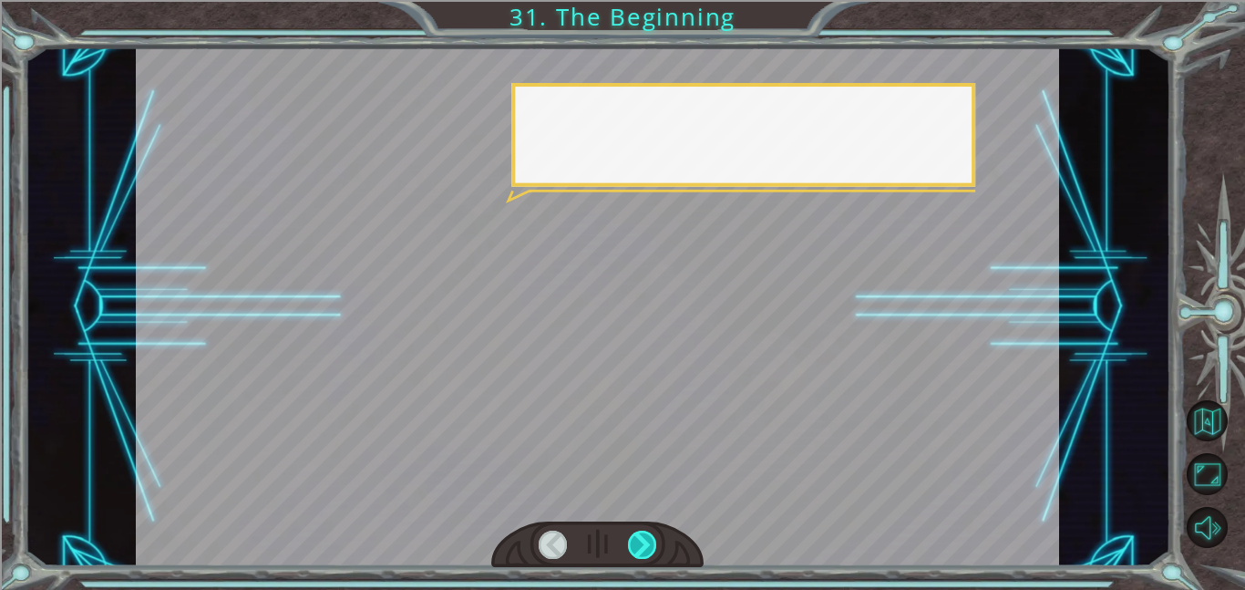
click at [642, 533] on div at bounding box center [642, 544] width 29 height 28
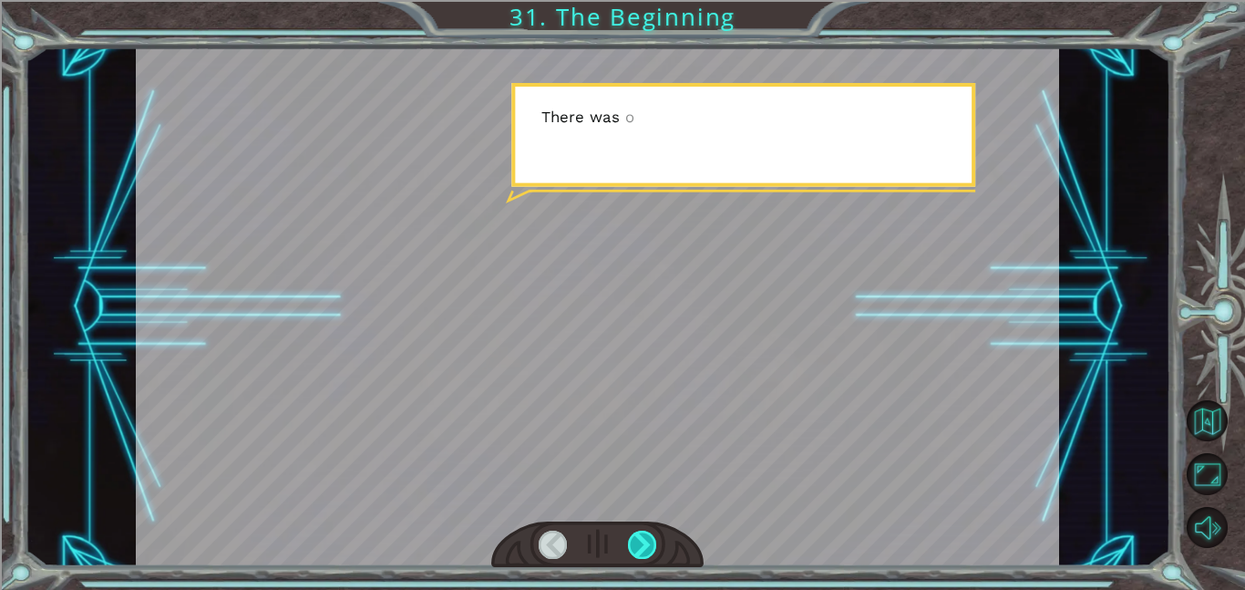
click at [642, 533] on div at bounding box center [642, 544] width 29 height 28
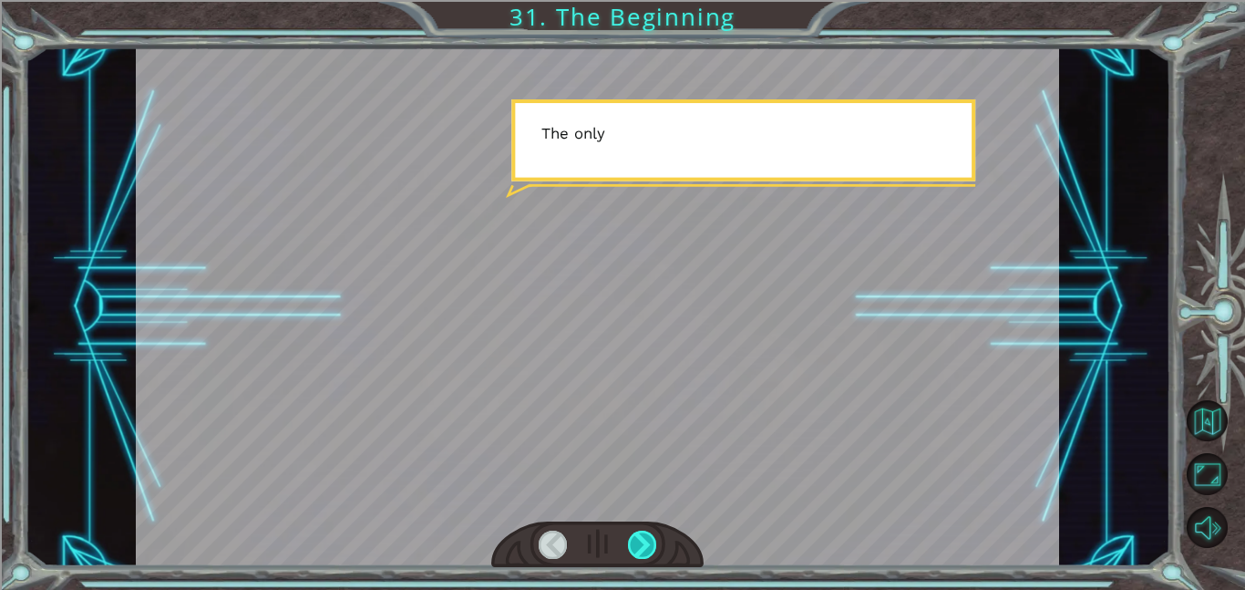
click at [642, 533] on div at bounding box center [642, 544] width 29 height 28
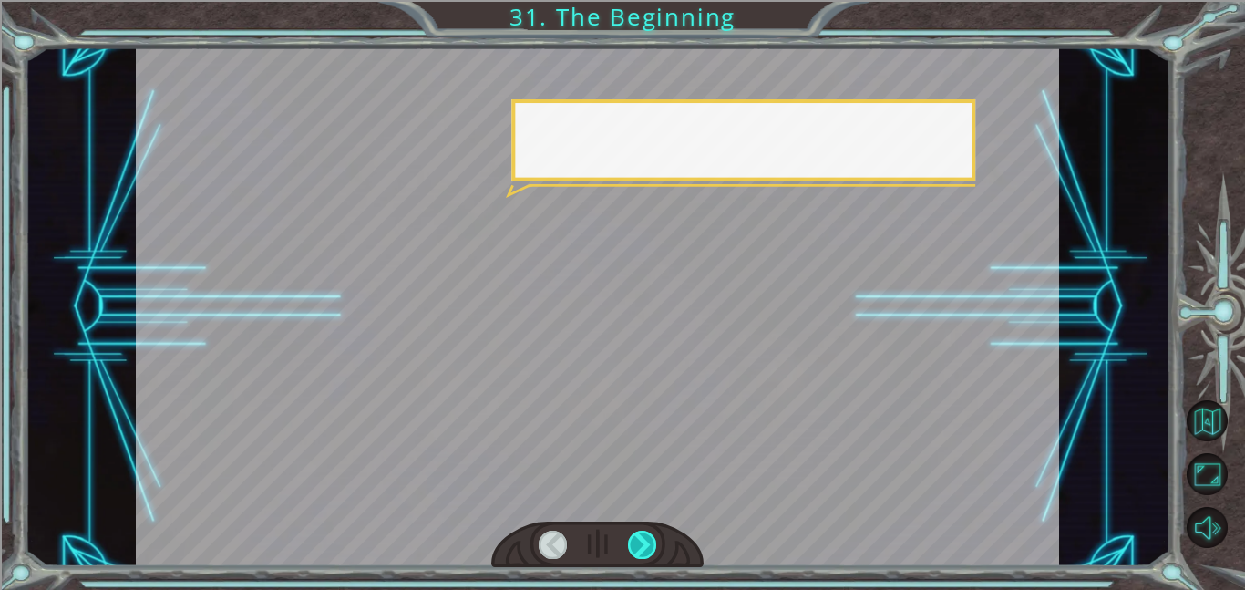
click at [642, 533] on div at bounding box center [642, 544] width 29 height 28
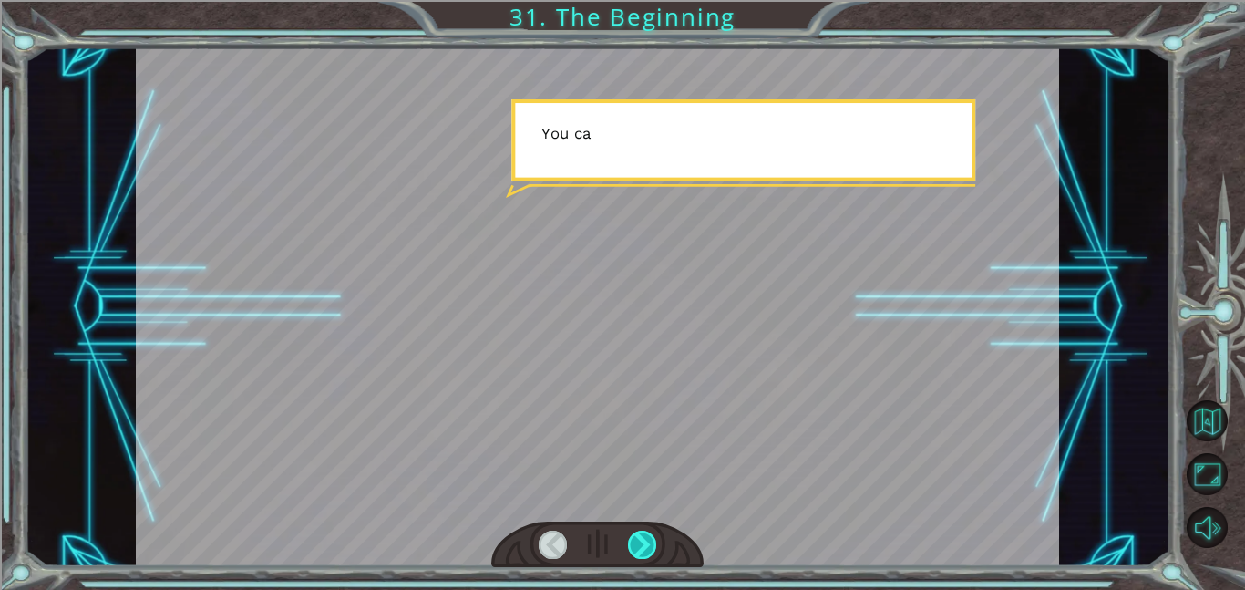
click at [642, 533] on div at bounding box center [642, 544] width 29 height 28
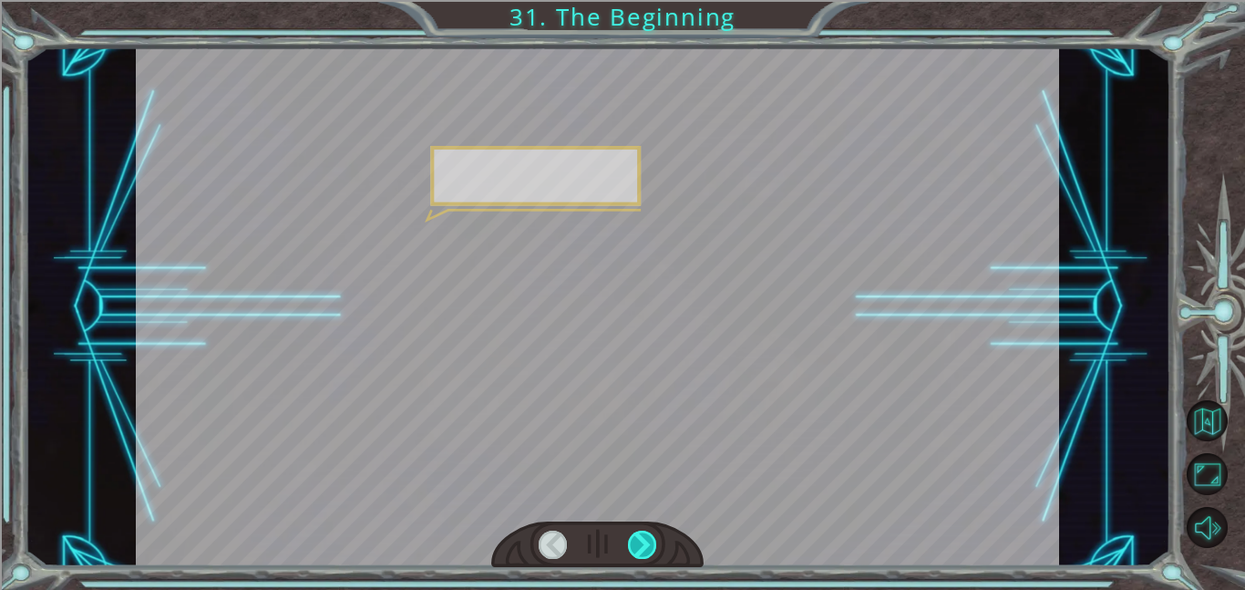
click at [642, 533] on div at bounding box center [642, 544] width 29 height 28
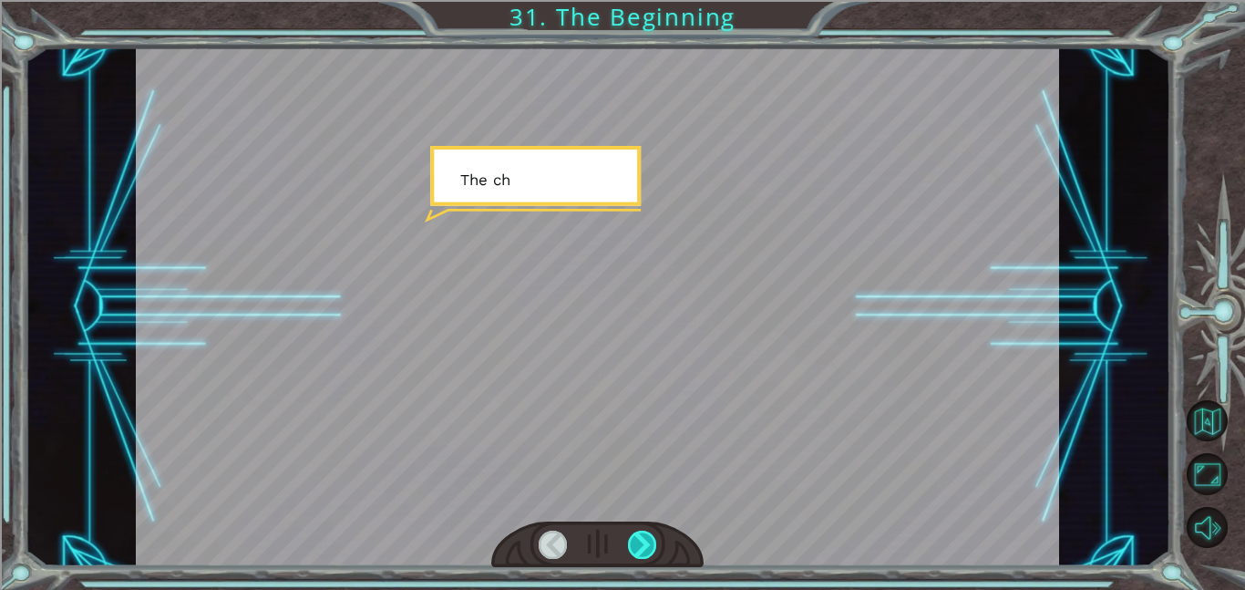
click at [642, 533] on div at bounding box center [642, 544] width 29 height 28
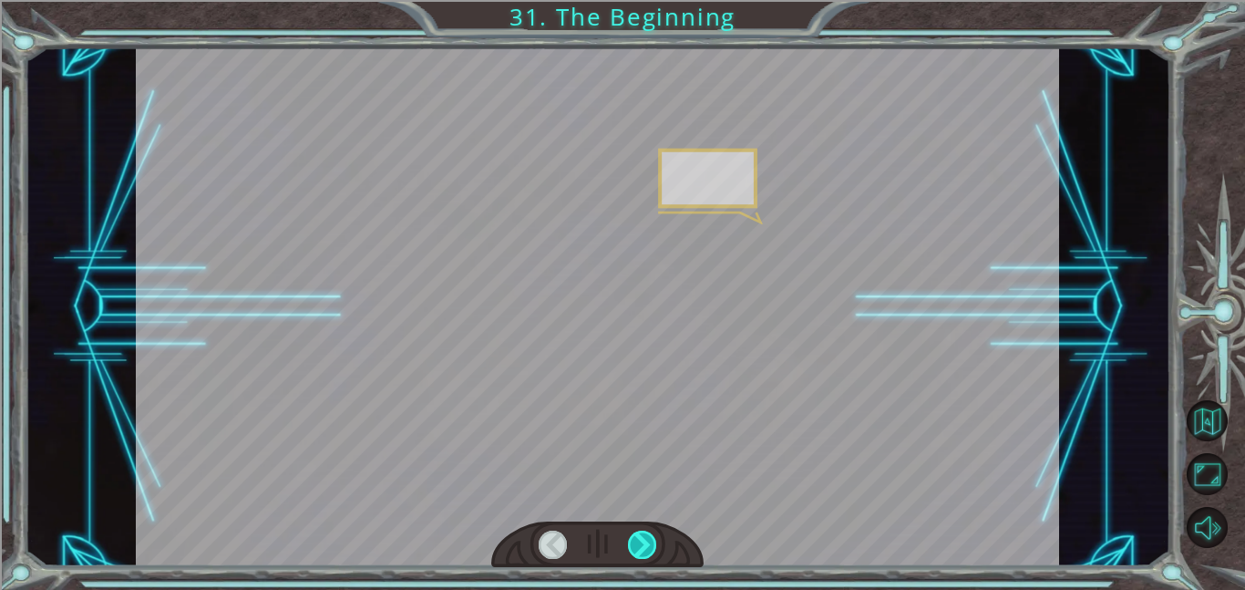
click at [642, 533] on div at bounding box center [642, 544] width 29 height 28
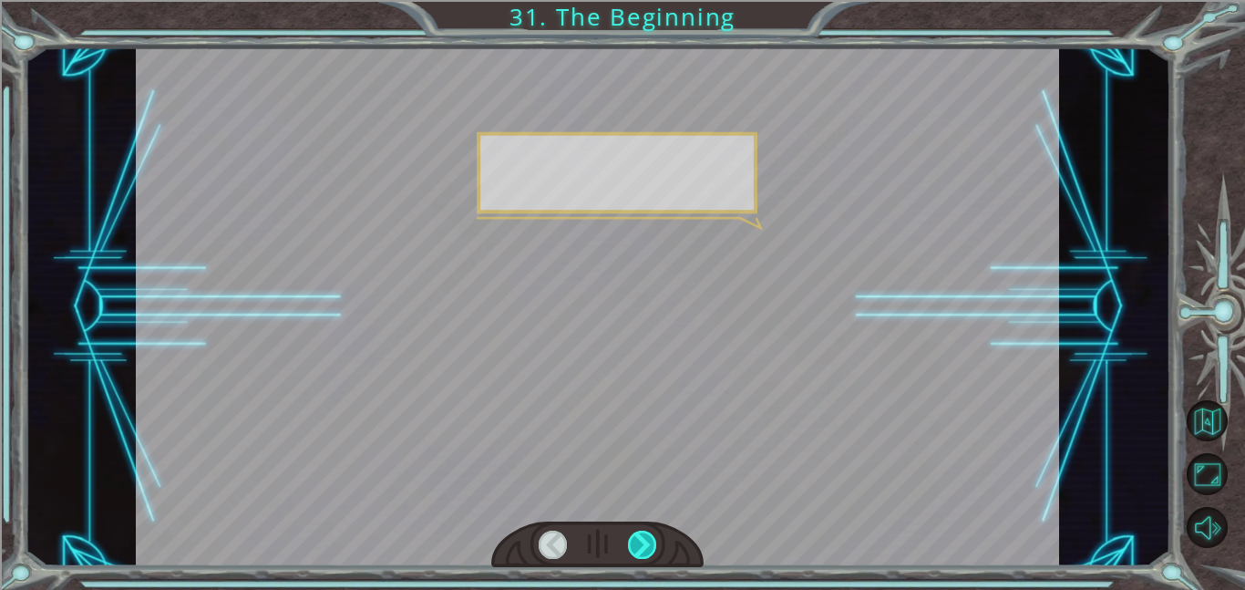
click at [642, 533] on div at bounding box center [642, 544] width 29 height 28
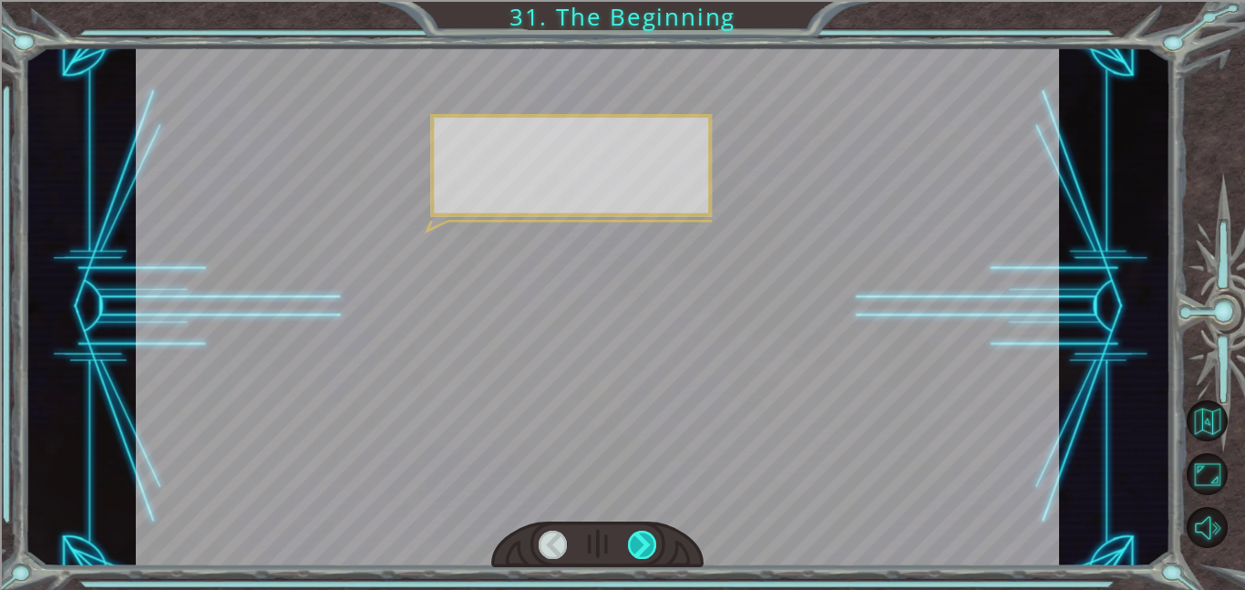
click at [642, 533] on div at bounding box center [642, 544] width 29 height 28
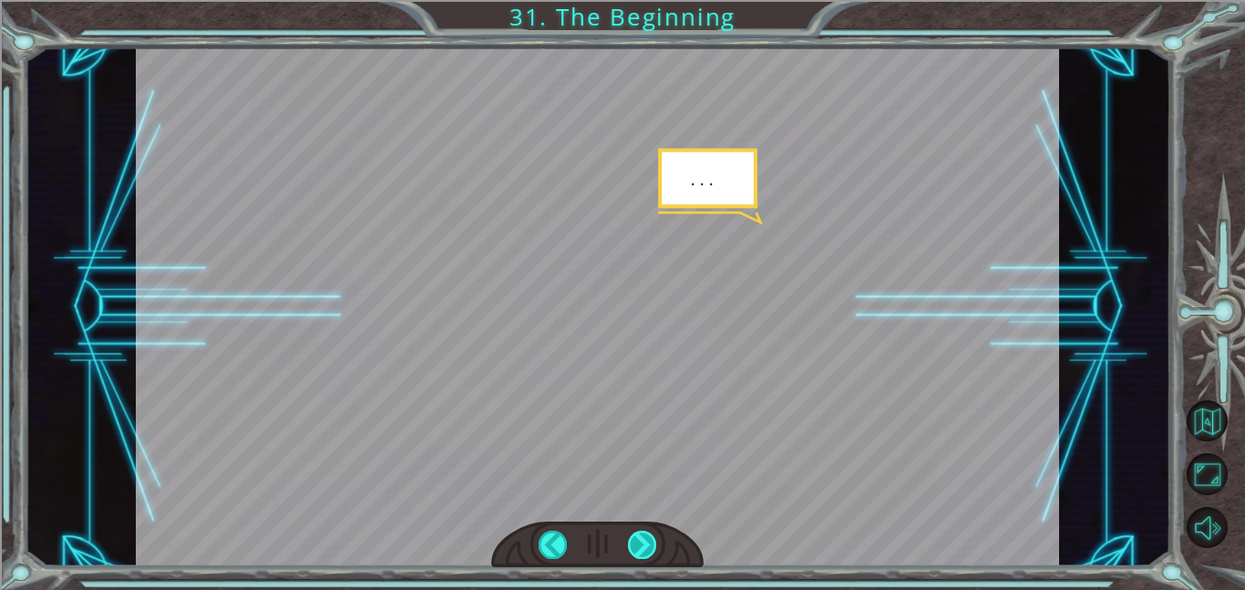
click at [642, 533] on div at bounding box center [642, 544] width 29 height 28
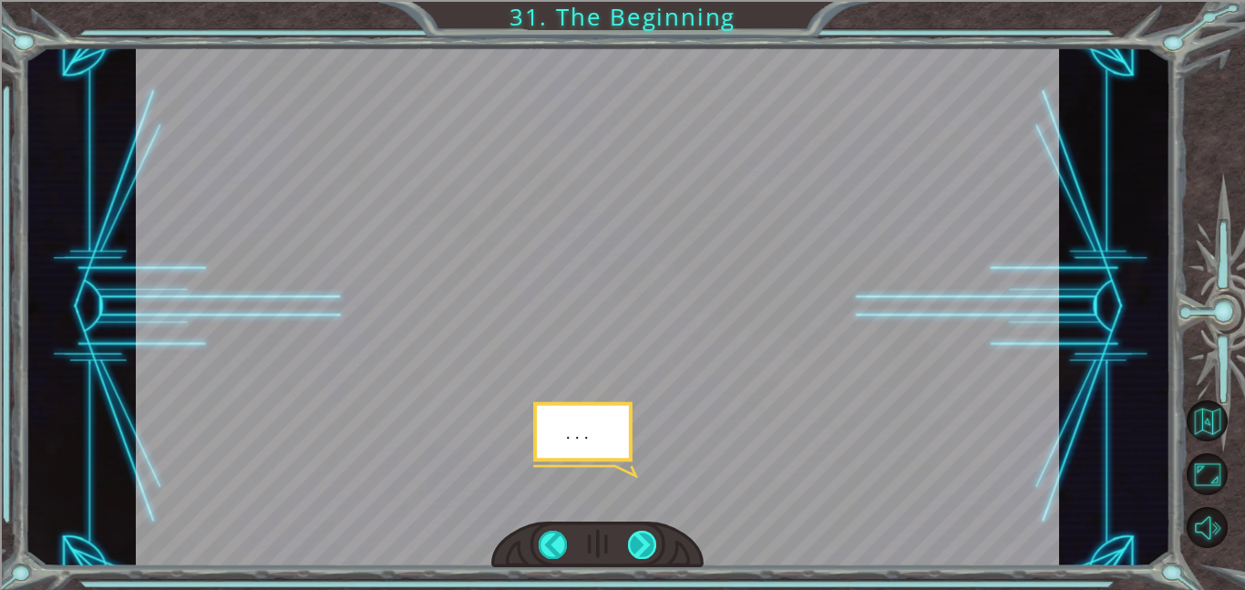
click at [642, 533] on div at bounding box center [642, 544] width 29 height 28
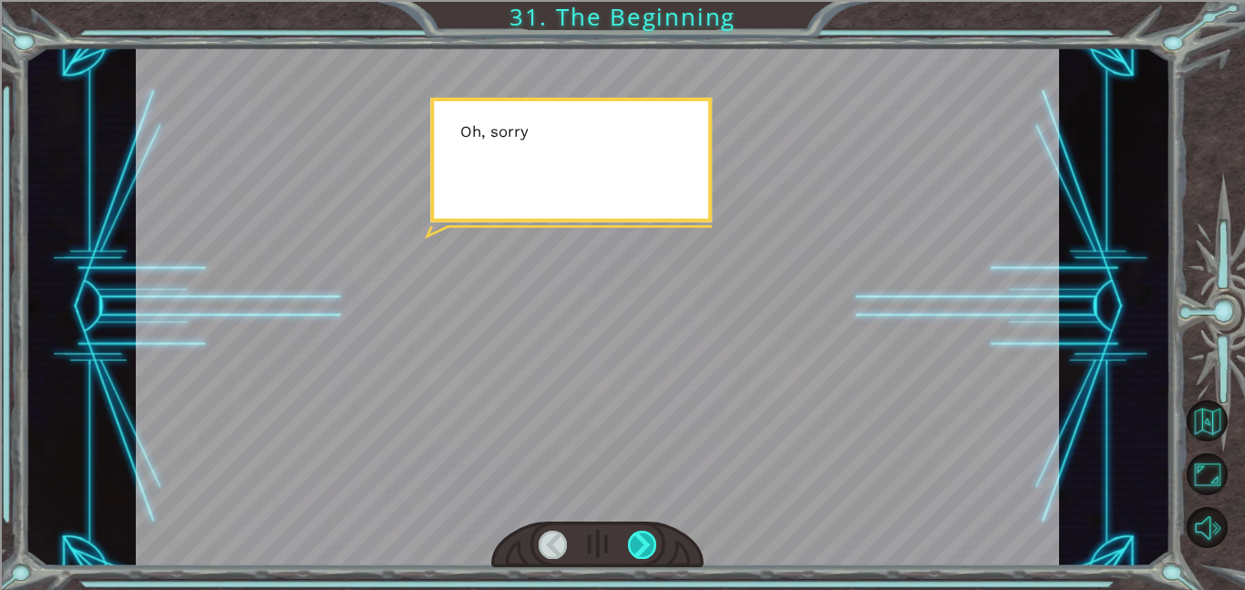
click at [642, 533] on div at bounding box center [642, 544] width 29 height 28
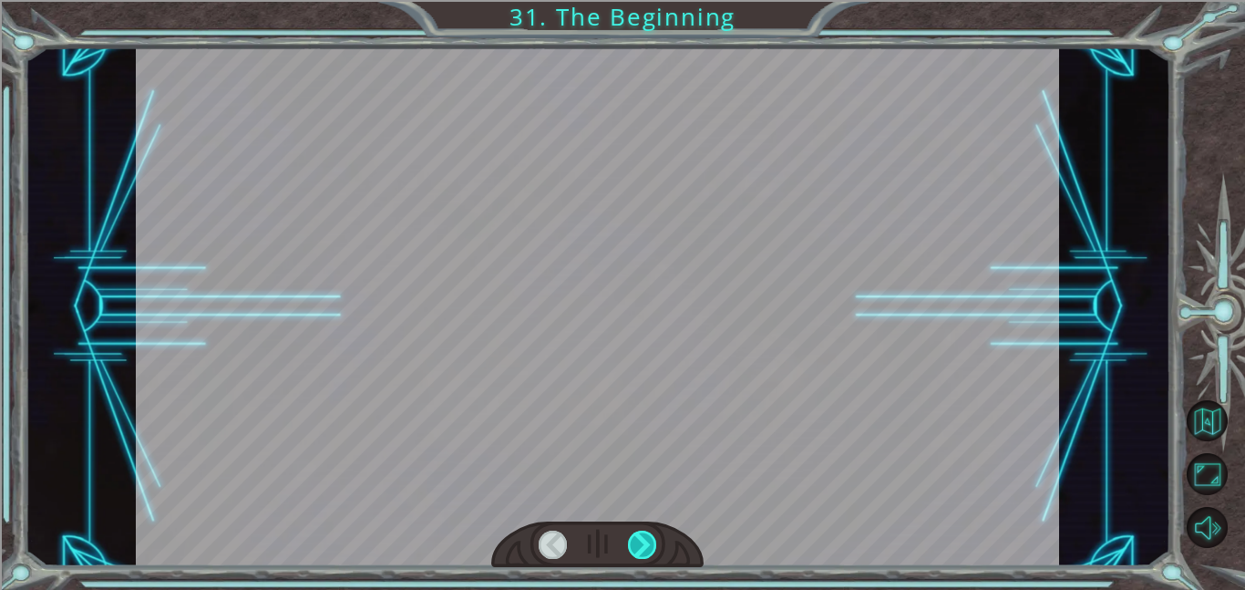
click at [642, 533] on div at bounding box center [642, 544] width 29 height 28
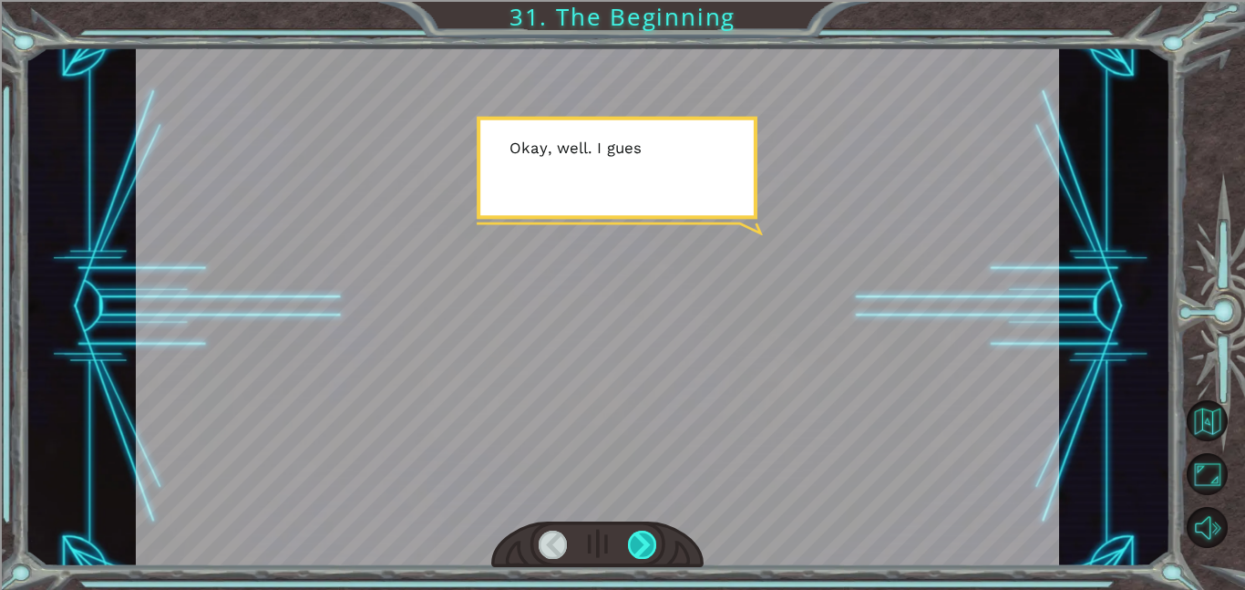
click at [642, 533] on div at bounding box center [642, 544] width 29 height 28
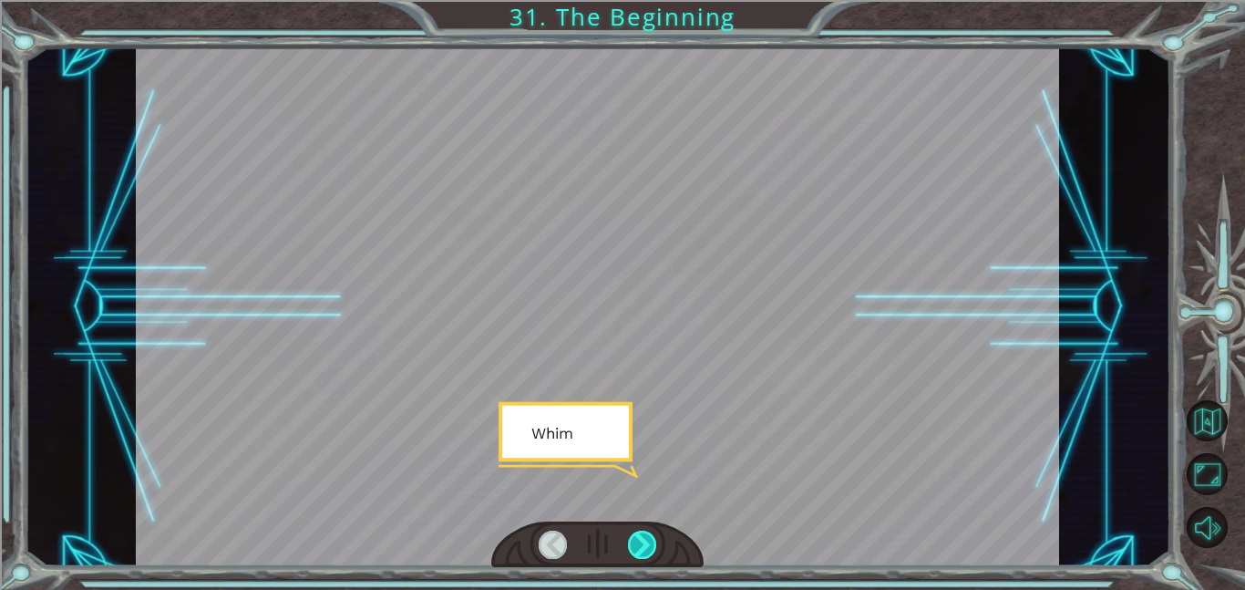
click at [642, 533] on div at bounding box center [642, 544] width 29 height 28
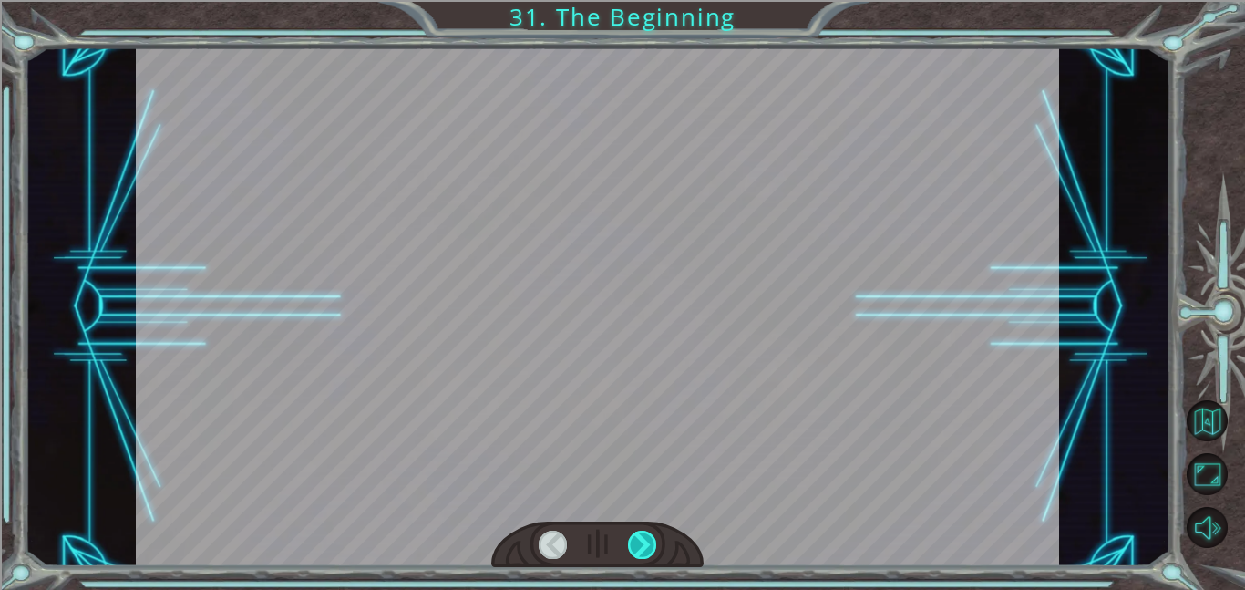
click at [642, 533] on div at bounding box center [642, 544] width 29 height 28
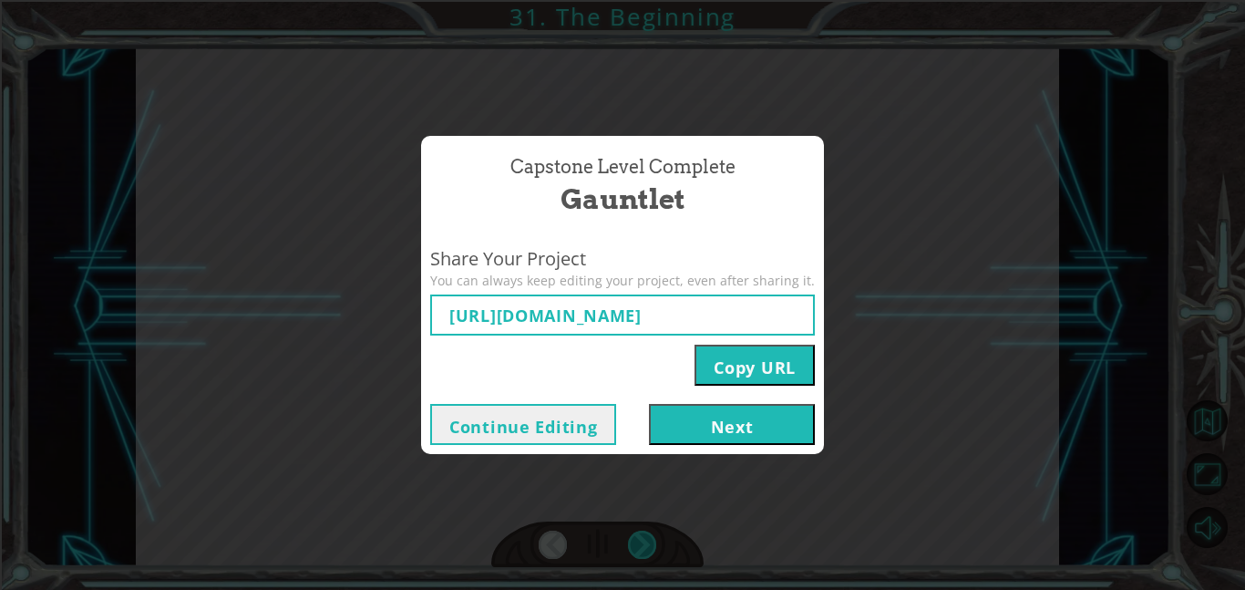
type input "https://www.ozaria.com/play/game-dev-level/1fhcapstoneb/68b894f2eacab9345645574…"
click at [711, 437] on button "Next" at bounding box center [732, 424] width 166 height 41
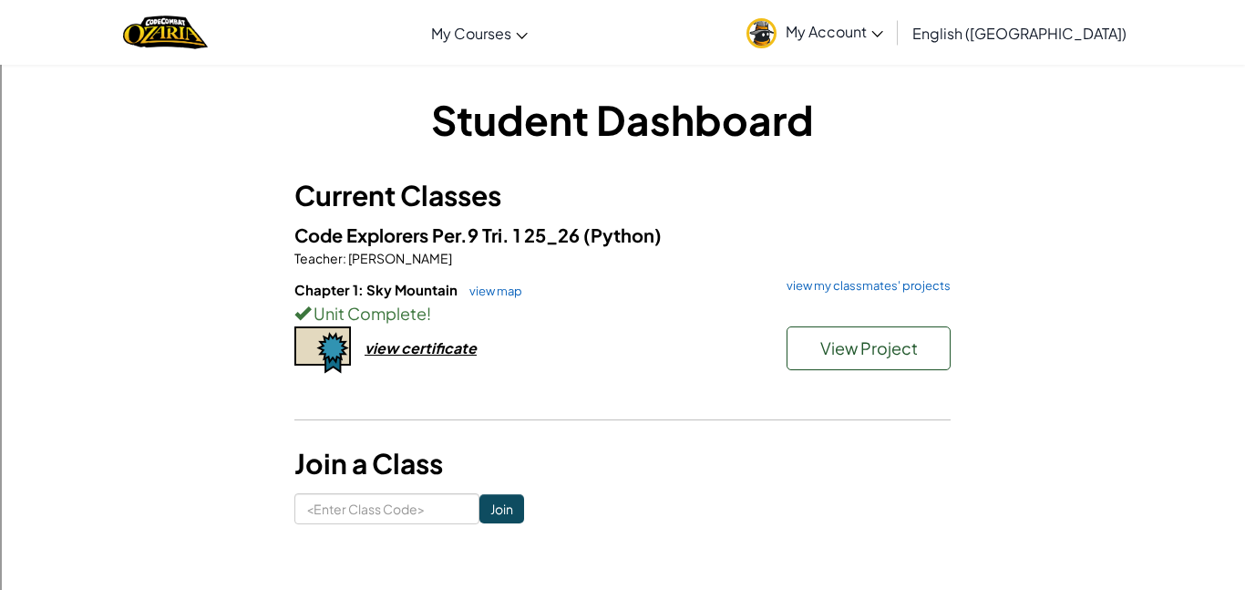
click at [827, 276] on div "Code Explorers Per.9 Tri. 1 25_26 (Python) Teacher : James Gorey Chapter 1: Sky…" at bounding box center [622, 318] width 656 height 194
click at [917, 282] on link "view my classmates' projects" at bounding box center [863, 286] width 173 height 12
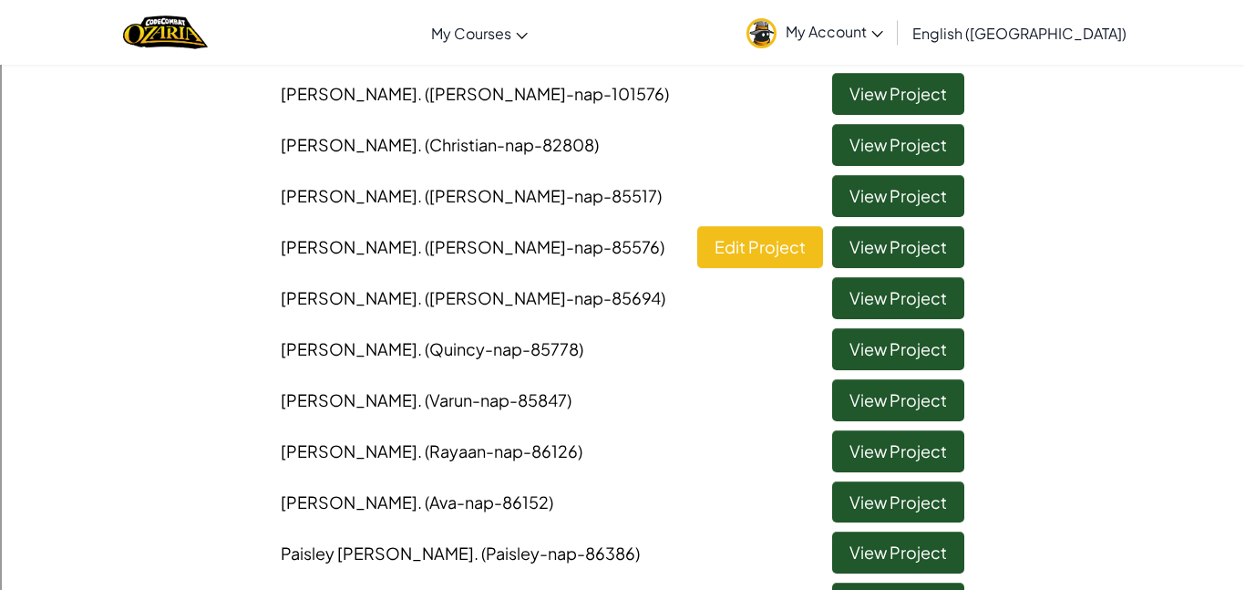
scroll to position [194, 0]
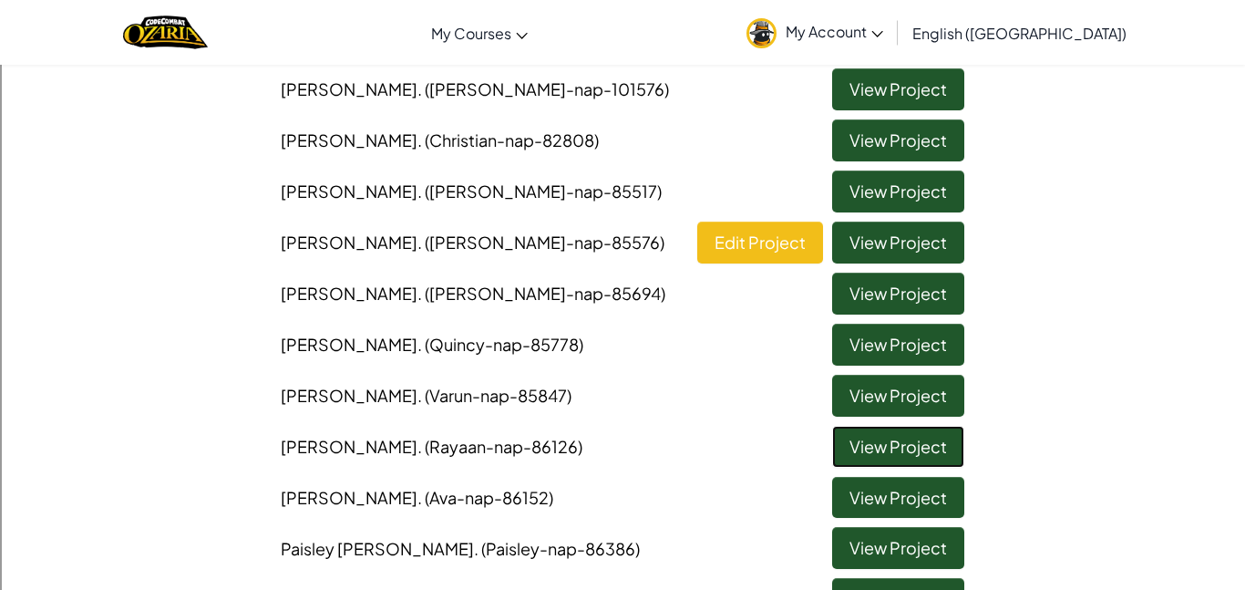
click at [869, 460] on link "View Project" at bounding box center [898, 447] width 132 height 42
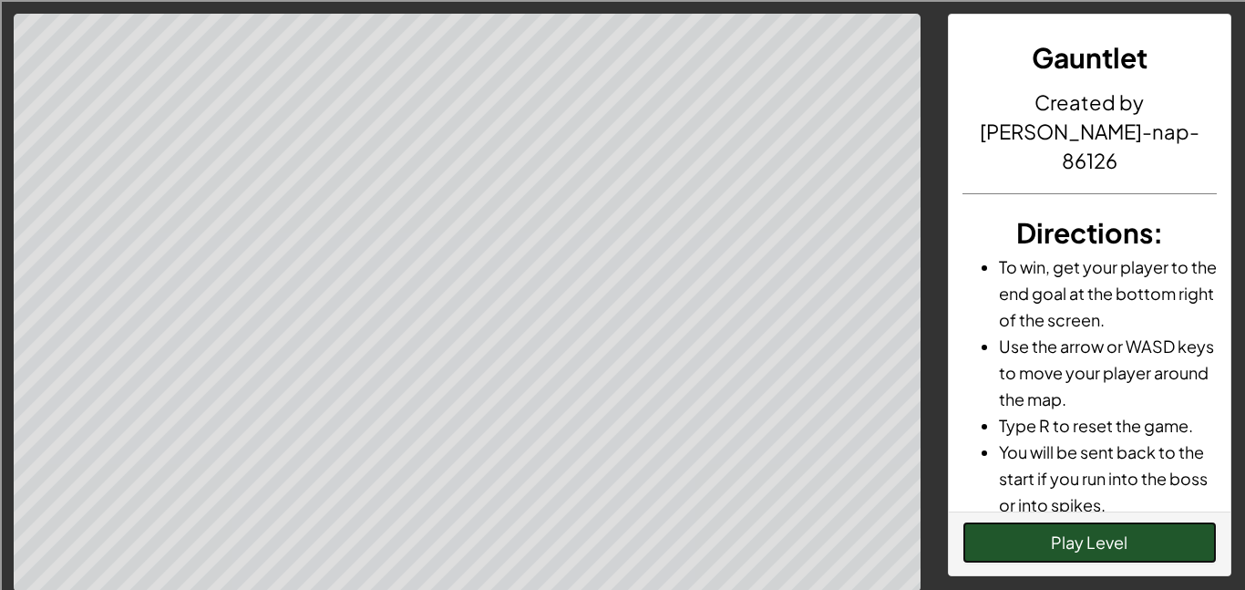
click at [1067, 544] on button "Play Level" at bounding box center [1089, 542] width 255 height 42
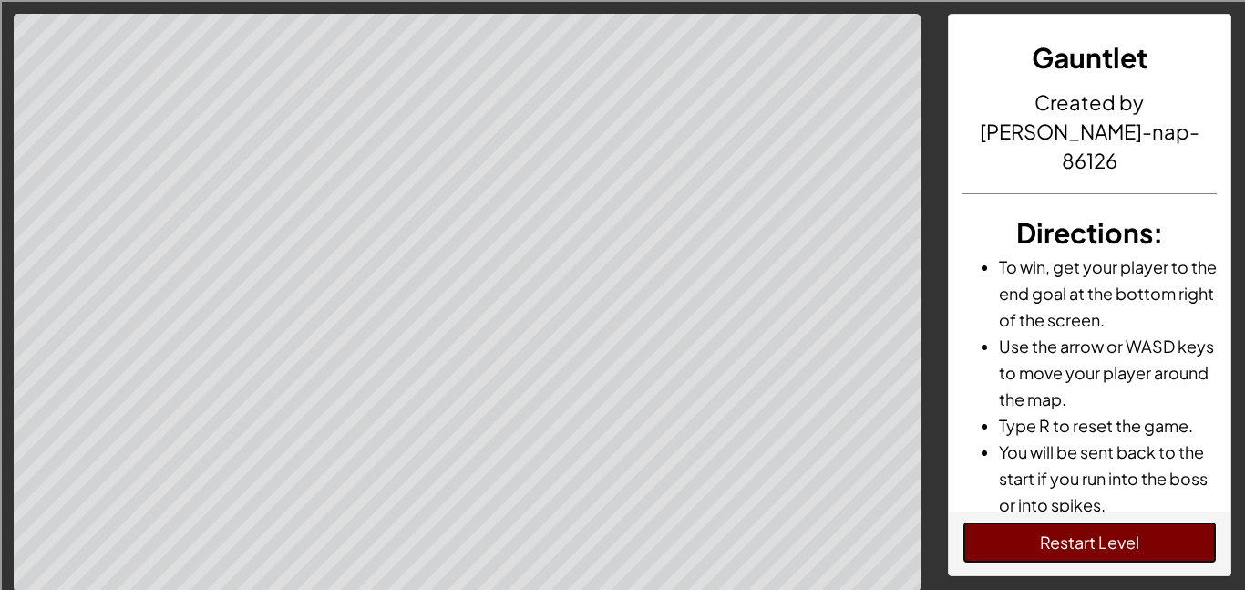
click at [1106, 552] on button "Restart Level" at bounding box center [1089, 542] width 255 height 42
click at [1173, 541] on button "Restart Level" at bounding box center [1089, 542] width 255 height 42
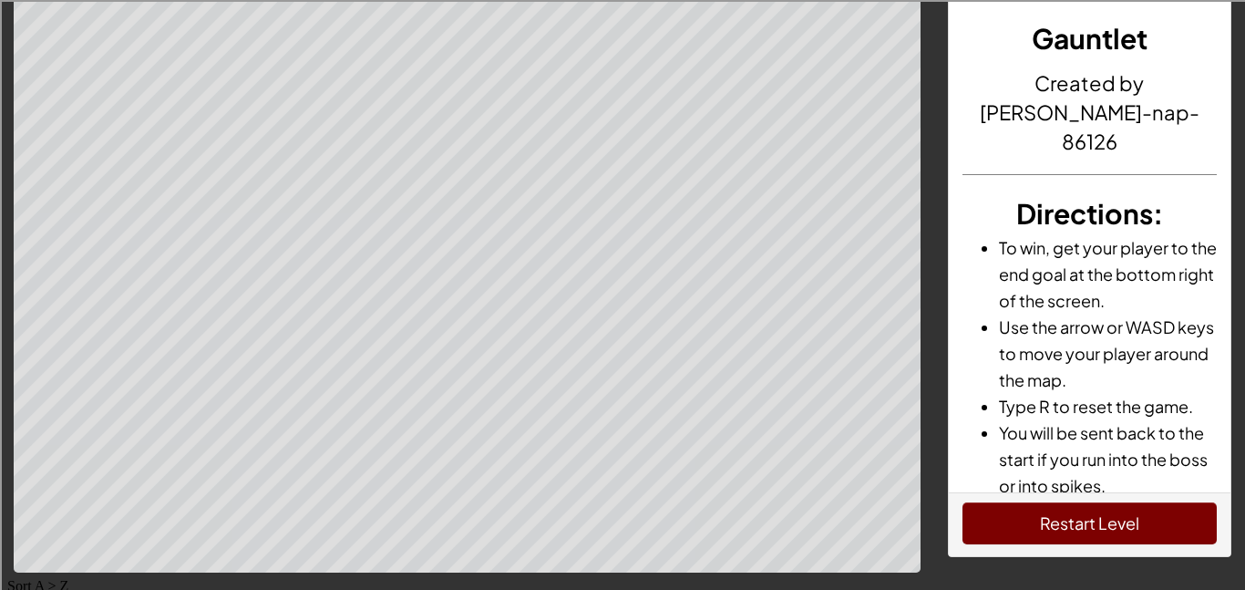
scroll to position [22, 0]
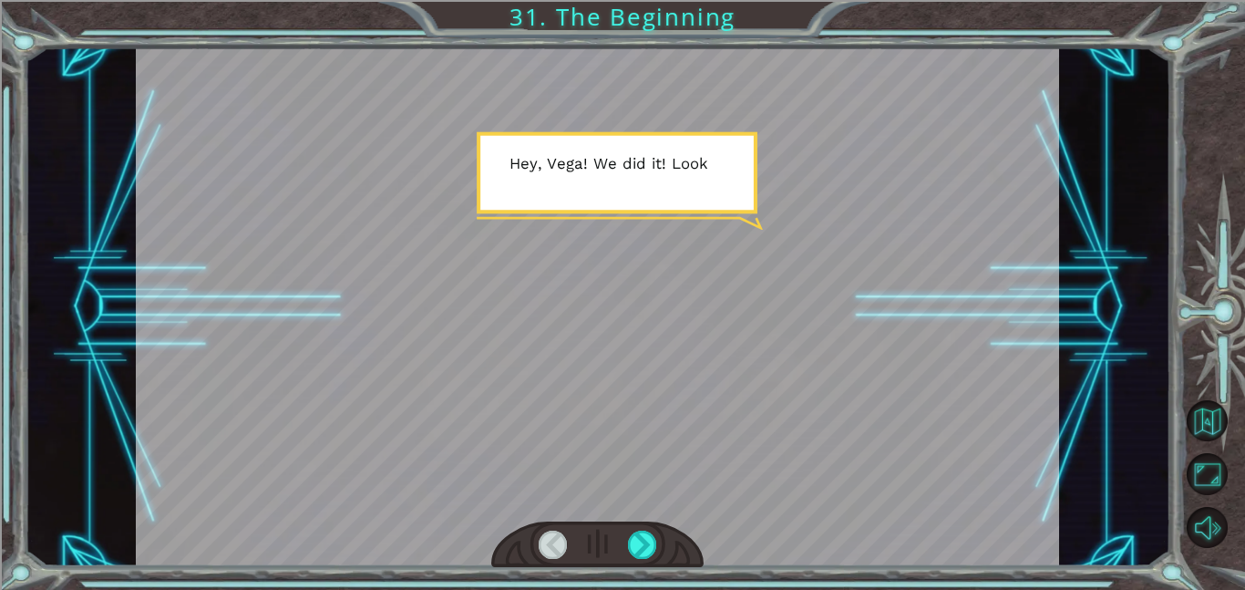
click at [556, 539] on div at bounding box center [553, 544] width 29 height 28
click at [500, 382] on div at bounding box center [597, 306] width 923 height 518
click at [389, 292] on div at bounding box center [597, 306] width 923 height 518
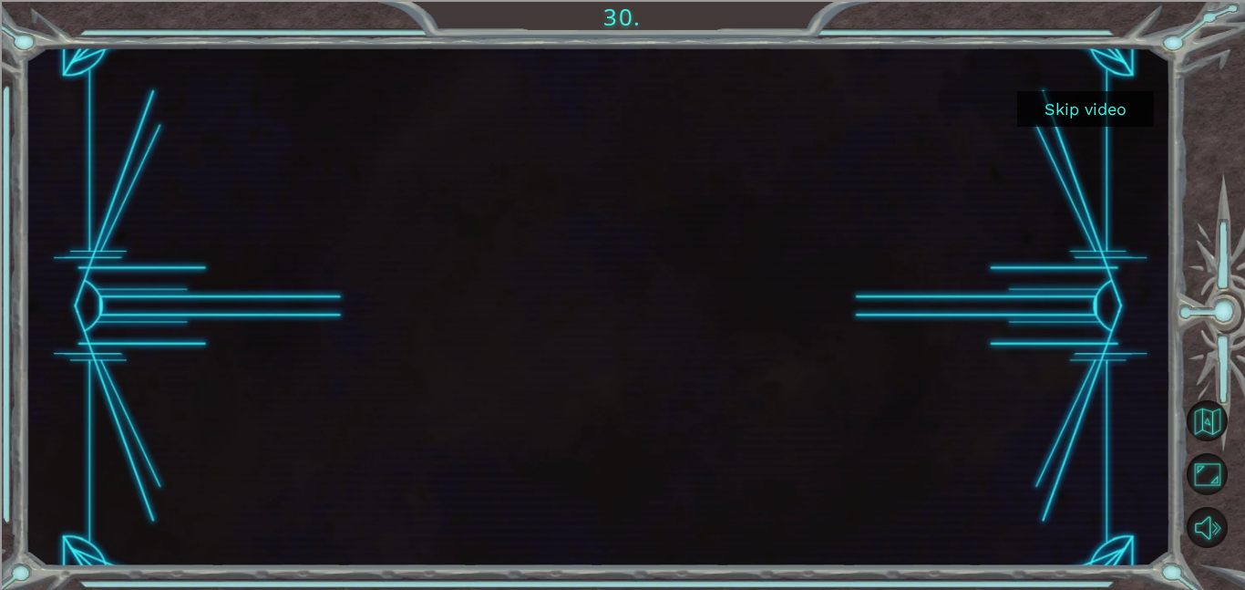
click at [343, 180] on div "Skip video" at bounding box center [597, 306] width 1145 height 518
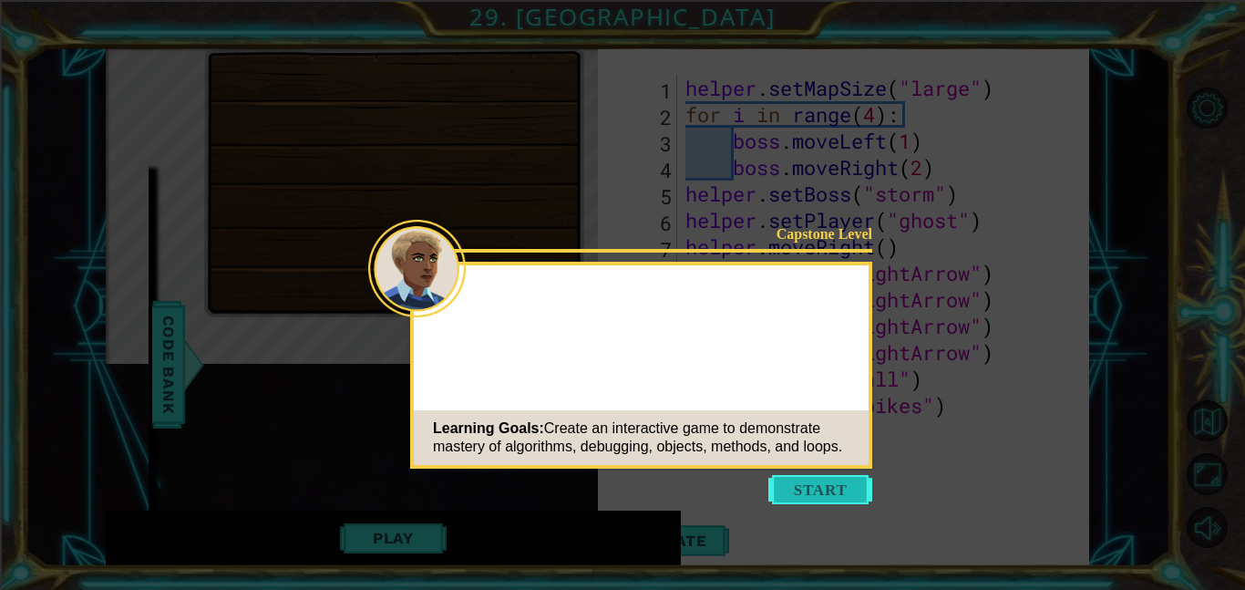
click at [813, 488] on button "Start" at bounding box center [820, 489] width 104 height 29
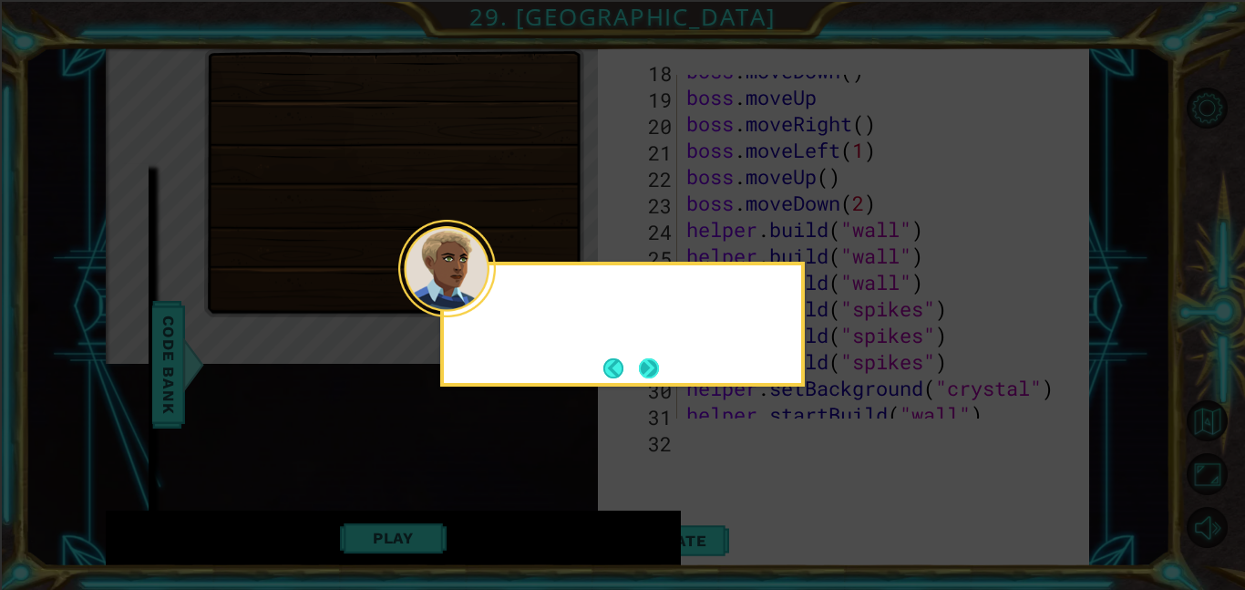
click at [641, 371] on button "Next" at bounding box center [649, 368] width 20 height 20
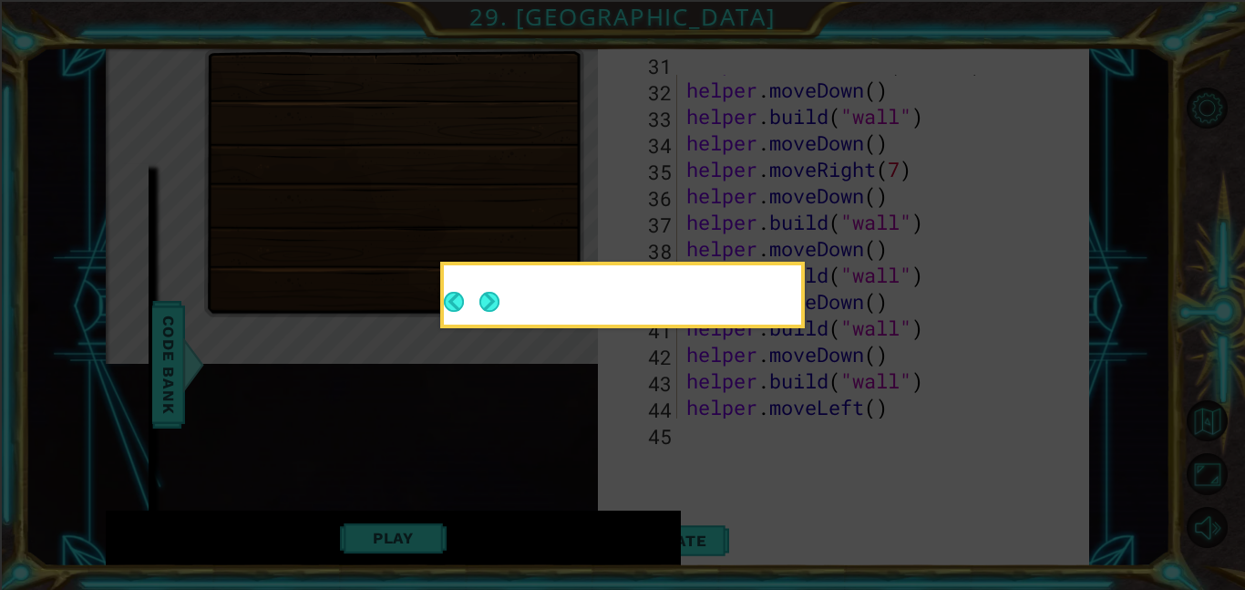
click at [499, 312] on button "Next" at bounding box center [489, 302] width 20 height 20
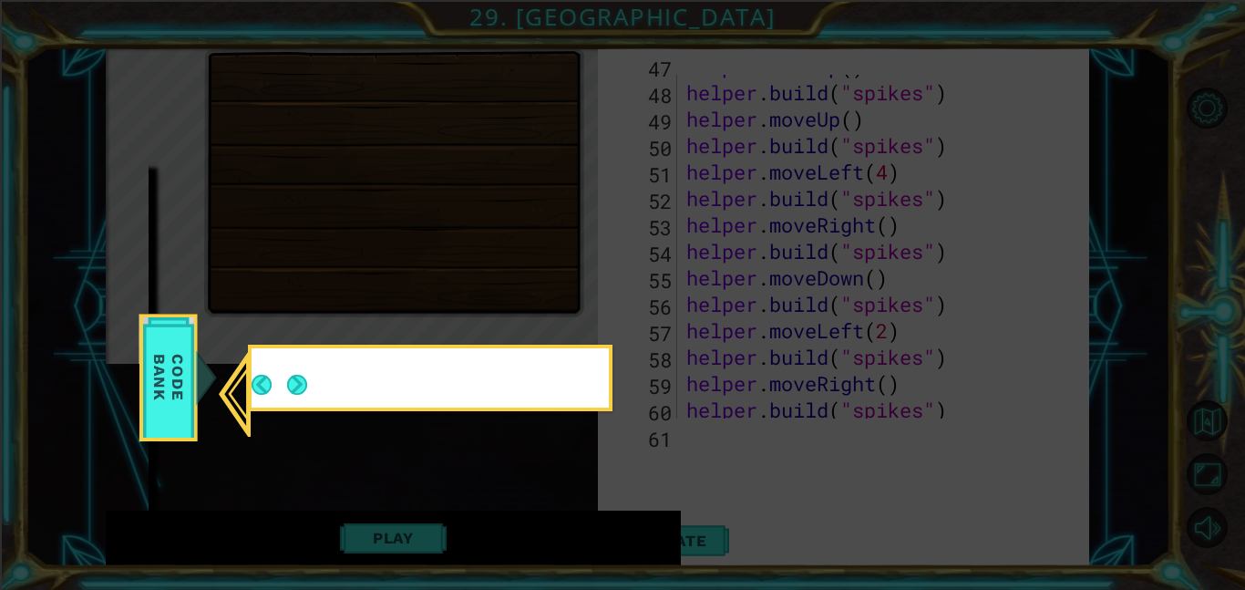
click at [641, 371] on icon at bounding box center [622, 295] width 1245 height 590
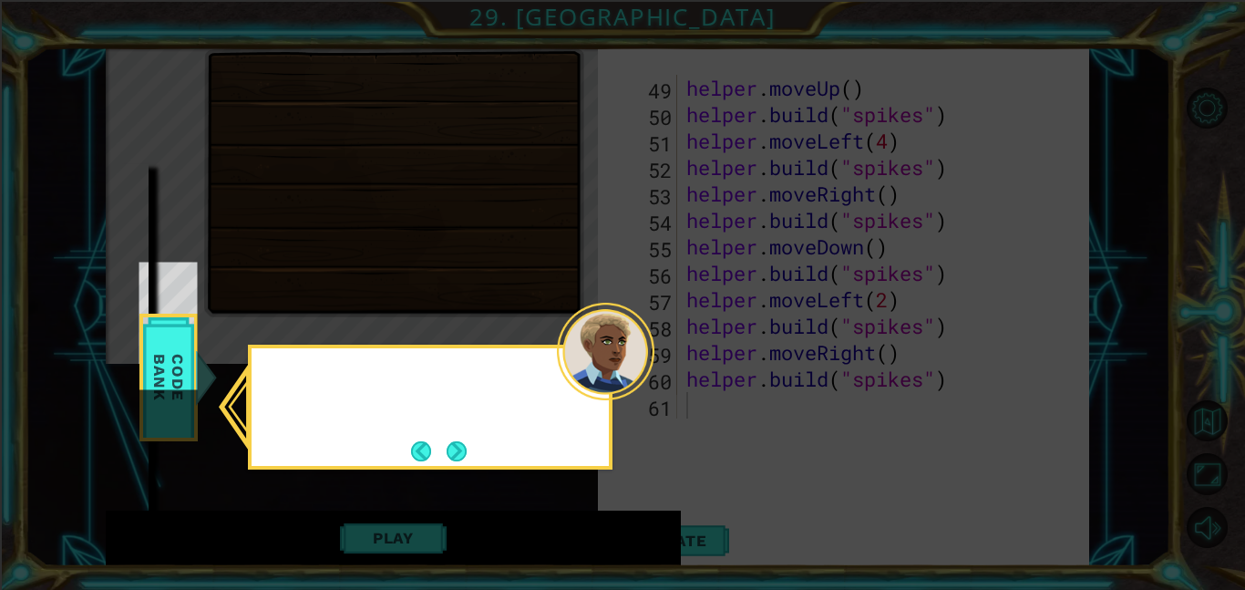
scroll to position [52, 0]
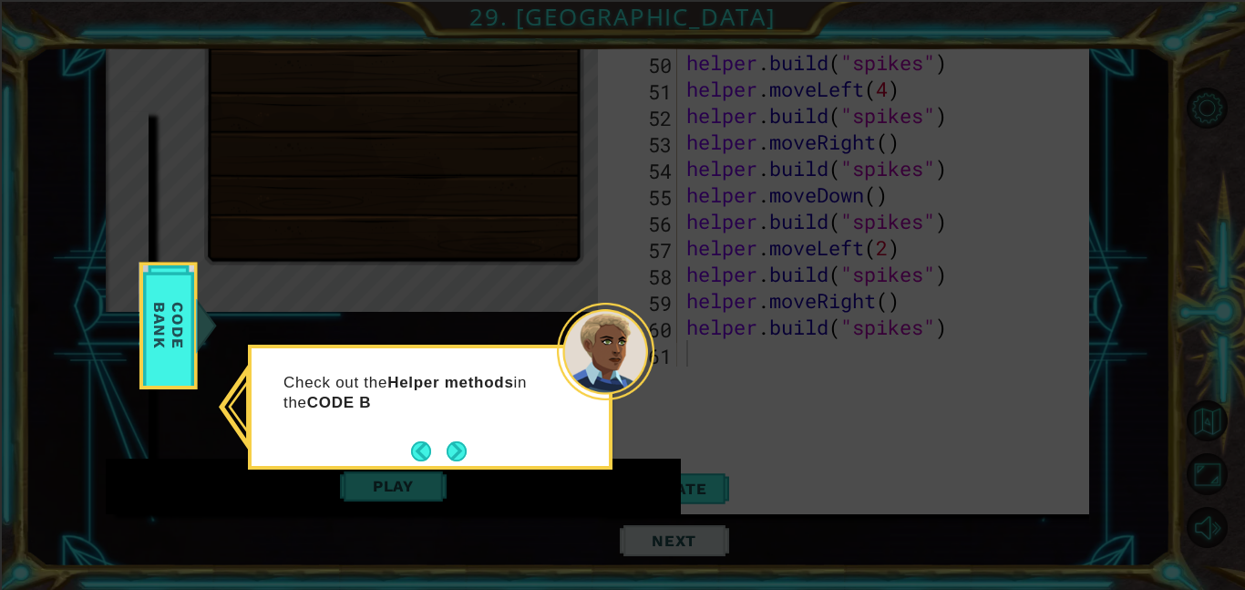
click at [464, 430] on div "Check out the Helper methods in the CODE B" at bounding box center [429, 401] width 357 height 92
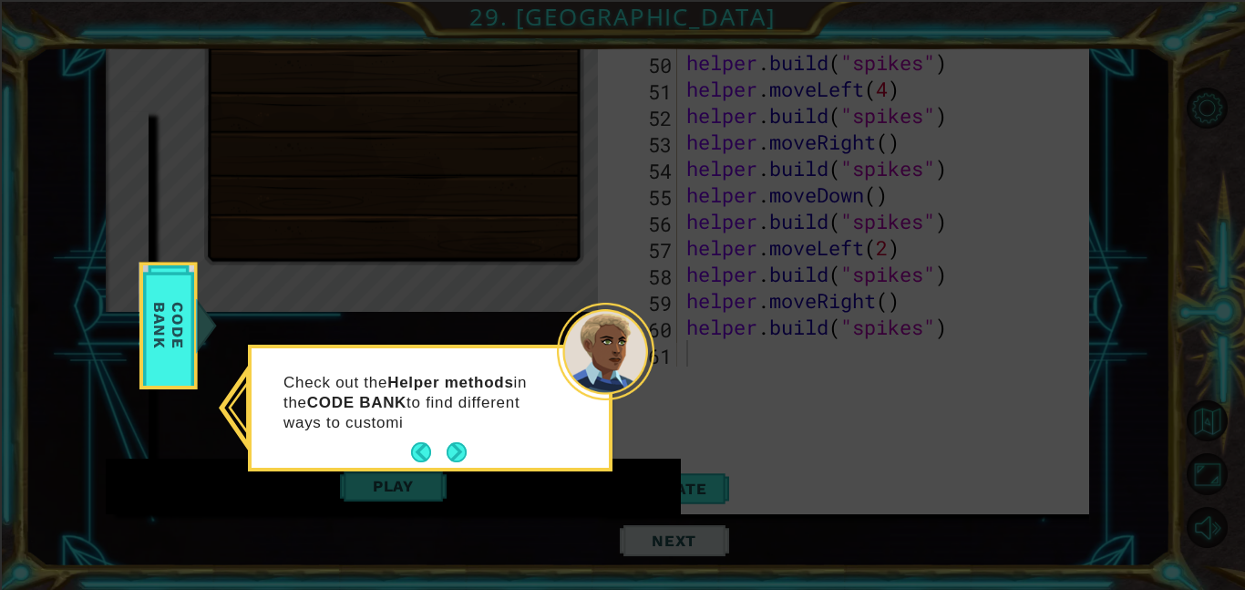
click at [464, 437] on div "Check out the Helper methods in the CODE BANK to find different ways to customi" at bounding box center [429, 411] width 357 height 112
click at [457, 457] on button "Next" at bounding box center [456, 452] width 20 height 20
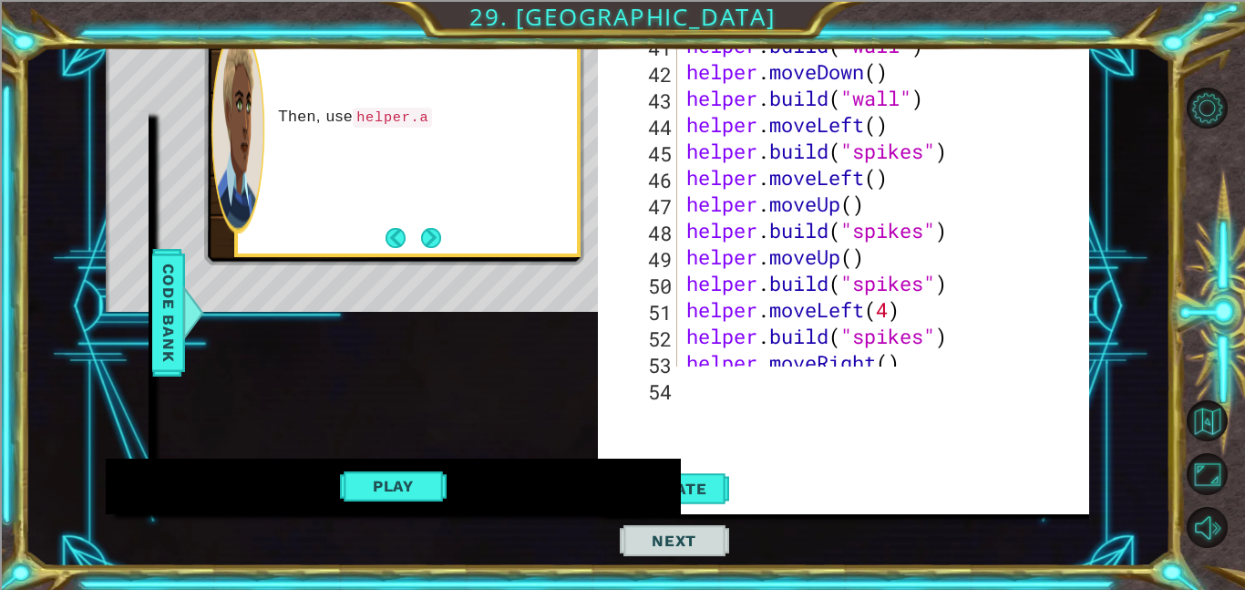
scroll to position [1039, 0]
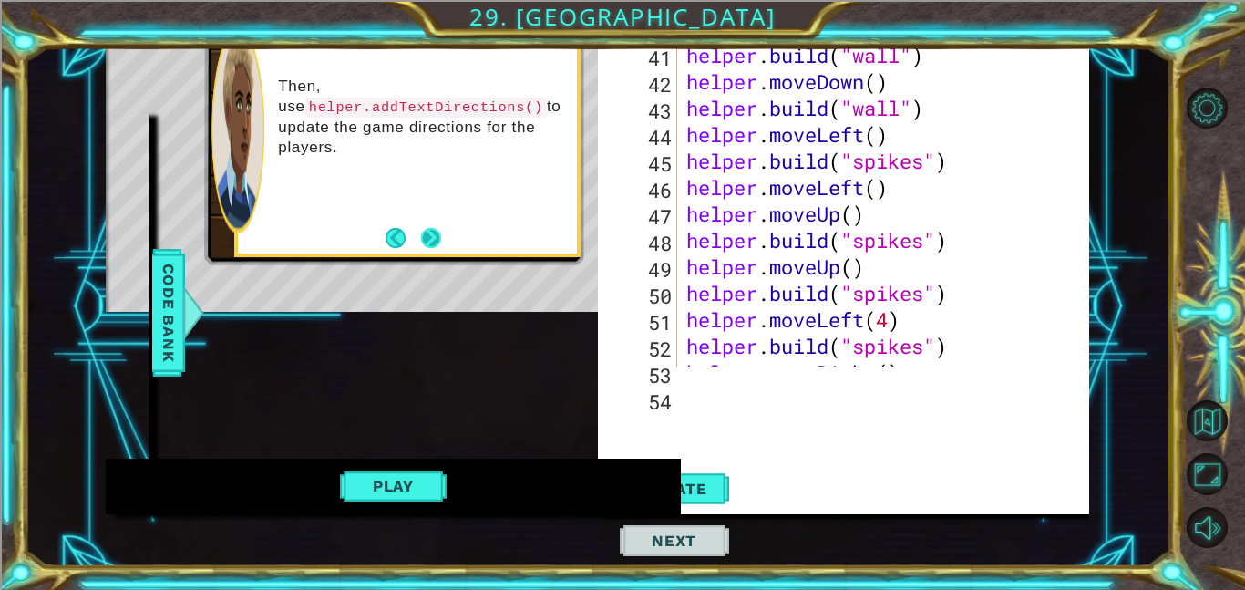
click at [423, 230] on button "Next" at bounding box center [430, 238] width 20 height 20
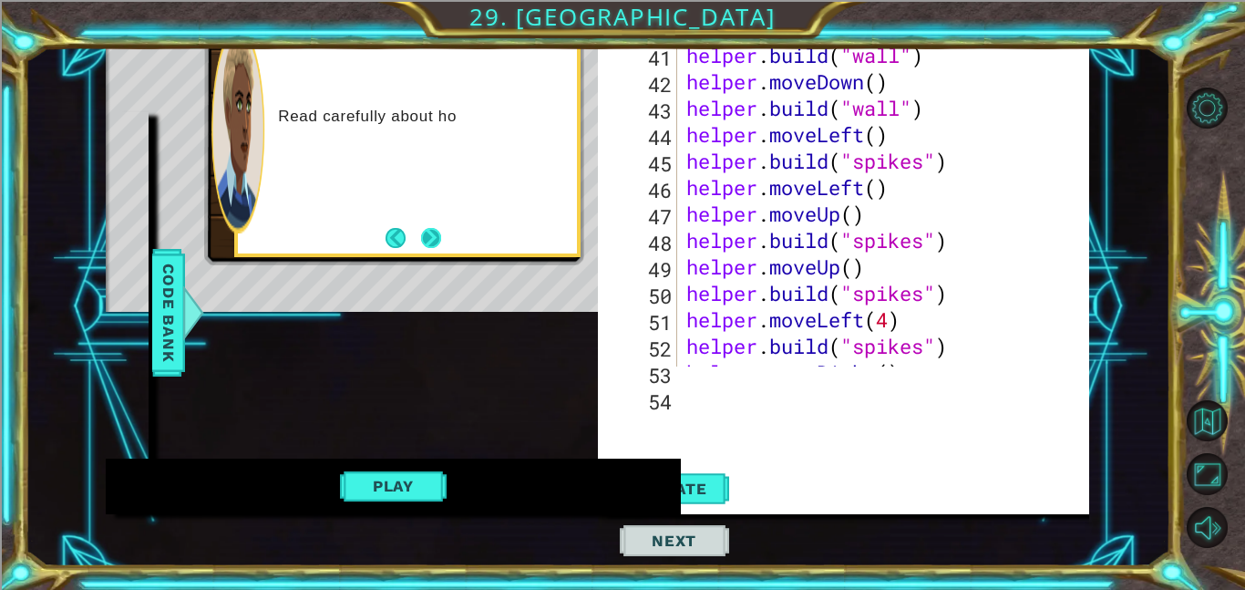
click at [438, 235] on button "Next" at bounding box center [431, 238] width 20 height 20
click at [383, 497] on button "Play" at bounding box center [393, 485] width 107 height 35
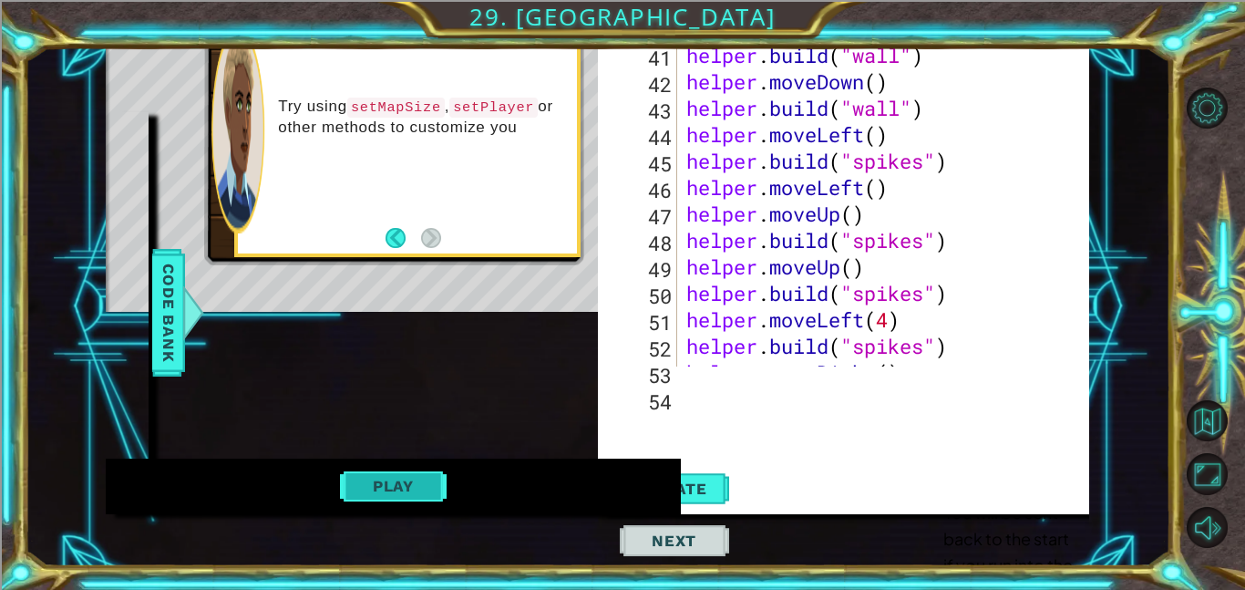
click at [393, 503] on button "Play" at bounding box center [393, 485] width 107 height 35
click at [393, 514] on div "helper methods moveLeft(steps) moveRight(steps) moveUp(steps) moveDown(steps) b…" at bounding box center [597, 254] width 983 height 518
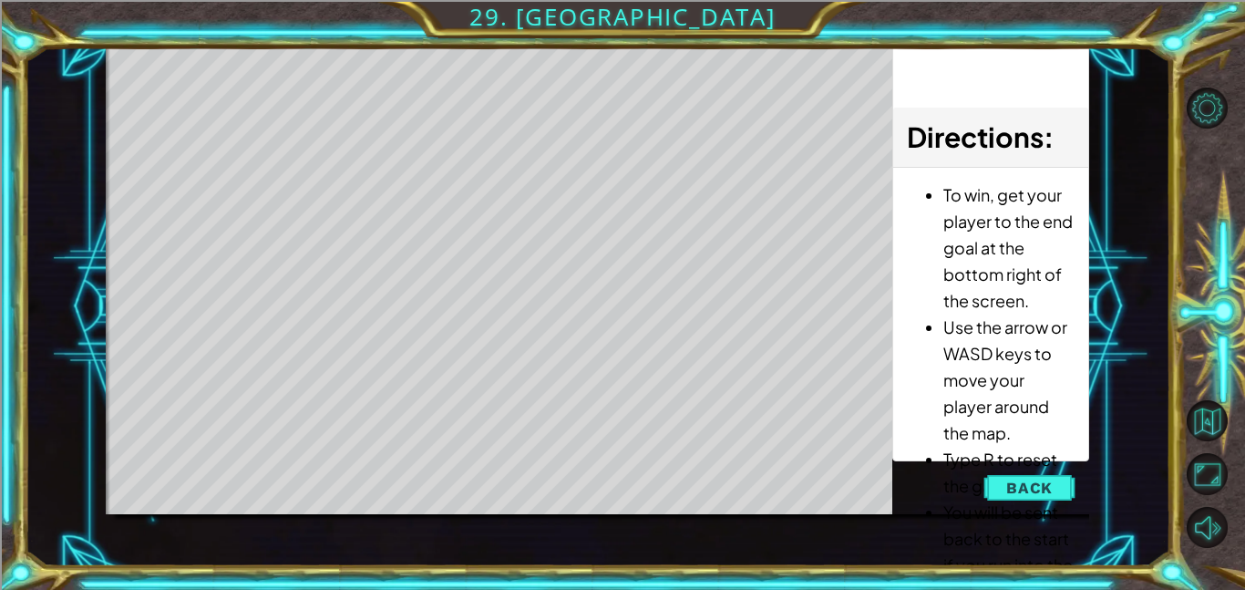
scroll to position [0, 0]
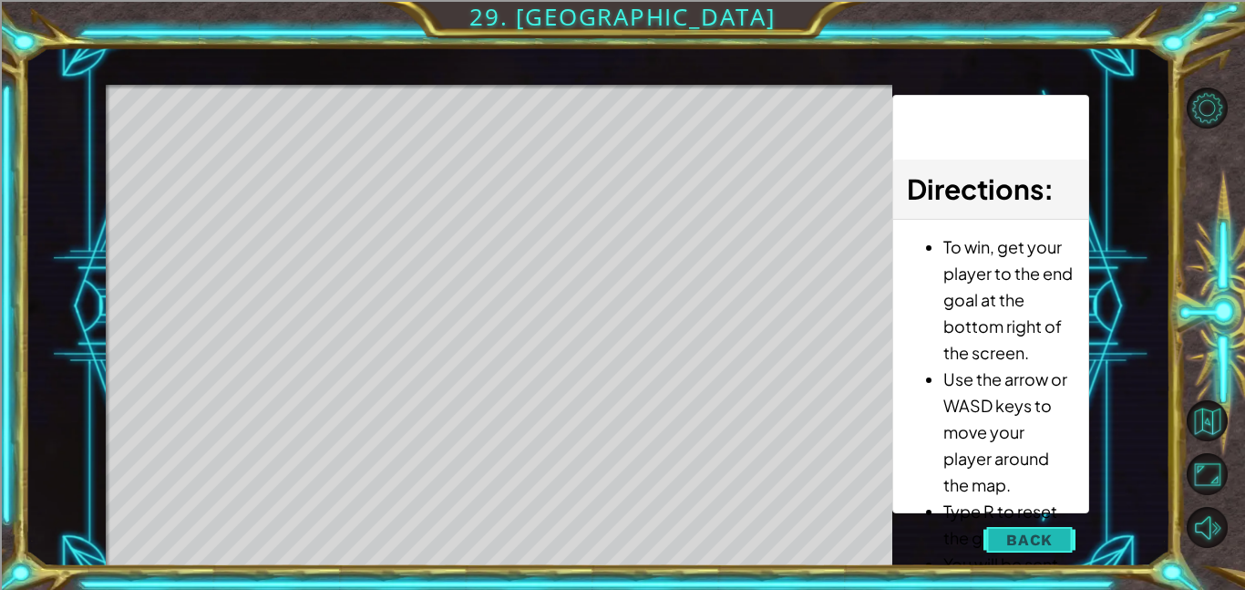
click at [1063, 528] on button "Back" at bounding box center [1029, 539] width 92 height 36
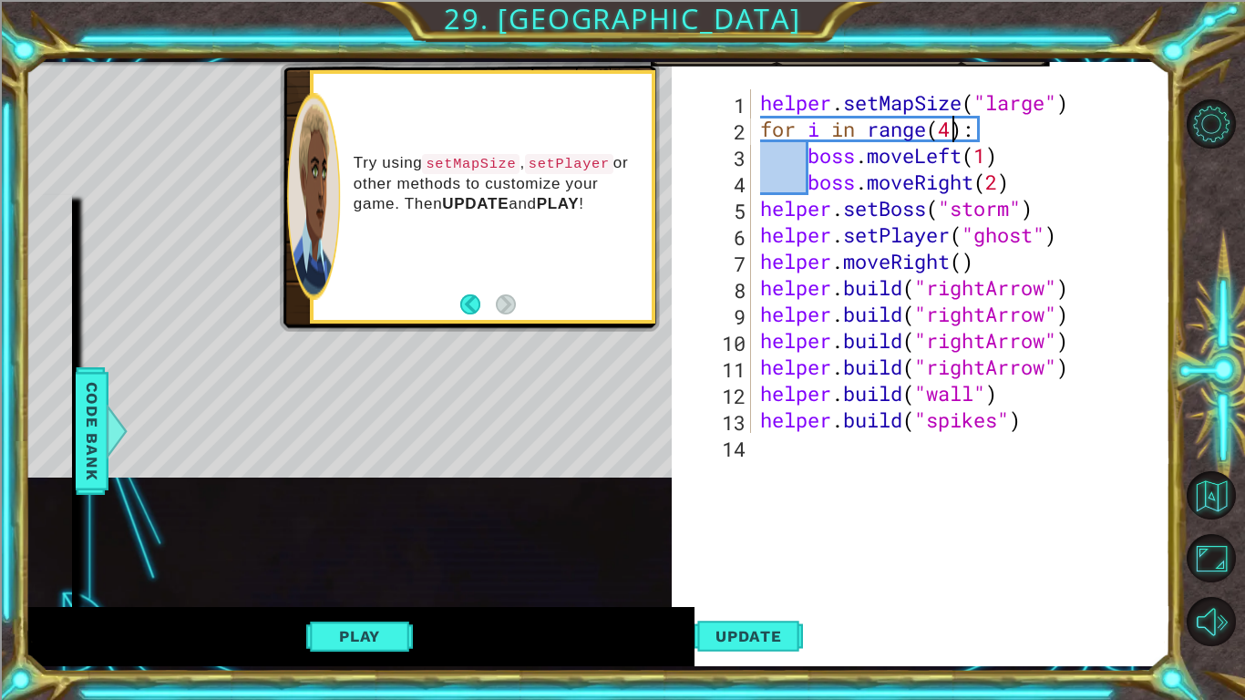
click at [954, 129] on div "helper . setMapSize ( "large" ) for i in range ( 4 ) : boss . moveLeft ( 1 ) bo…" at bounding box center [965, 287] width 418 height 396
click at [752, 589] on button "Update" at bounding box center [747, 636] width 109 height 60
click at [385, 589] on button "Play" at bounding box center [359, 636] width 107 height 35
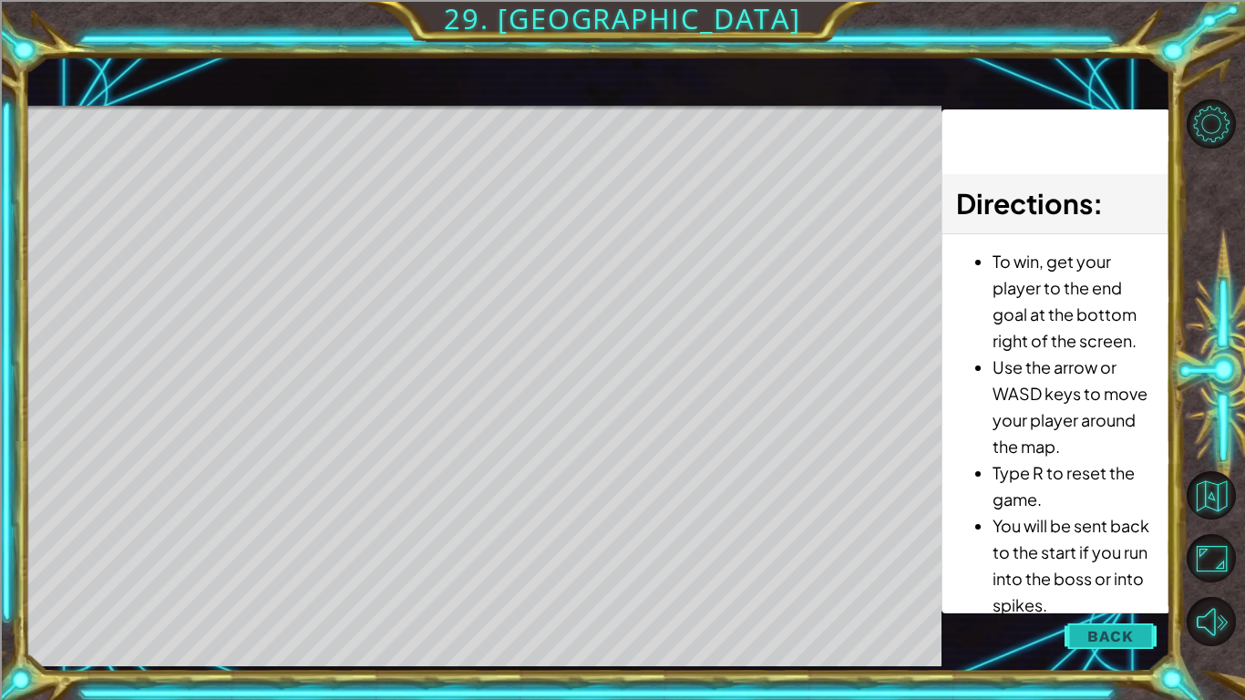
click at [1102, 589] on span "Back" at bounding box center [1110, 636] width 46 height 18
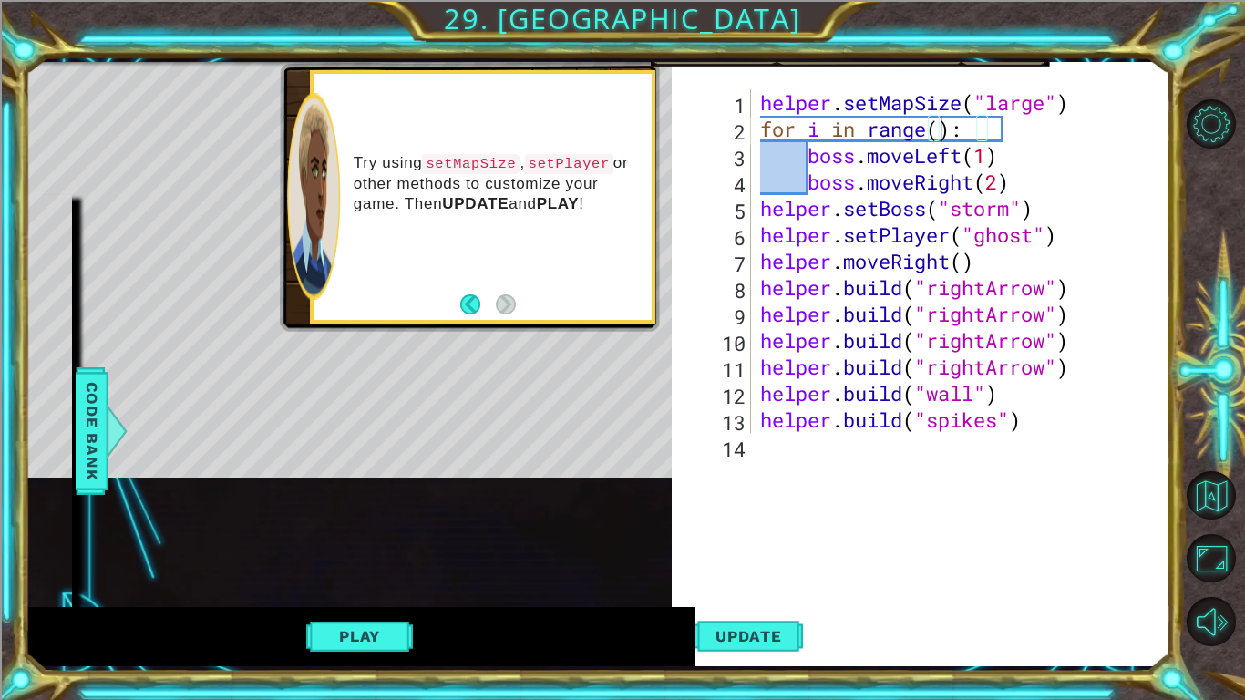
scroll to position [0, 9]
type textarea "boss.moveRight(2)"
click at [1026, 182] on div "helper . setMapSize ( "large" ) for i in range ( 4 ) : boss . moveLeft ( 1 ) bo…" at bounding box center [965, 287] width 418 height 396
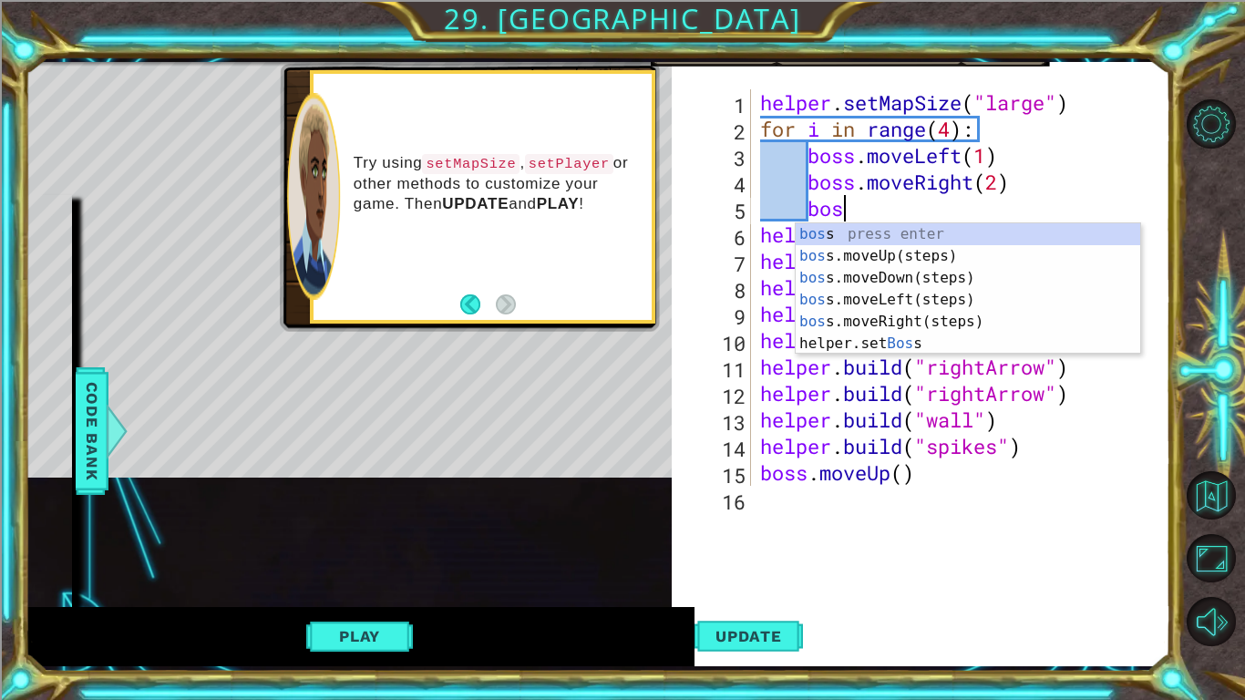
type textarea "boss"
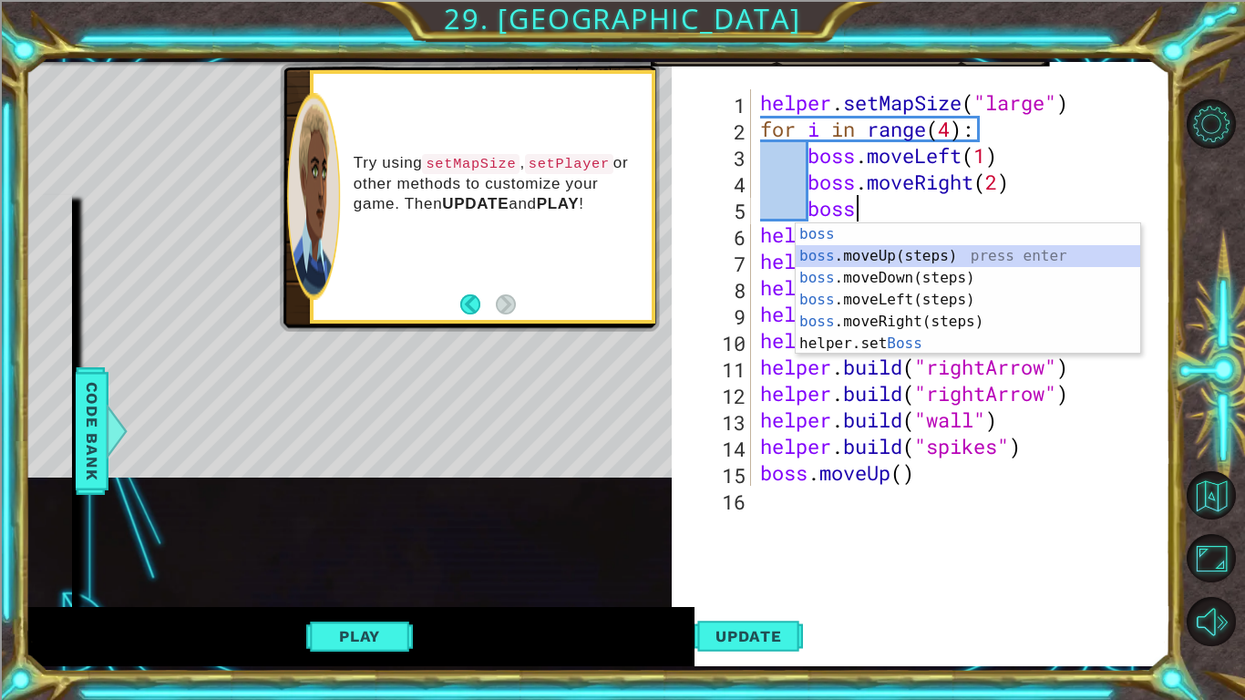
click at [959, 251] on div "boss press enter boss .moveUp(steps) press enter boss .moveDown(steps) press en…" at bounding box center [967, 310] width 344 height 175
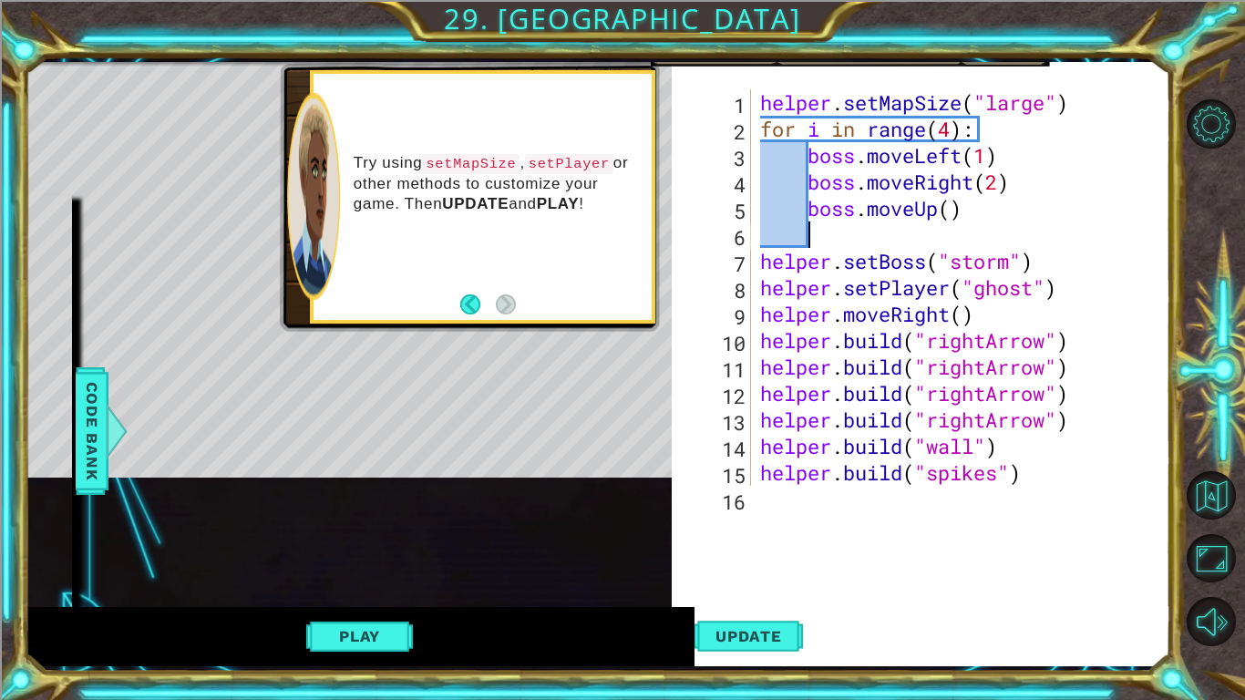
click at [955, 212] on div "helper . setMapSize ( "large" ) for i in range ( 4 ) : boss . moveLeft ( 1 ) bo…" at bounding box center [965, 313] width 418 height 449
type textarea "boss.moveUp(5)"
click at [904, 231] on div "helper . setMapSize ( "large" ) for i in range ( 4 ) : boss . moveLeft ( 1 ) bo…" at bounding box center [965, 313] width 418 height 449
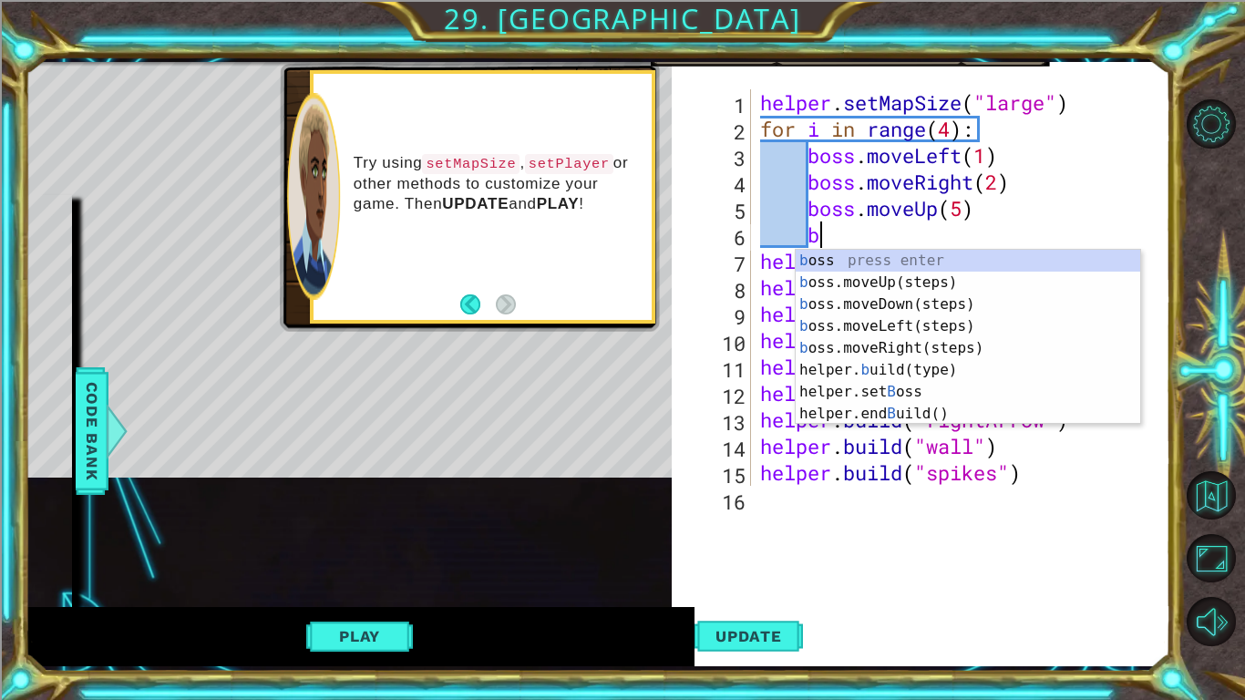
type textarea "bo"
click at [908, 299] on div "bo ss press enter bo ss.moveUp(steps) press enter bo ss.moveDown(steps) press e…" at bounding box center [967, 348] width 344 height 197
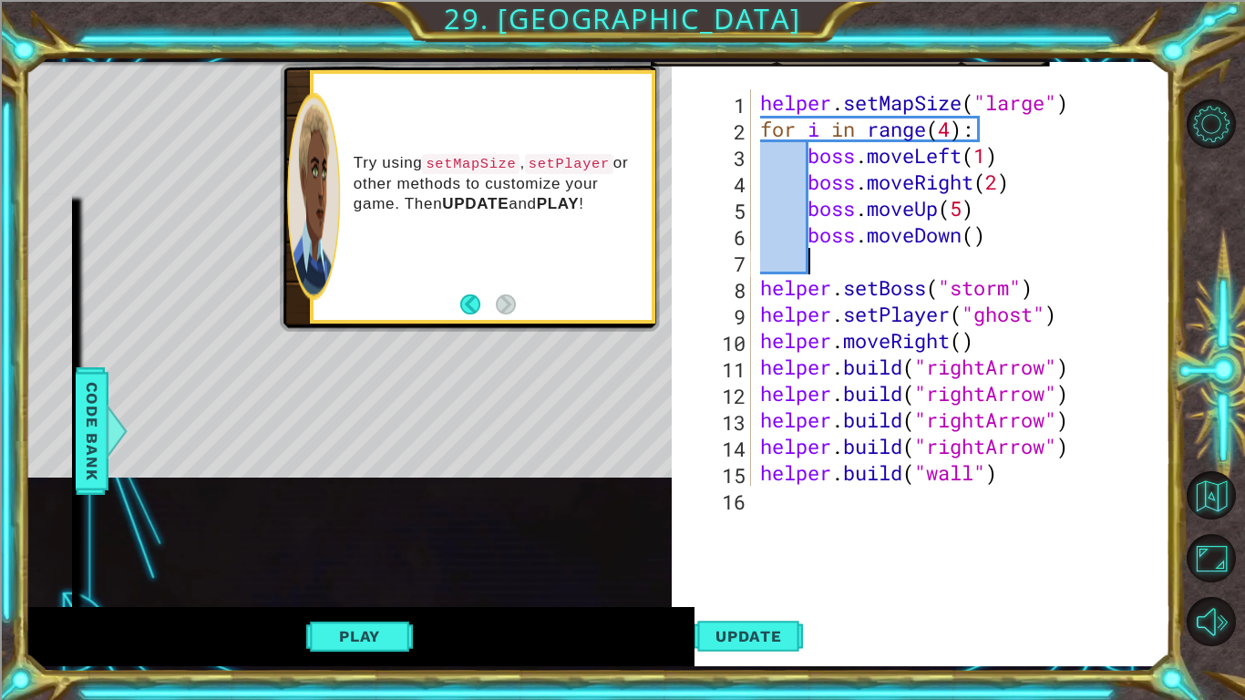
click at [974, 235] on div "helper . setMapSize ( "large" ) for i in range ( 4 ) : boss . moveLeft ( 1 ) bo…" at bounding box center [965, 313] width 418 height 449
click at [958, 209] on div "helper . setMapSize ( "large" ) for i in range ( 4 ) : boss . moveLeft ( 1 ) bo…" at bounding box center [965, 313] width 418 height 449
click at [981, 239] on div "helper . setMapSize ( "large" ) for i in range ( 4 ) : boss . moveLeft ( 1 ) bo…" at bounding box center [965, 313] width 418 height 449
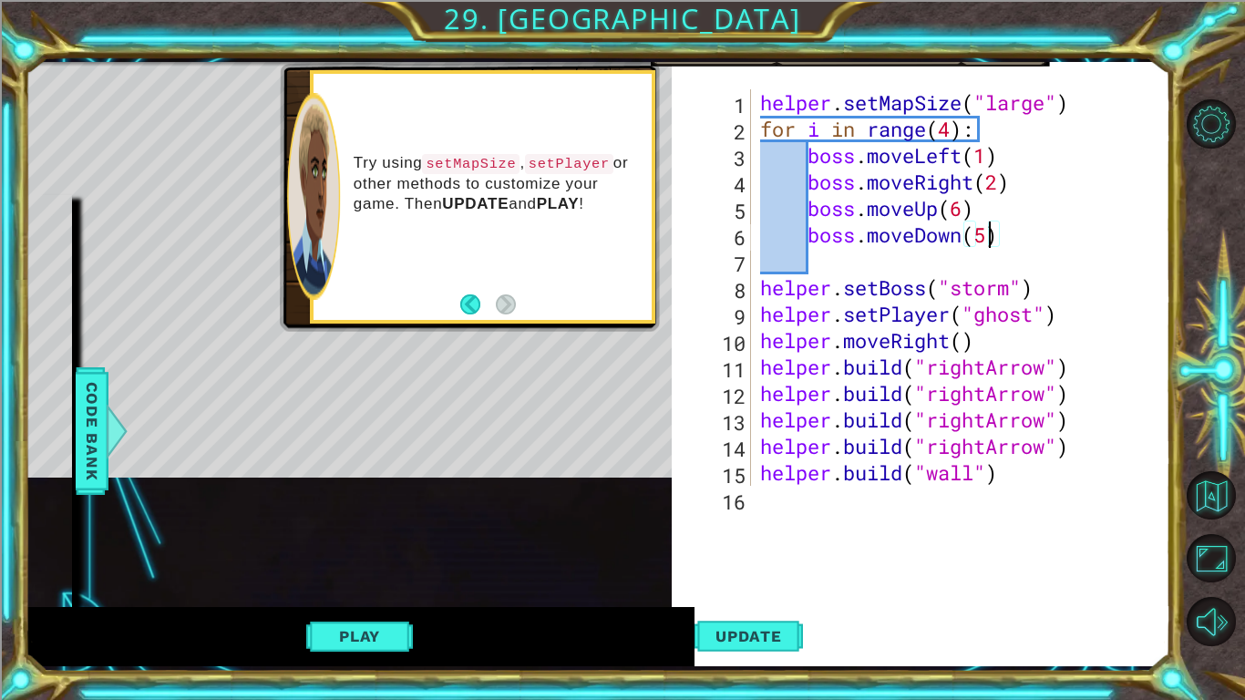
click at [953, 128] on div "helper . setMapSize ( "large" ) for i in range ( 4 ) : boss . moveLeft ( 1 ) bo…" at bounding box center [965, 313] width 418 height 449
click at [781, 589] on span "Update" at bounding box center [748, 636] width 103 height 18
click at [362, 589] on button "Play" at bounding box center [359, 636] width 107 height 35
click at [1007, 245] on div "helper . setMapSize ( "large" ) for i in range ( 100 ) : boss . moveLeft ( 1 ) …" at bounding box center [965, 313] width 418 height 449
click at [776, 589] on span "Update" at bounding box center [748, 636] width 103 height 18
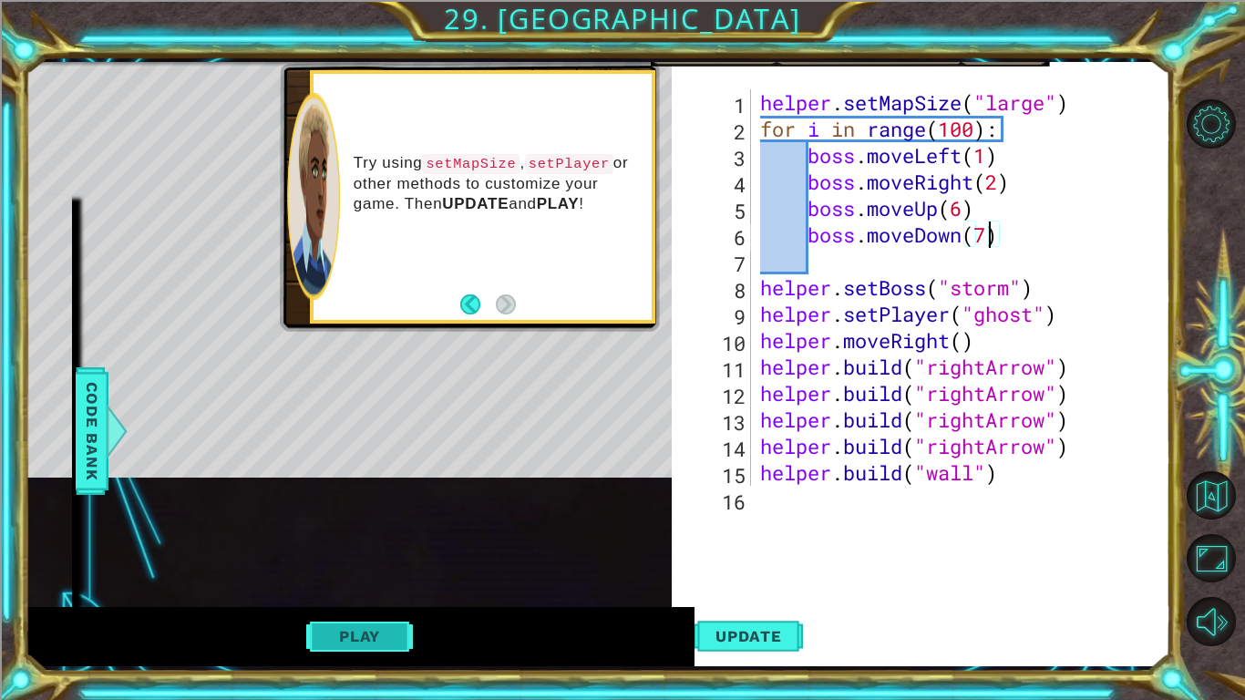
click at [344, 589] on button "Play" at bounding box center [359, 636] width 107 height 35
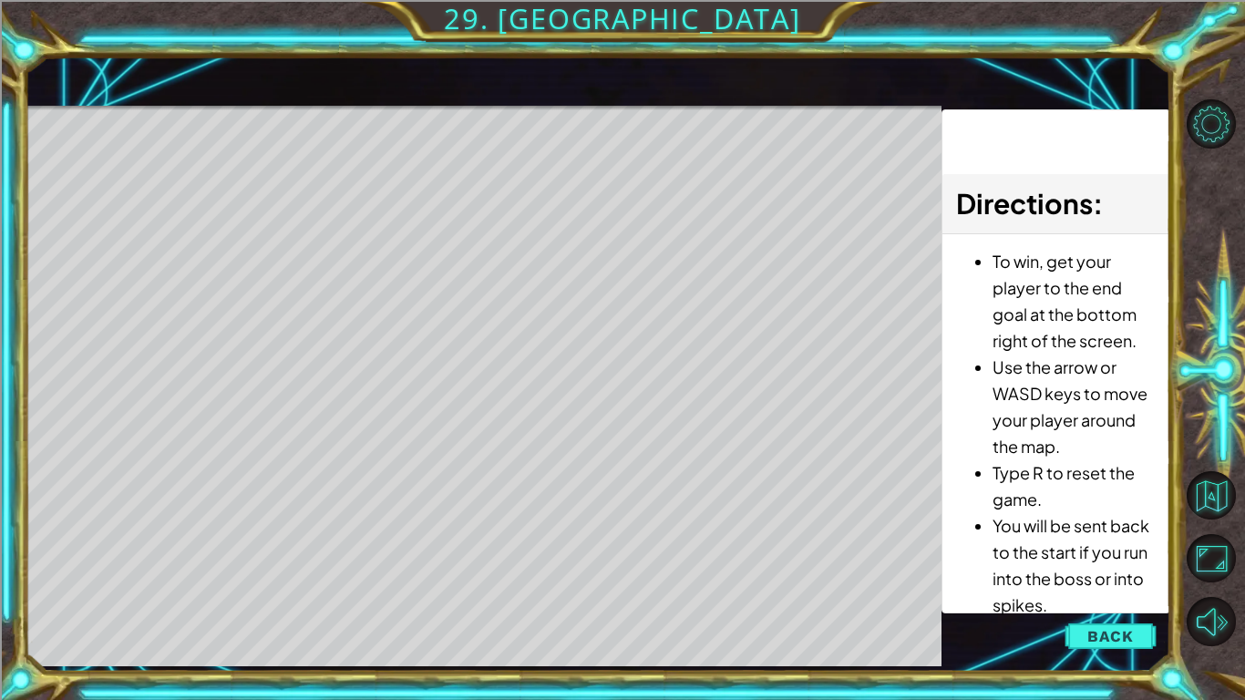
click at [376, 589] on div "1 ההההההההההההההההההההההההההההההההההההההההההההההההההההההההההההההההההההההההההההה…" at bounding box center [622, 350] width 1245 height 700
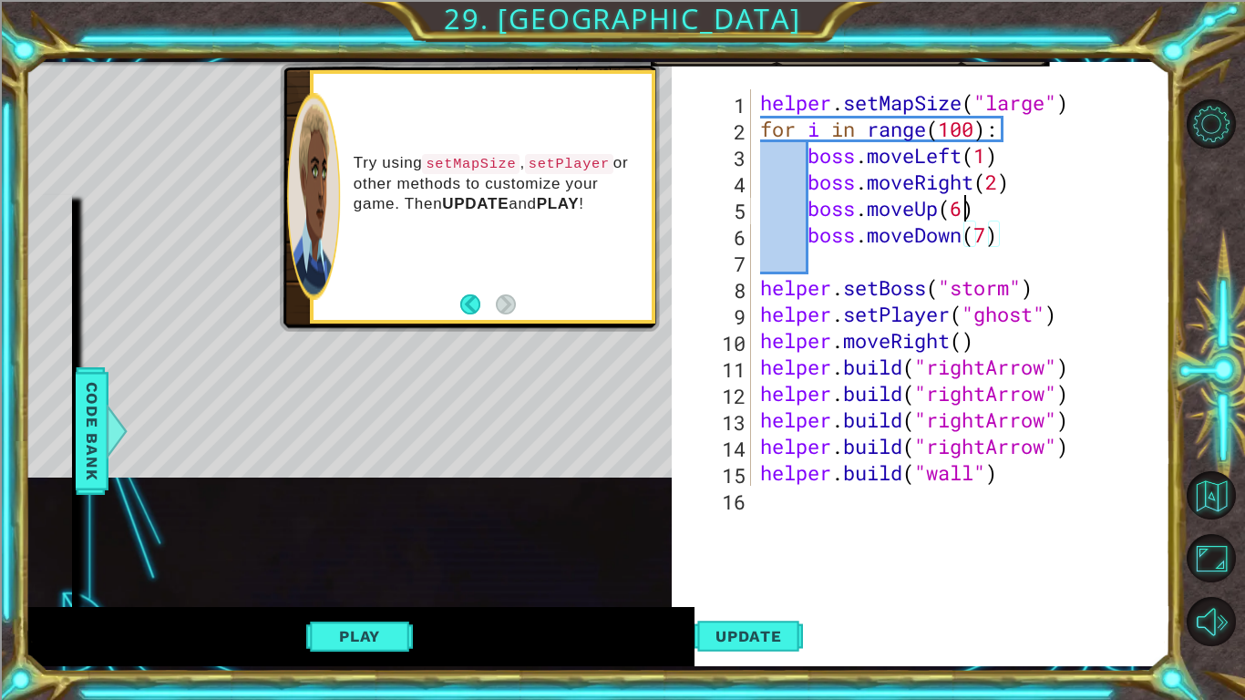
click at [967, 214] on div "helper . setMapSize ( "large" ) for i in range ( 100 ) : boss . moveLeft ( 1 ) …" at bounding box center [965, 313] width 418 height 449
click at [990, 233] on div "helper . setMapSize ( "large" ) for i in range ( 100 ) : boss . moveLeft ( 1 ) …" at bounding box center [965, 313] width 418 height 449
type textarea "boss.moveDown(2)"
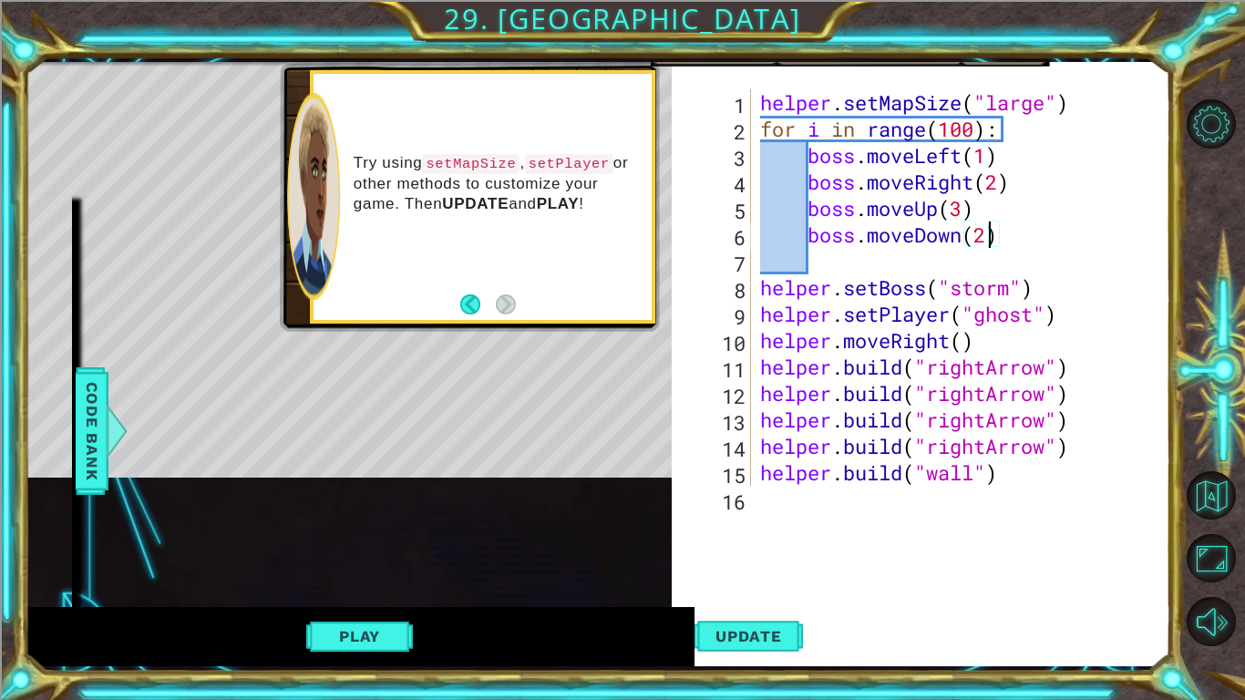
click at [852, 263] on div "helper . setMapSize ( "large" ) for i in range ( 100 ) : boss . moveLeft ( 1 ) …" at bounding box center [965, 313] width 418 height 449
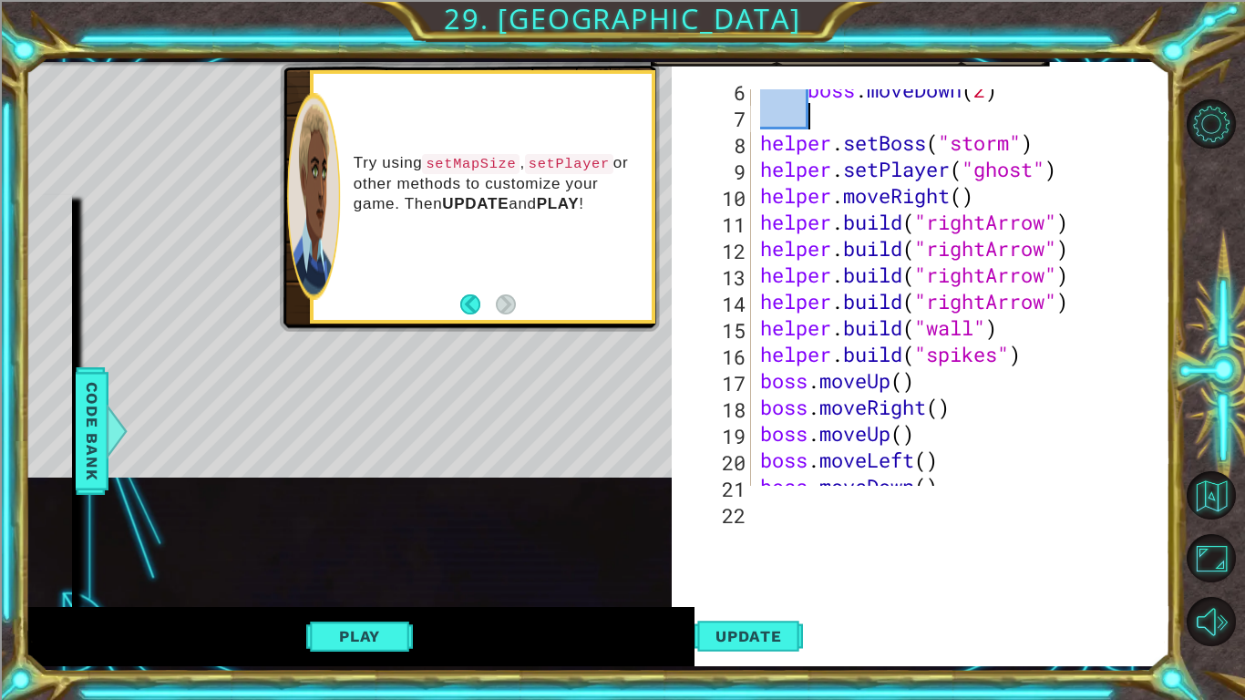
scroll to position [145, 0]
click at [752, 589] on span "Update" at bounding box center [748, 636] width 103 height 18
click at [370, 589] on button "Play" at bounding box center [359, 636] width 107 height 35
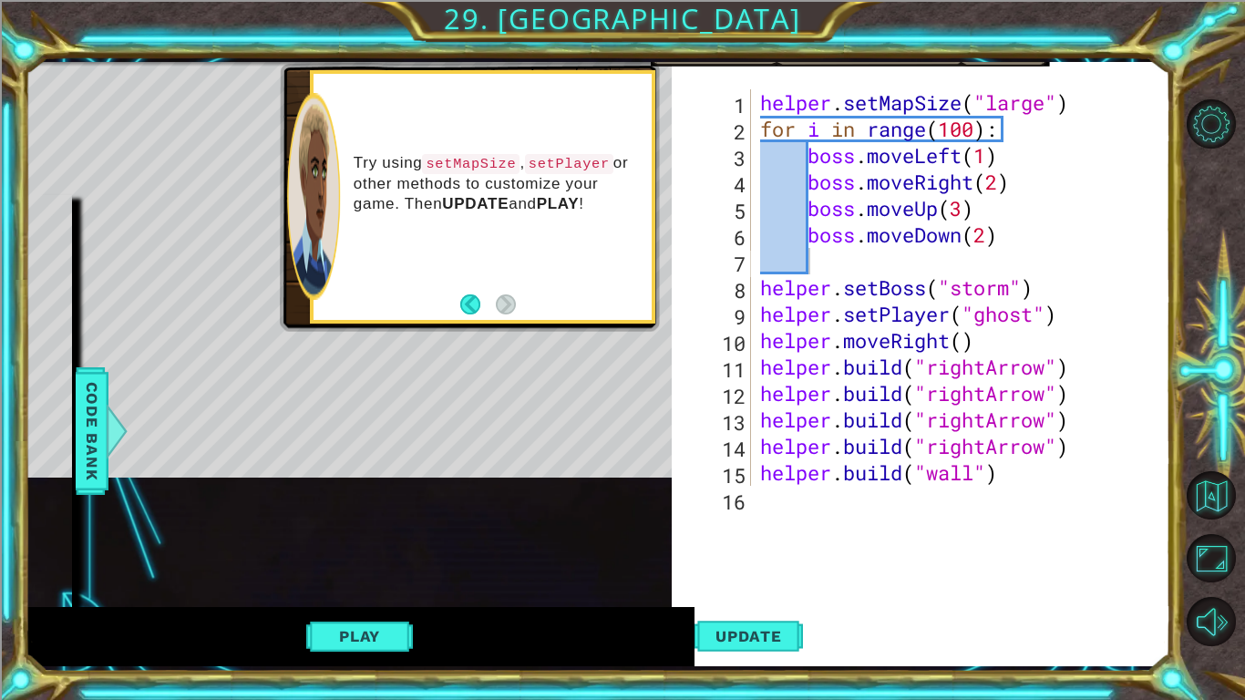
scroll to position [0, 0]
click at [988, 158] on div "helper . setMapSize ( "large" ) for i in range ( 100 ) : boss . moveLeft ( 1 ) …" at bounding box center [965, 313] width 418 height 449
click at [1002, 180] on div "helper . setMapSize ( "large" ) for i in range ( 100 ) : boss . moveLeft ( 1 ) …" at bounding box center [965, 313] width 418 height 449
type textarea "boss.moveRight(2)"
click at [354, 587] on div "helper methods moveLeft(steps) moveRight(steps) moveUp(steps) moveDown(steps) b…" at bounding box center [597, 364] width 1145 height 604
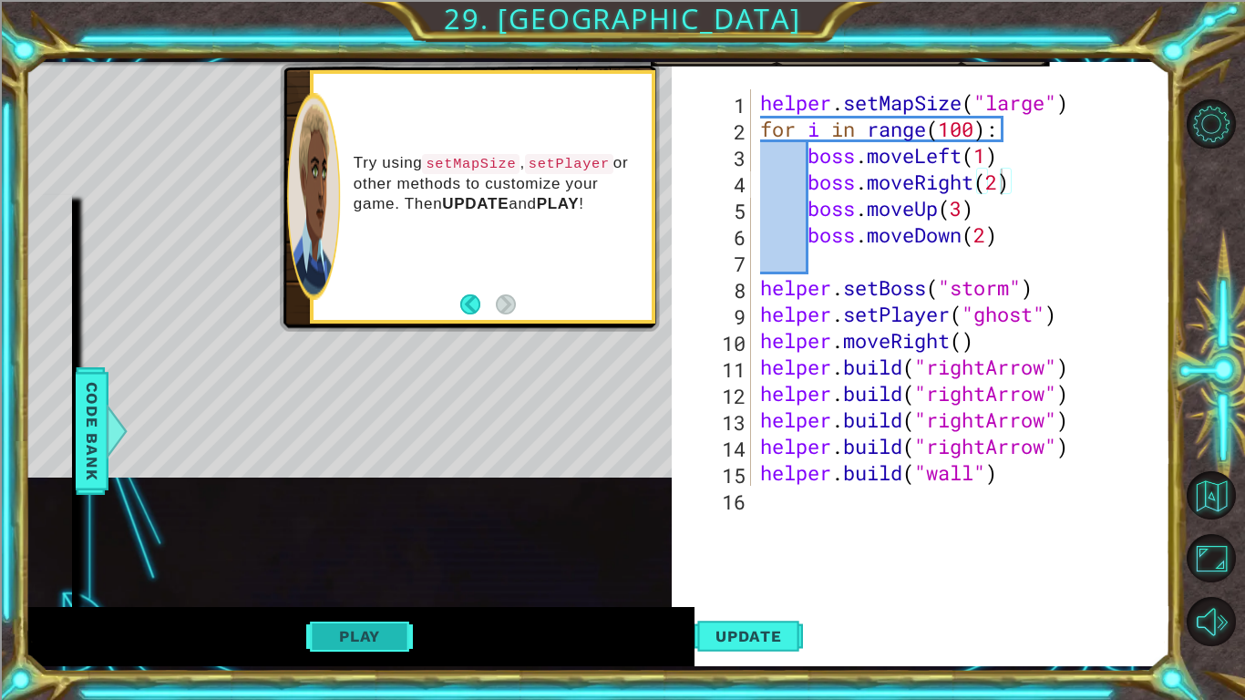
click at [371, 589] on button "Play" at bounding box center [359, 636] width 107 height 35
click at [495, 498] on div "helper methods moveLeft(steps) moveRight(steps) moveUp(steps) moveDown(steps) b…" at bounding box center [597, 364] width 1145 height 604
click at [856, 271] on div "helper . setMapSize ( "large" ) for i in range ( 100 ) : boss . moveLeft ( 1 ) …" at bounding box center [965, 313] width 418 height 449
click at [773, 515] on div "1 2 3 4 5 6 7 8 9 10 11 12 13 14 15 16 helper . setMapSize ( "large" ) for i in…" at bounding box center [921, 373] width 498 height 604
click at [786, 498] on div "1 2 3 4 5 6 7 8 9 10 11 12 13 14 15 16 helper . setMapSize ( "large" ) for i in…" at bounding box center [921, 373] width 498 height 604
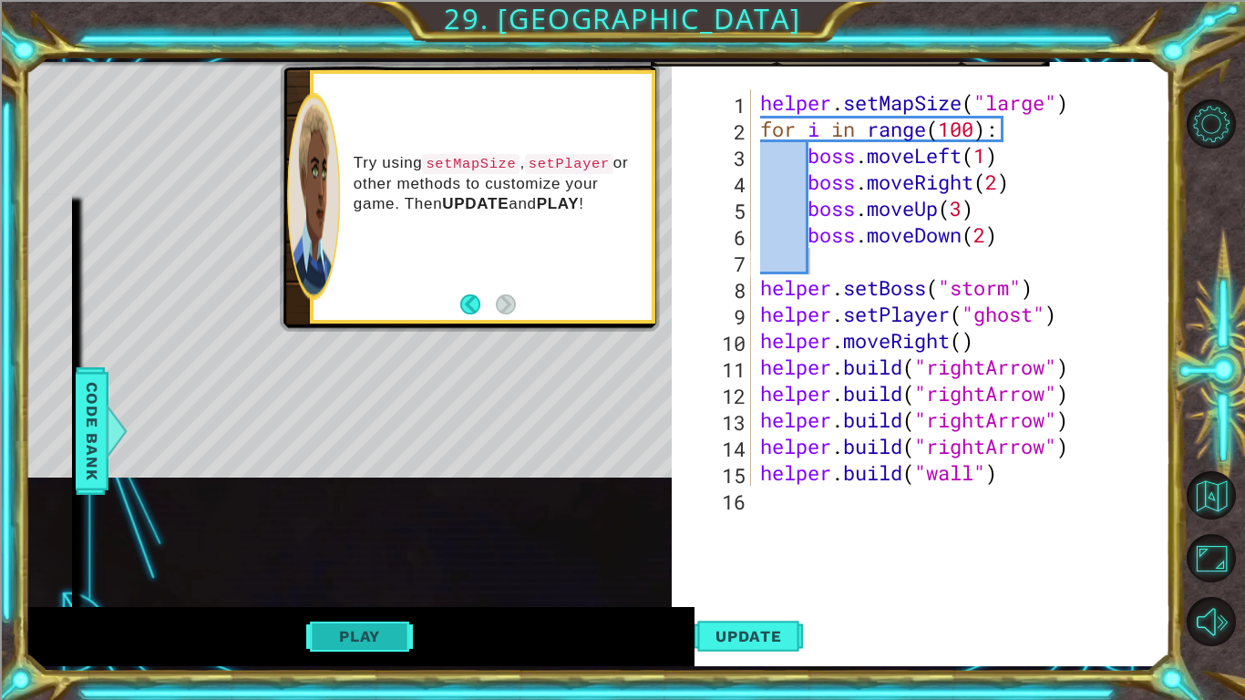
click at [406, 589] on button "Play" at bounding box center [359, 636] width 107 height 35
